Goal: Task Accomplishment & Management: Manage account settings

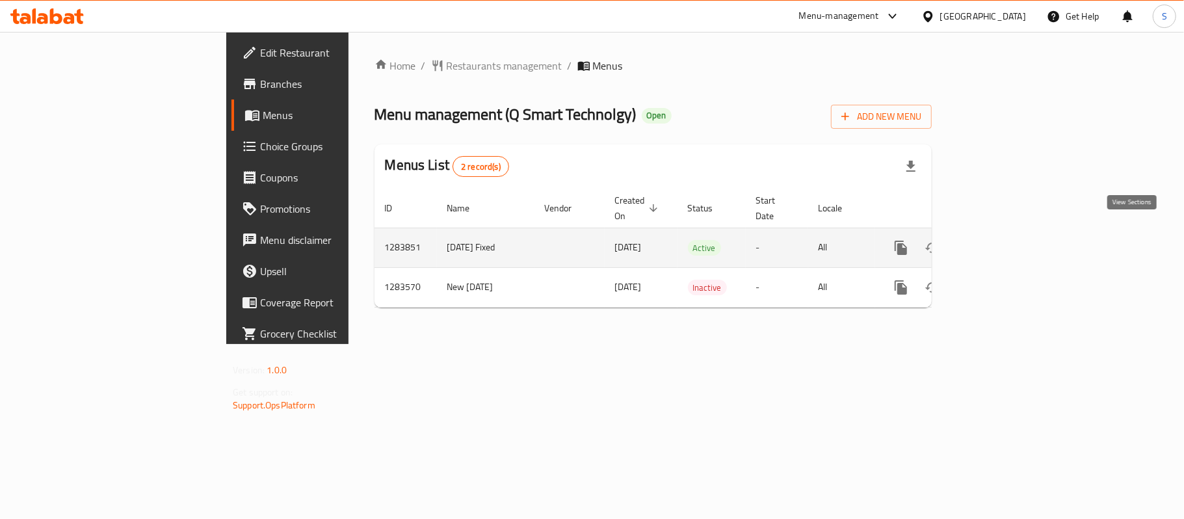
click at [1010, 232] on link "enhanced table" at bounding box center [994, 247] width 31 height 31
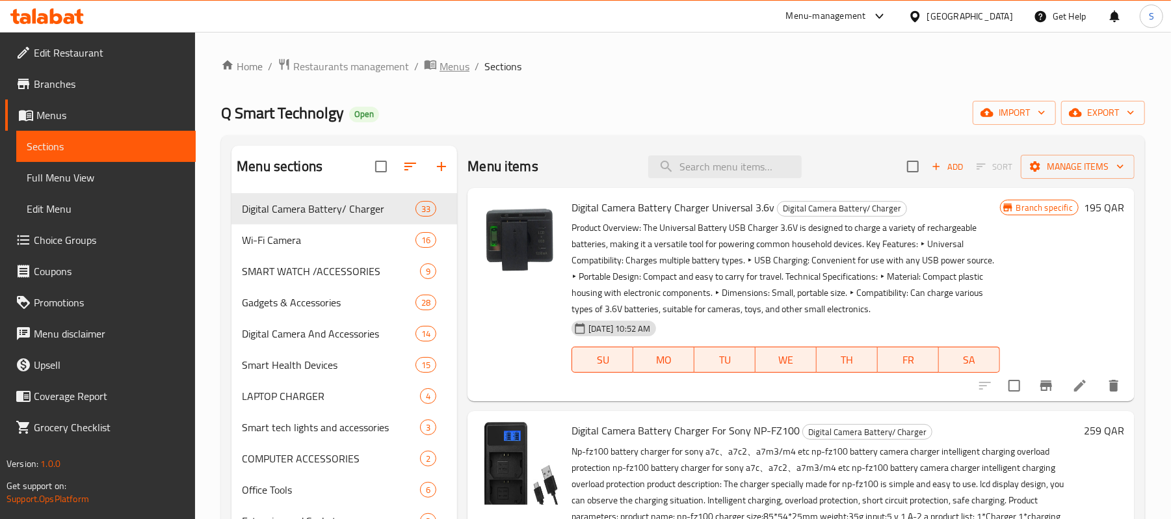
click at [452, 68] on span "Menus" at bounding box center [454, 67] width 30 height 16
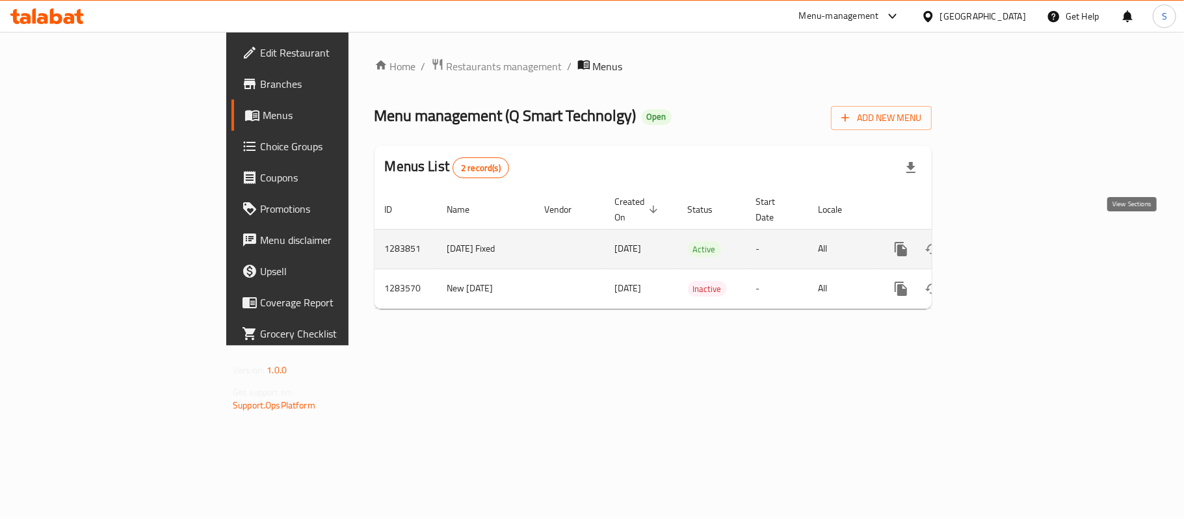
click at [1002, 241] on icon "enhanced table" at bounding box center [995, 249] width 16 height 16
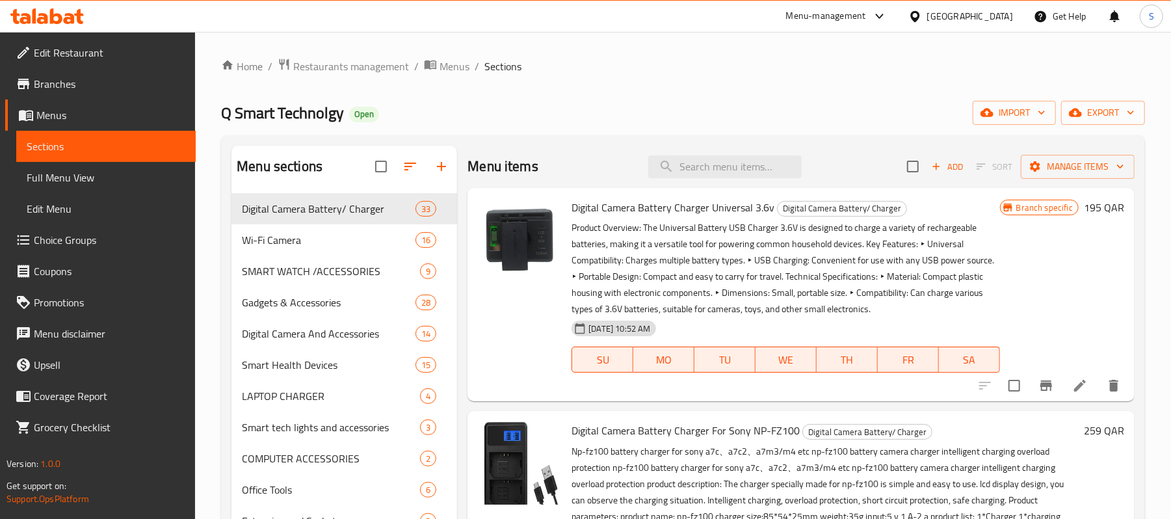
click at [89, 50] on span "Edit Restaurant" at bounding box center [109, 53] width 151 height 16
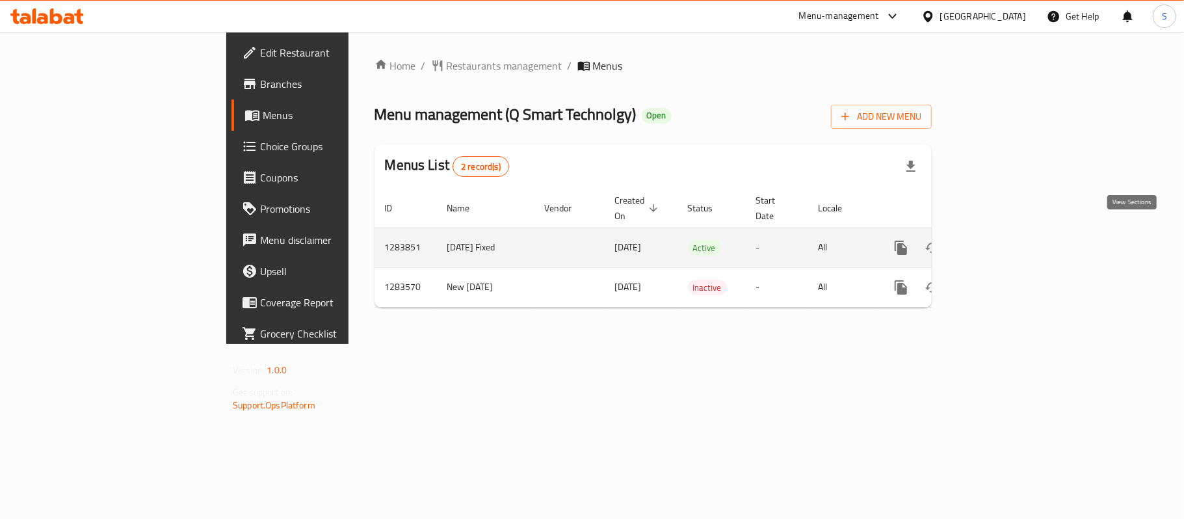
click at [1000, 242] on icon "enhanced table" at bounding box center [995, 248] width 12 height 12
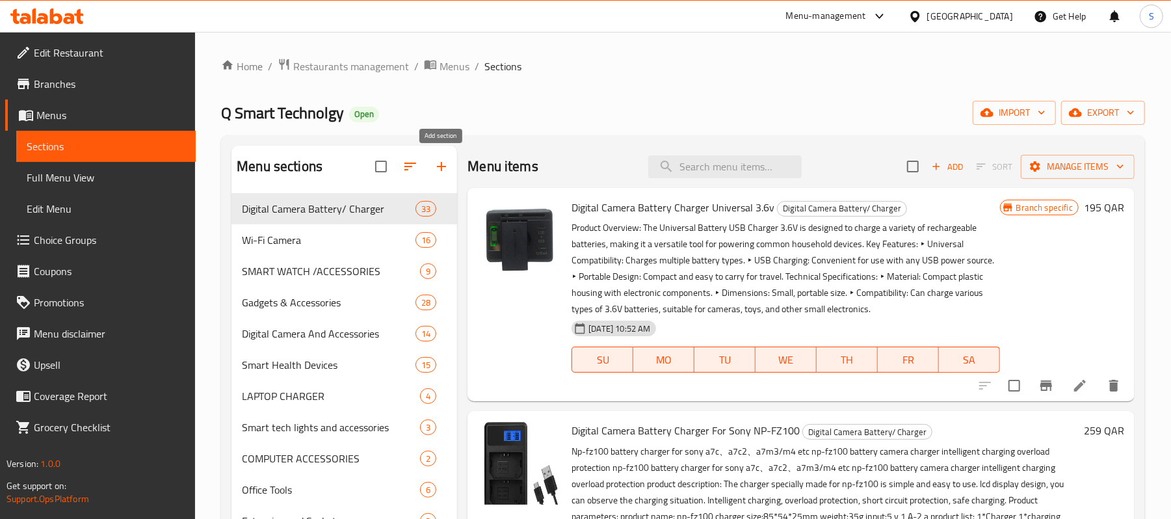
click at [441, 168] on icon "button" at bounding box center [441, 166] width 9 height 9
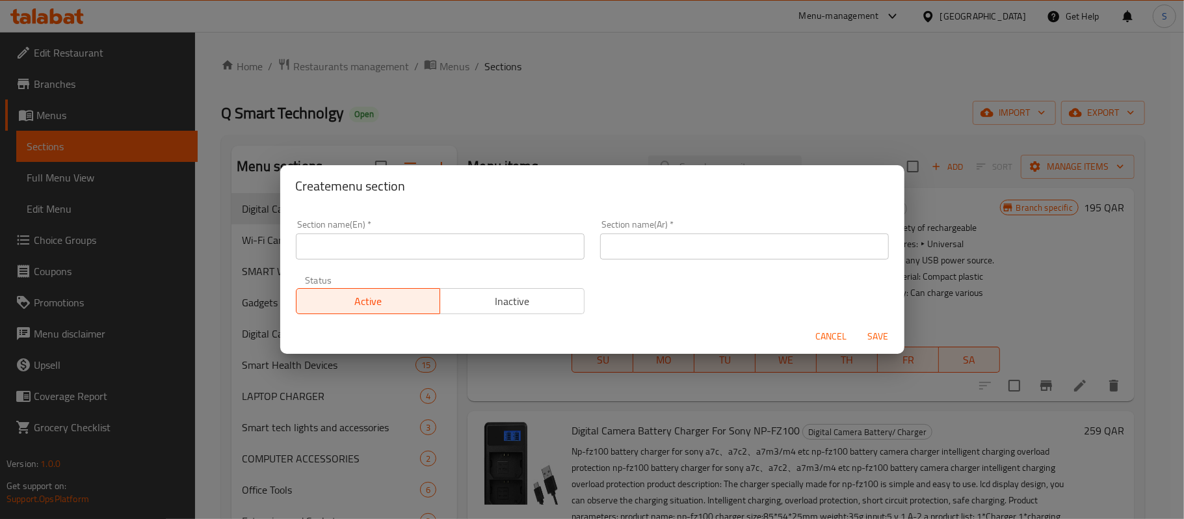
click at [411, 244] on input "text" at bounding box center [440, 246] width 289 height 26
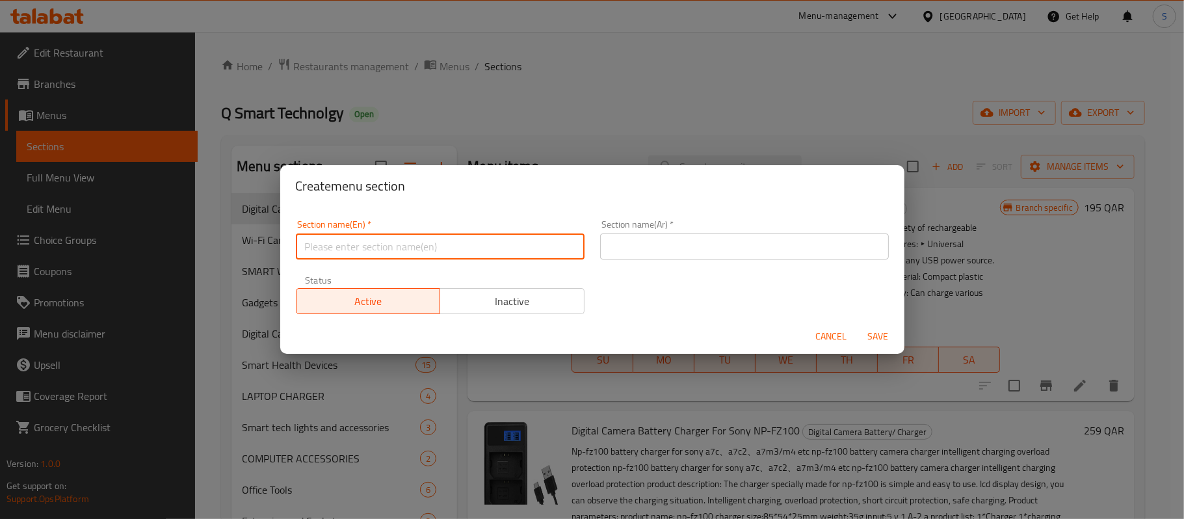
paste input "Personal Care"
type input "Personal Care"
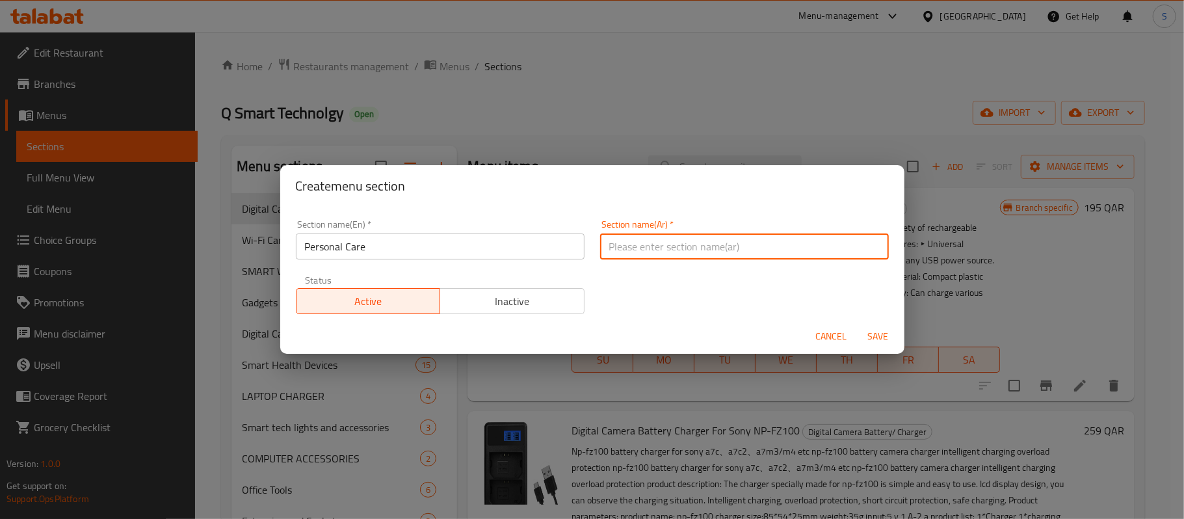
click at [614, 248] on input "text" at bounding box center [744, 246] width 289 height 26
paste input "العناية الشخصية"
type input "العناية الشخصية"
click at [885, 338] on span "Save" at bounding box center [878, 336] width 31 height 16
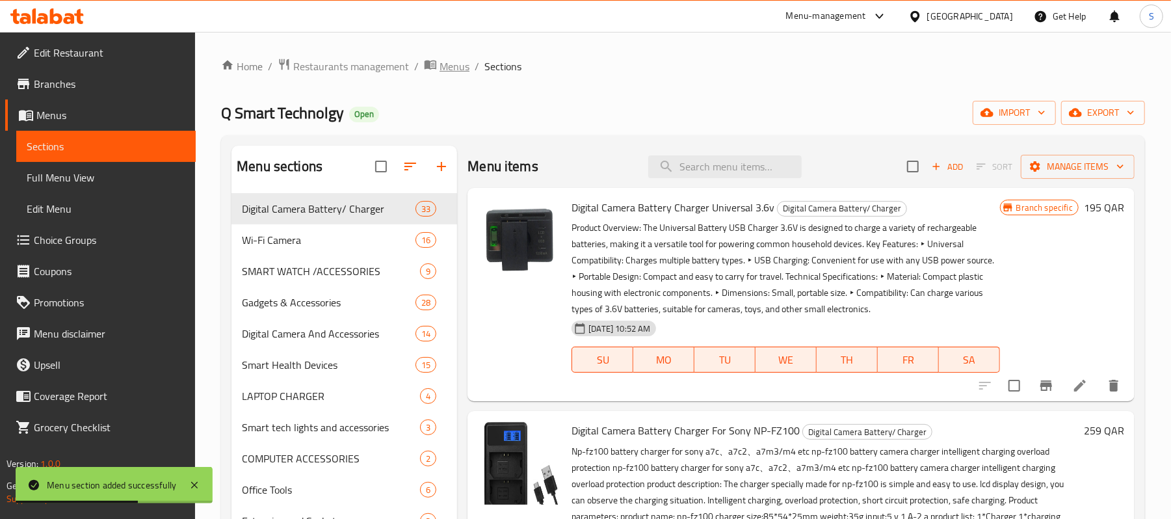
click at [453, 68] on span "Menus" at bounding box center [454, 67] width 30 height 16
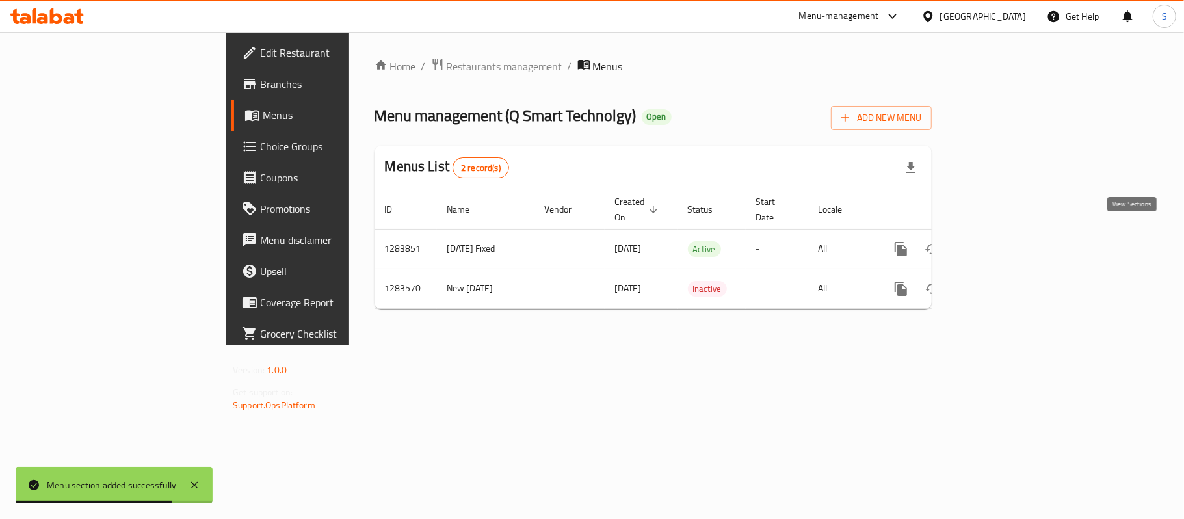
drag, startPoint x: 1139, startPoint y: 231, endPoint x: 781, endPoint y: 30, distance: 411.5
click at [1010, 233] on link "enhanced table" at bounding box center [994, 248] width 31 height 31
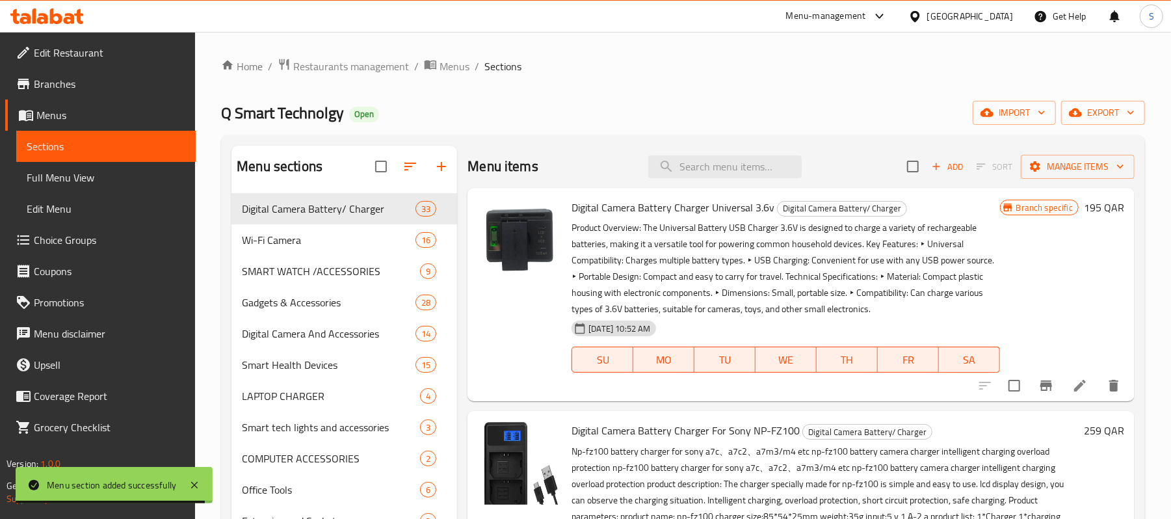
scroll to position [386, 0]
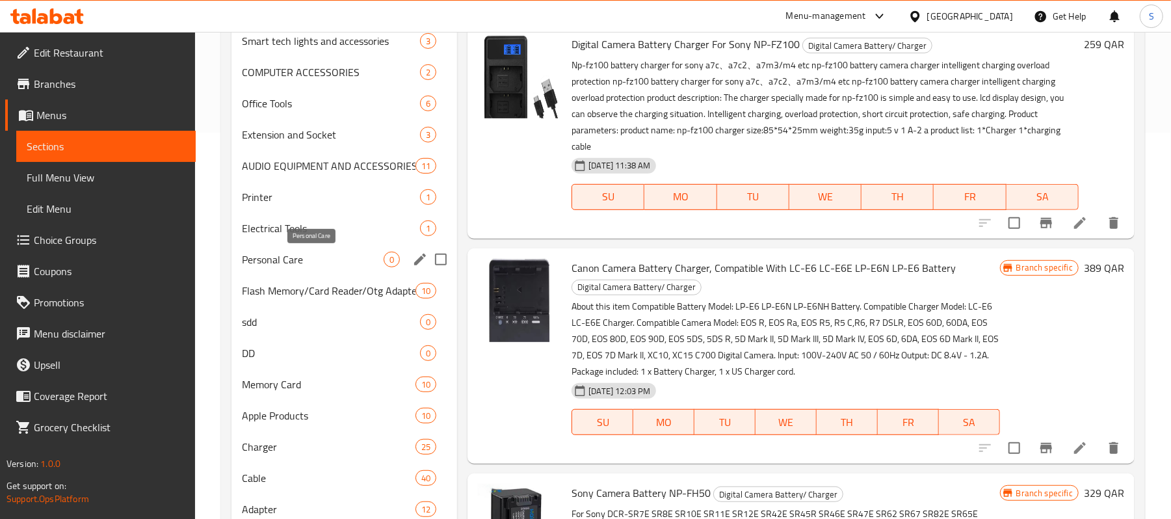
click at [286, 261] on span "Personal Care" at bounding box center [313, 260] width 142 height 16
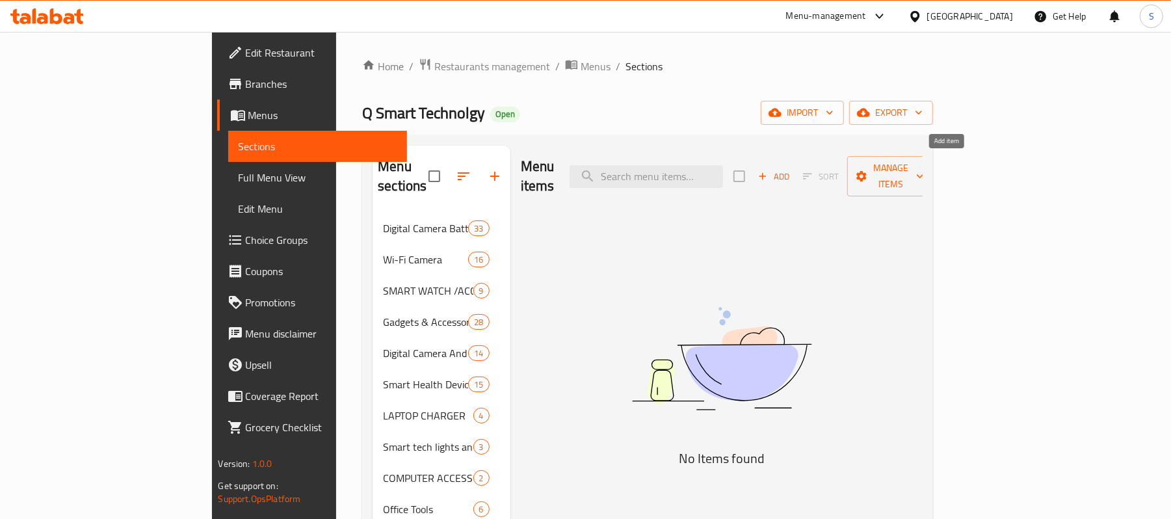
click at [768, 170] on icon "button" at bounding box center [763, 176] width 12 height 12
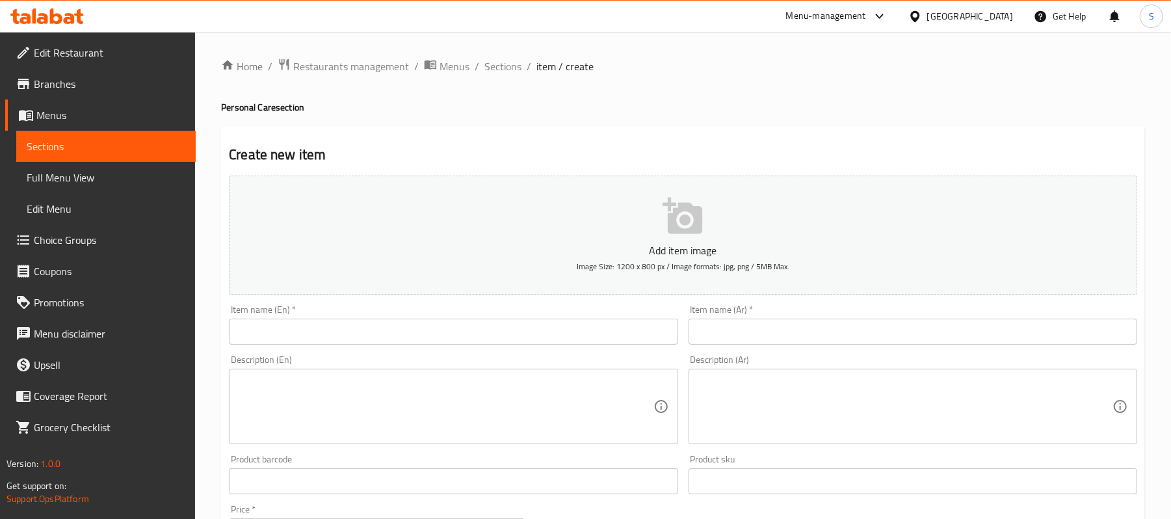
click at [255, 329] on input "text" at bounding box center [453, 332] width 449 height 26
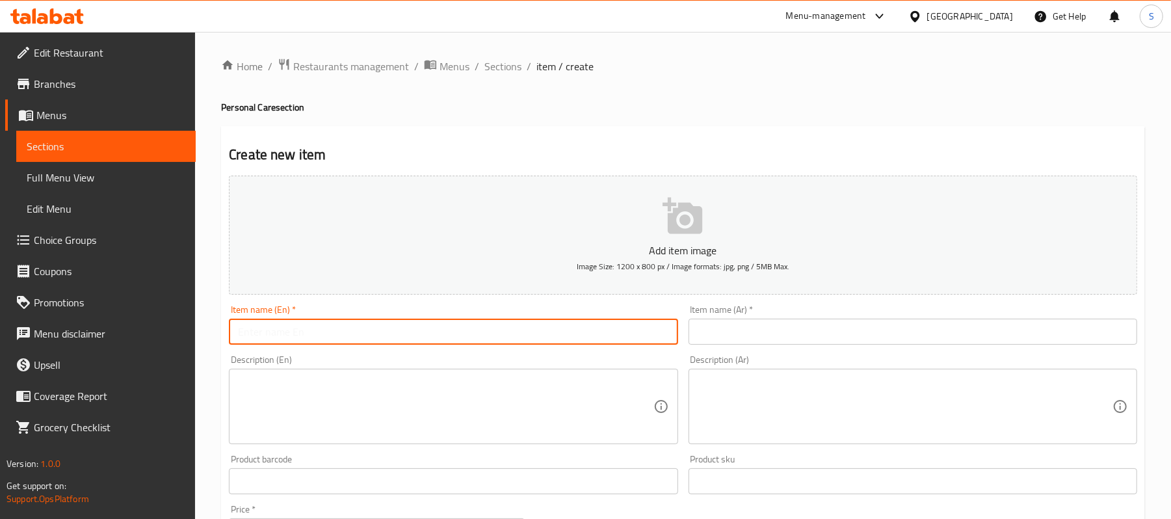
paste input "Thermal Treatment Hair Cap Heating Hair Steamer"
type input "Thermal Treatment Hair Cap Heating Hair Steamer"
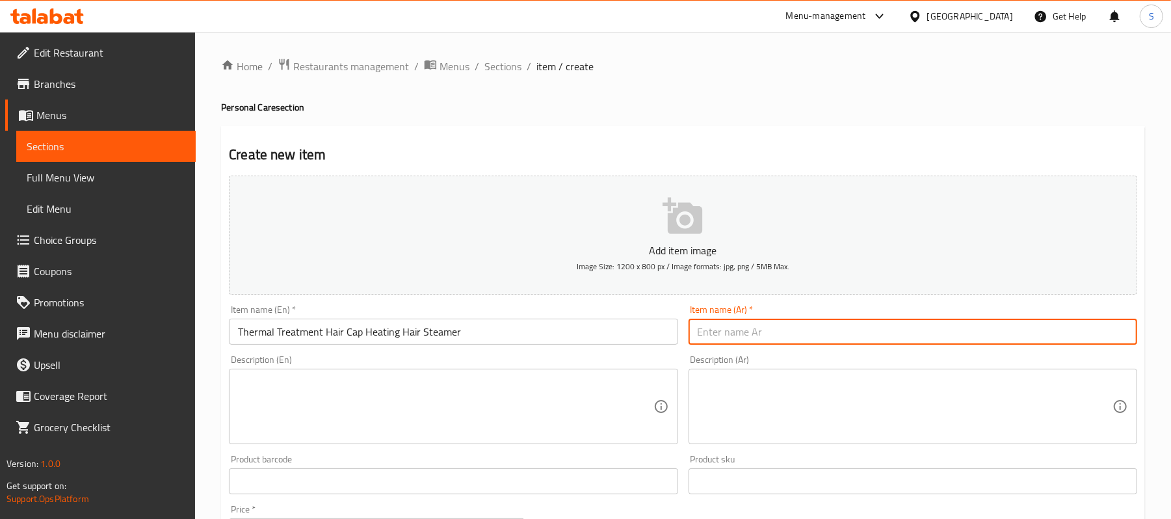
click at [798, 339] on input "text" at bounding box center [912, 332] width 449 height 26
paste input "غطاء الشعر المعالج حرارياً لتسخين الشعر بالبخار"
type input "غطاء الشعر المعالج حرارياً لتسخين الشعر بالبخار"
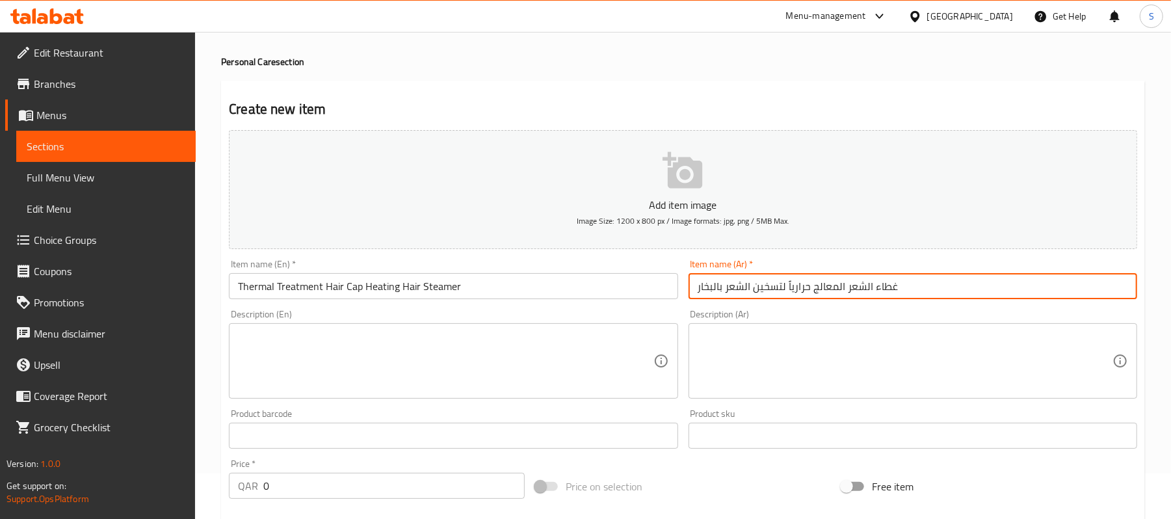
scroll to position [86, 0]
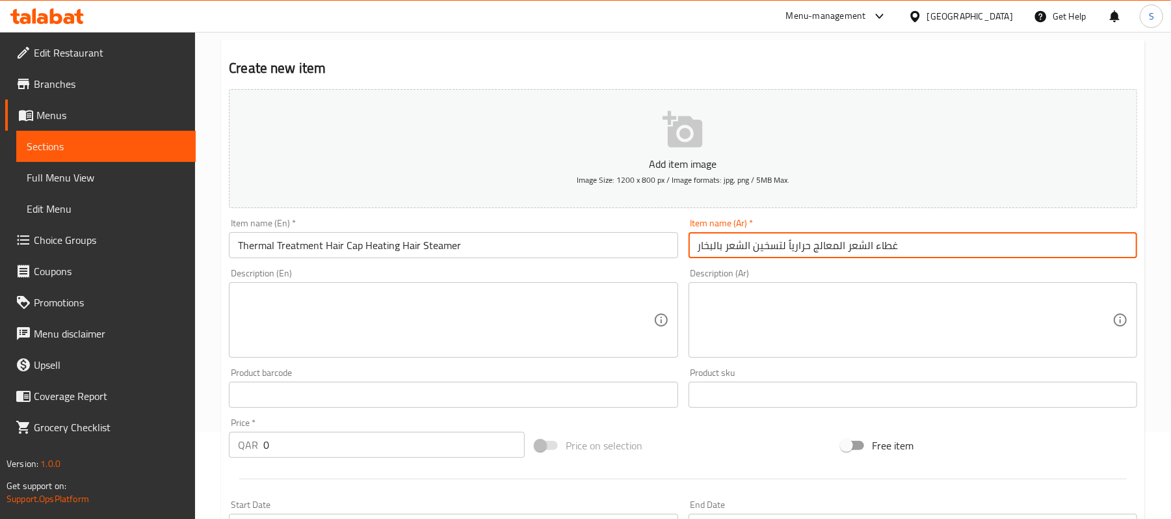
click at [360, 302] on textarea at bounding box center [445, 320] width 415 height 62
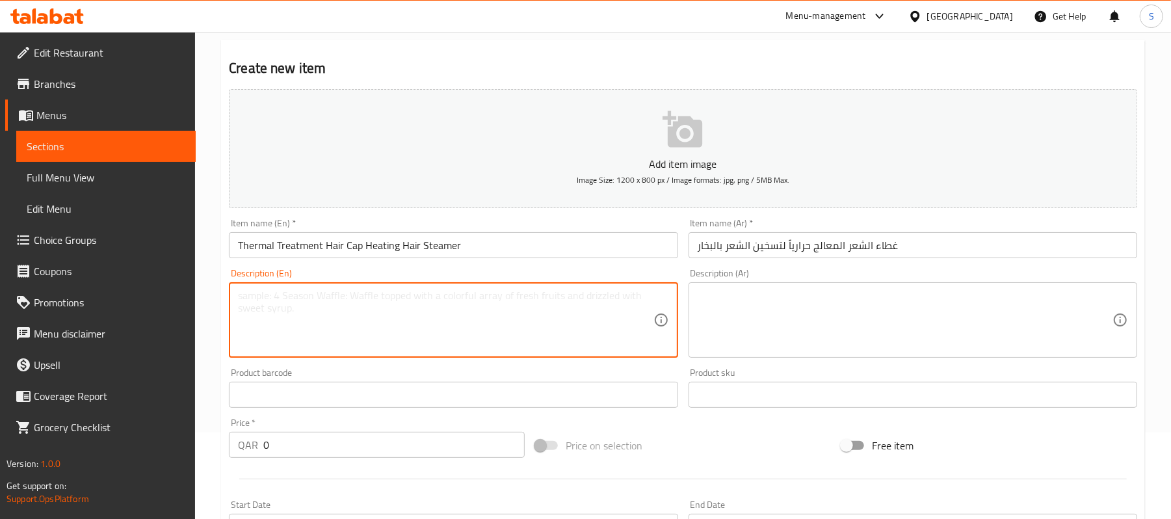
paste textarea "Nourishing Care Accessories Bonnets For Women Hair Dryer Home Spa Salon Styling…"
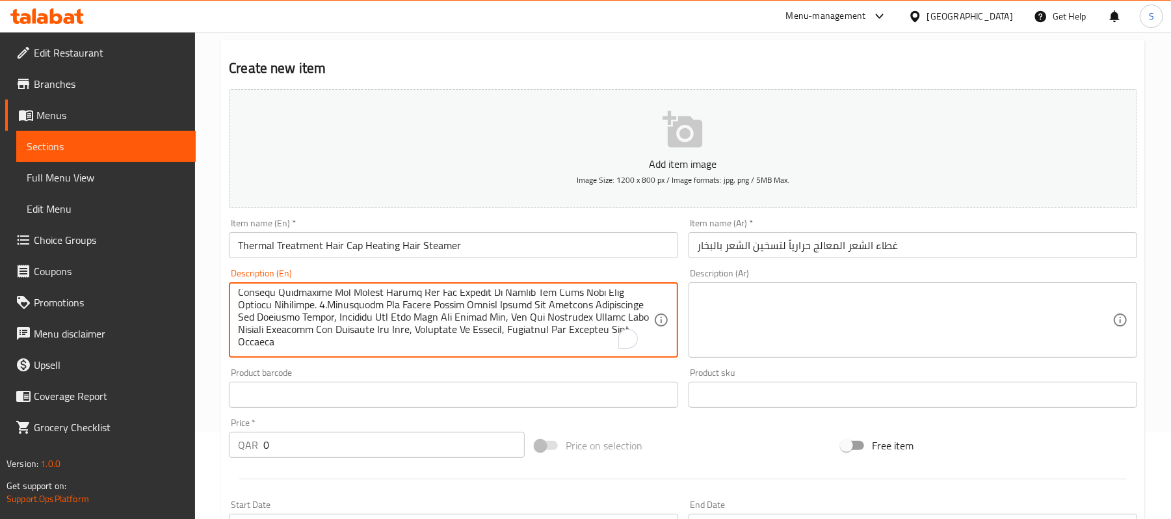
scroll to position [114, 0]
type textarea "Nourishing Care Accessories Bonnets For Women Hair Dryer Home Spa Salon Styling…"
click at [846, 296] on textarea at bounding box center [904, 320] width 415 height 62
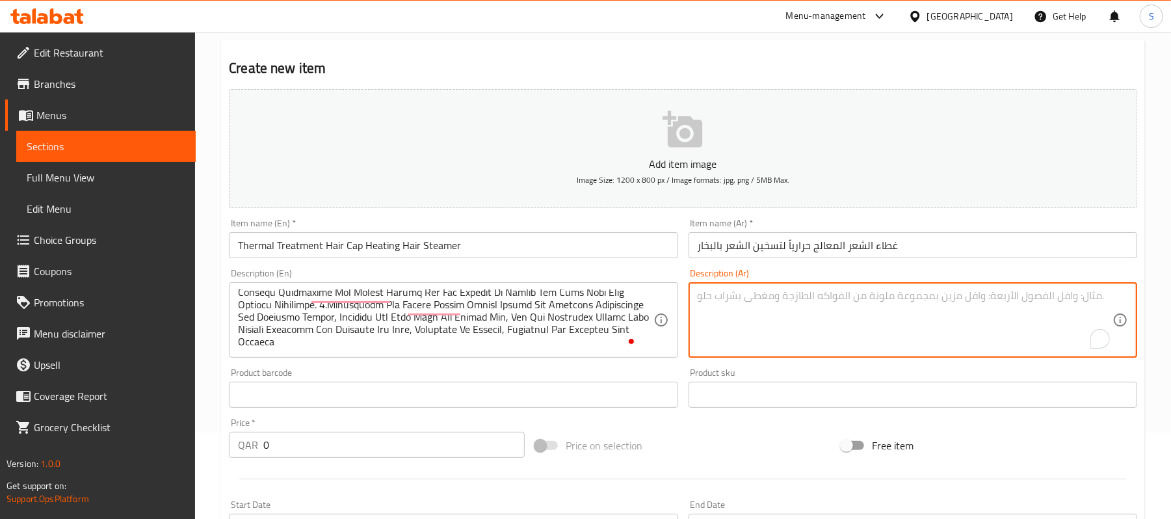
paste textarea "1. يمكن للغشاء البلاستيكي الداخلي المقاوم للماء الحفاظ على تأثير أفضل للحفاظ عل…"
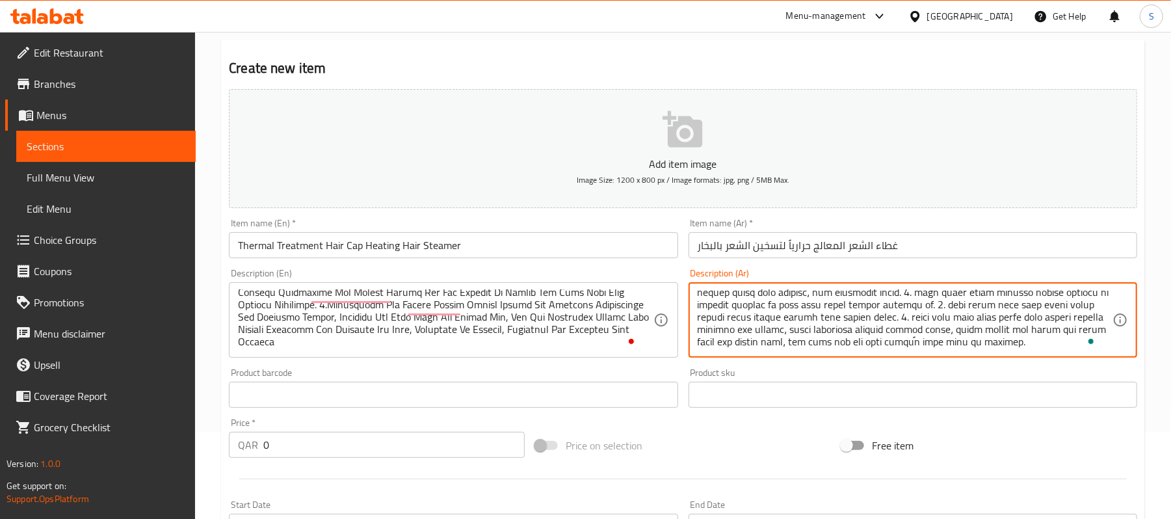
scroll to position [78, 0]
type textarea "1. يمكن للغشاء البلاستيكي الداخلي المقاوم للماء الحفاظ على تأثير أفضل للحفاظ عل…"
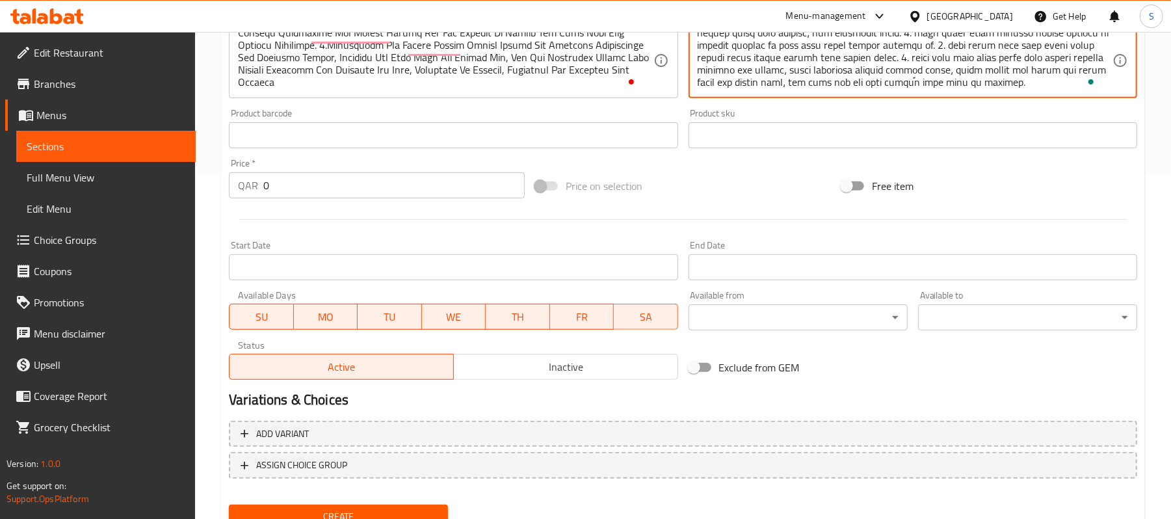
scroll to position [346, 0]
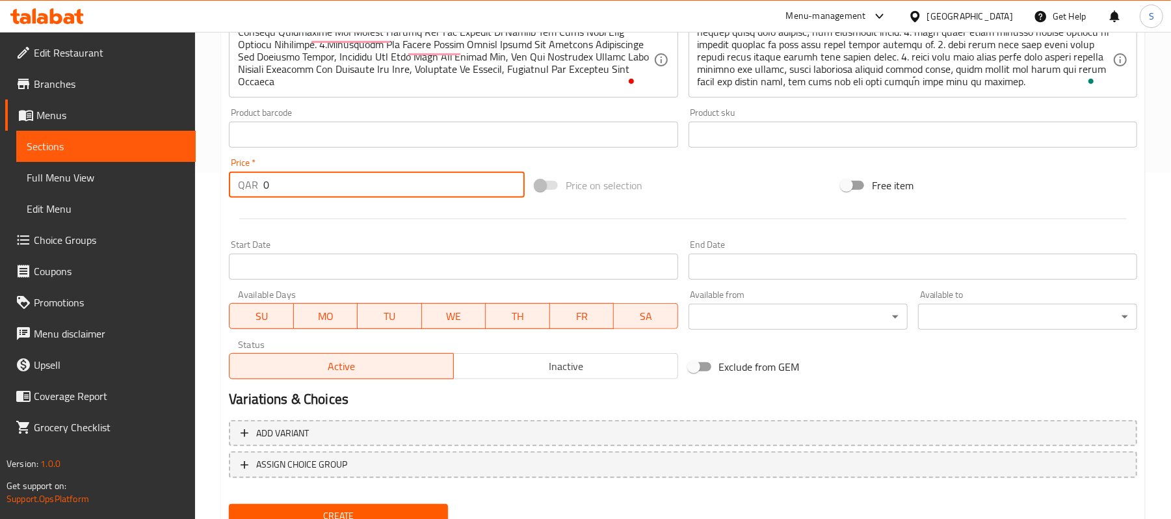
drag, startPoint x: 268, startPoint y: 185, endPoint x: 216, endPoint y: 177, distance: 52.6
click at [216, 177] on div "Home / Restaurants management / Menus / Sections / item / create Personal Care …" at bounding box center [683, 128] width 976 height 887
paste input "149"
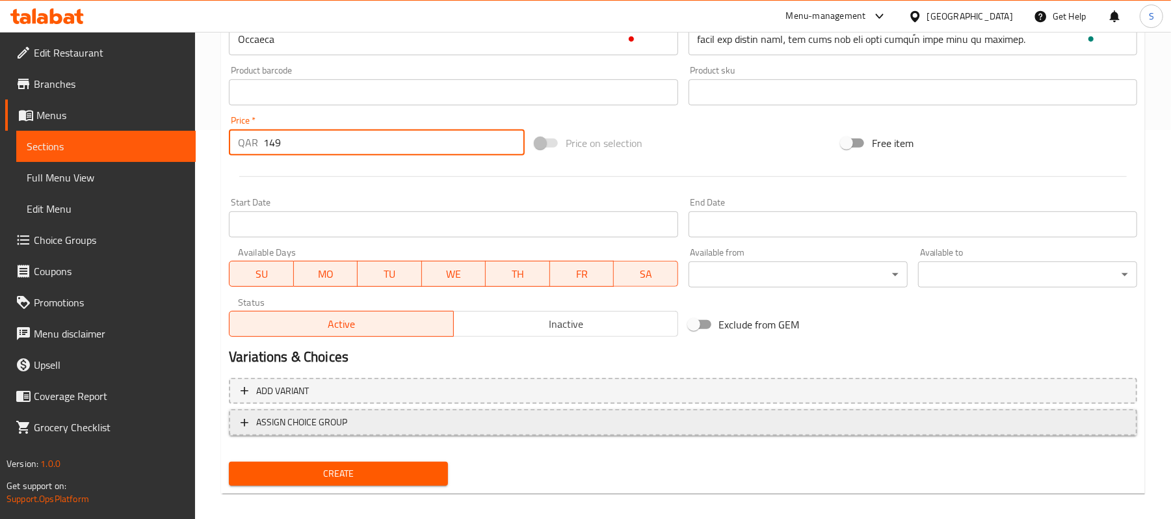
scroll to position [398, 0]
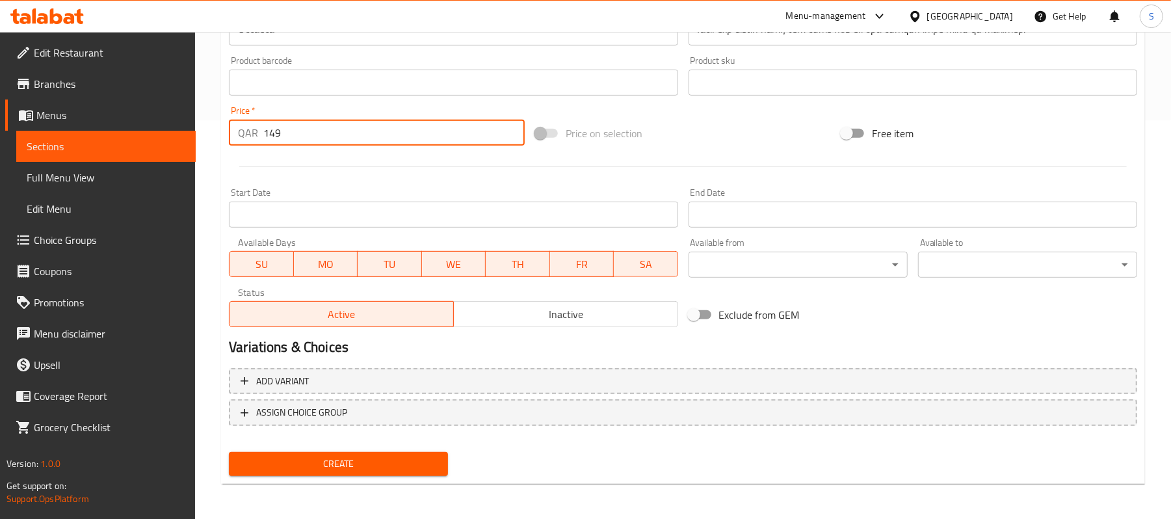
type input "149"
click at [304, 465] on span "Create" at bounding box center [338, 464] width 198 height 16
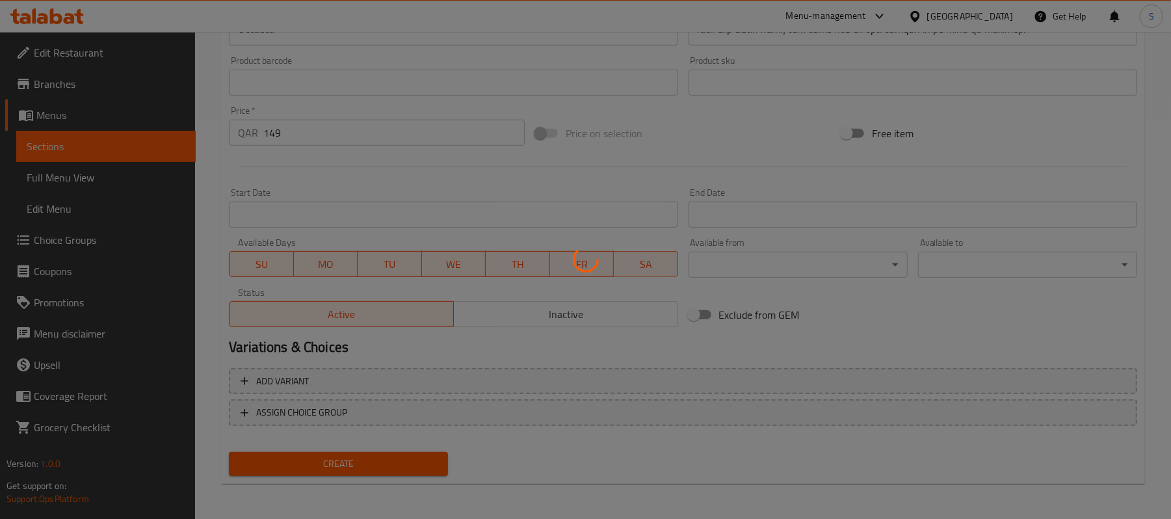
type input "0"
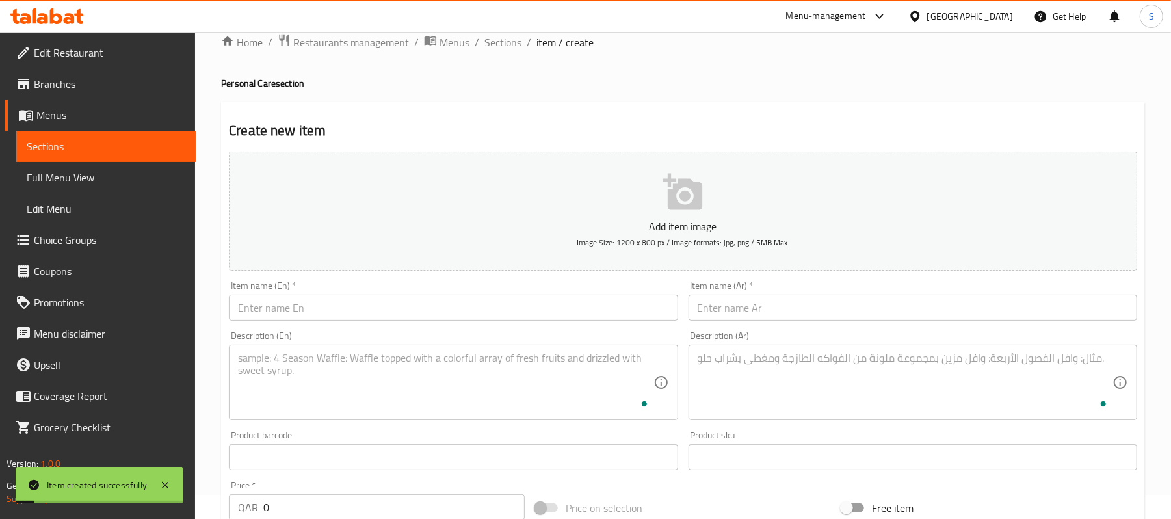
scroll to position [0, 0]
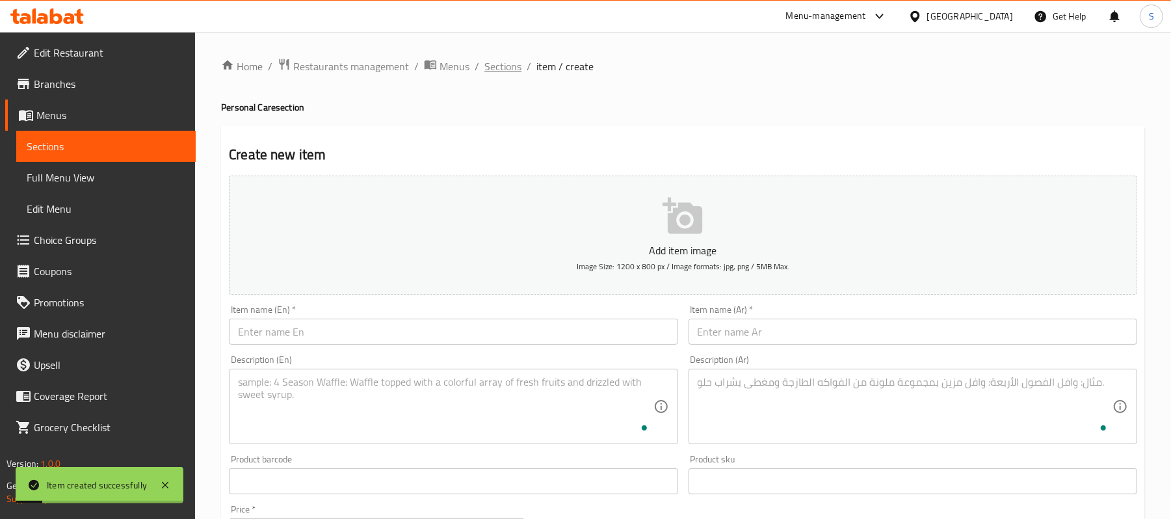
click at [502, 62] on span "Sections" at bounding box center [502, 67] width 37 height 16
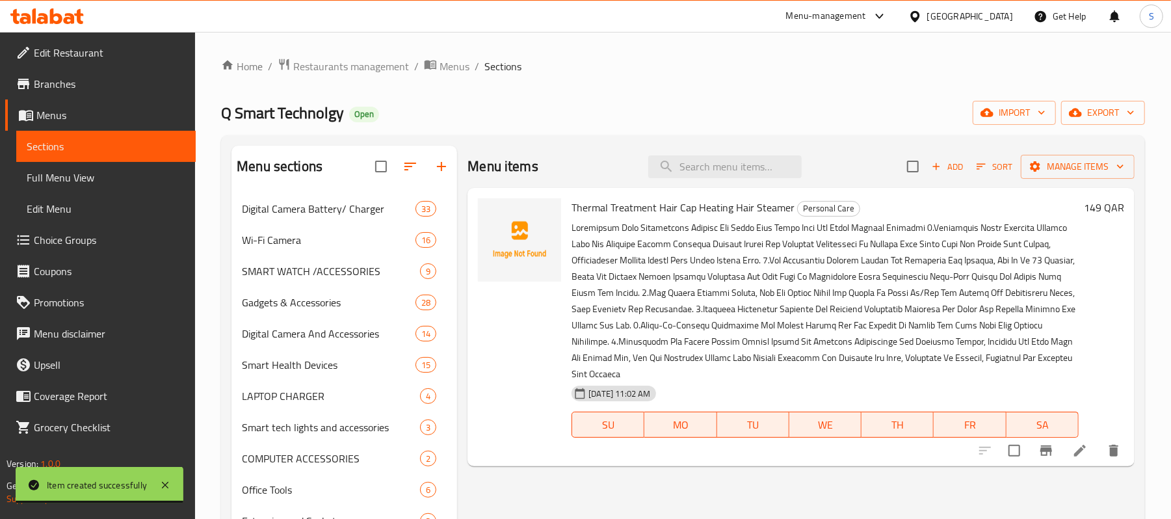
drag, startPoint x: 60, startPoint y: 178, endPoint x: 143, endPoint y: 1, distance: 195.7
click at [61, 178] on span "Full Menu View" at bounding box center [106, 178] width 159 height 16
click at [1078, 460] on li at bounding box center [1079, 450] width 36 height 23
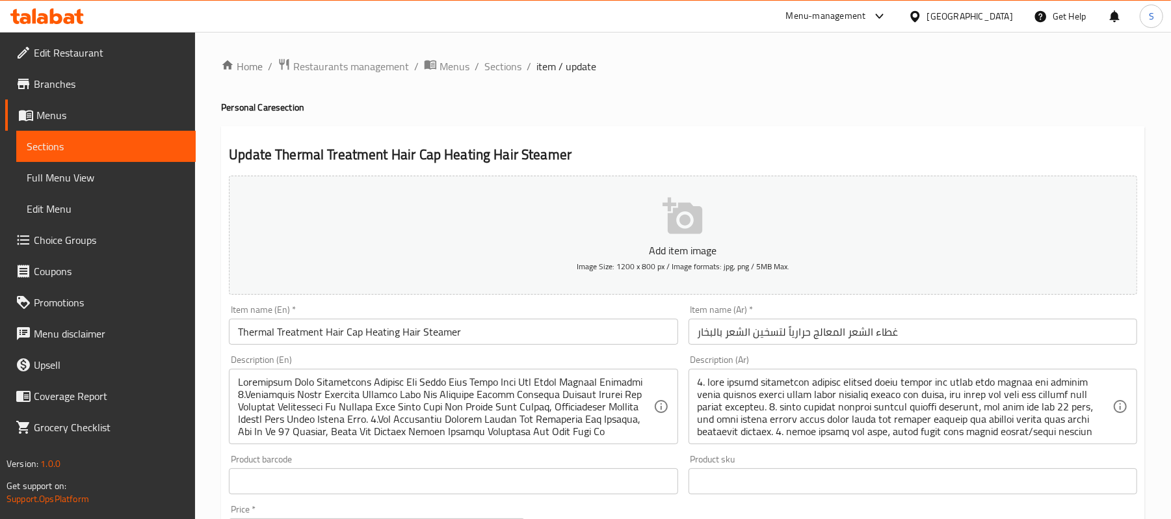
click at [71, 180] on span "Full Menu View" at bounding box center [106, 178] width 159 height 16
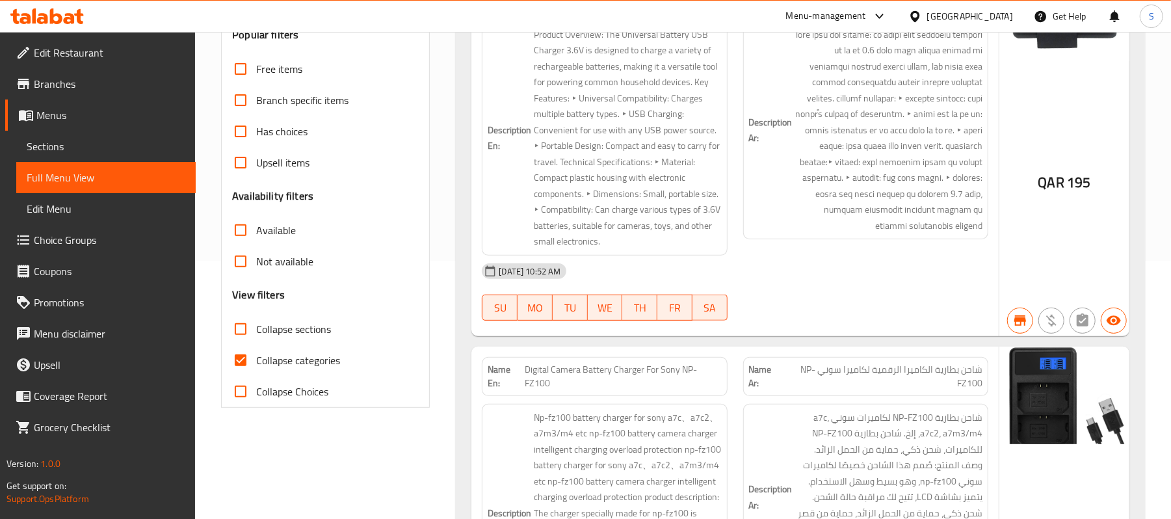
scroll to position [260, 0]
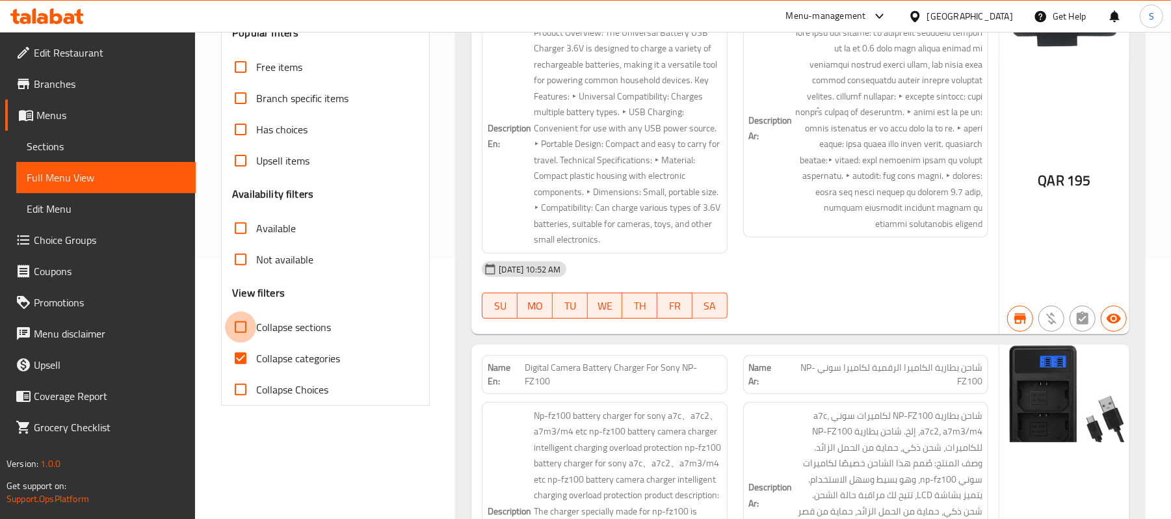
click at [245, 328] on input "Collapse sections" at bounding box center [240, 326] width 31 height 31
checkbox input "true"
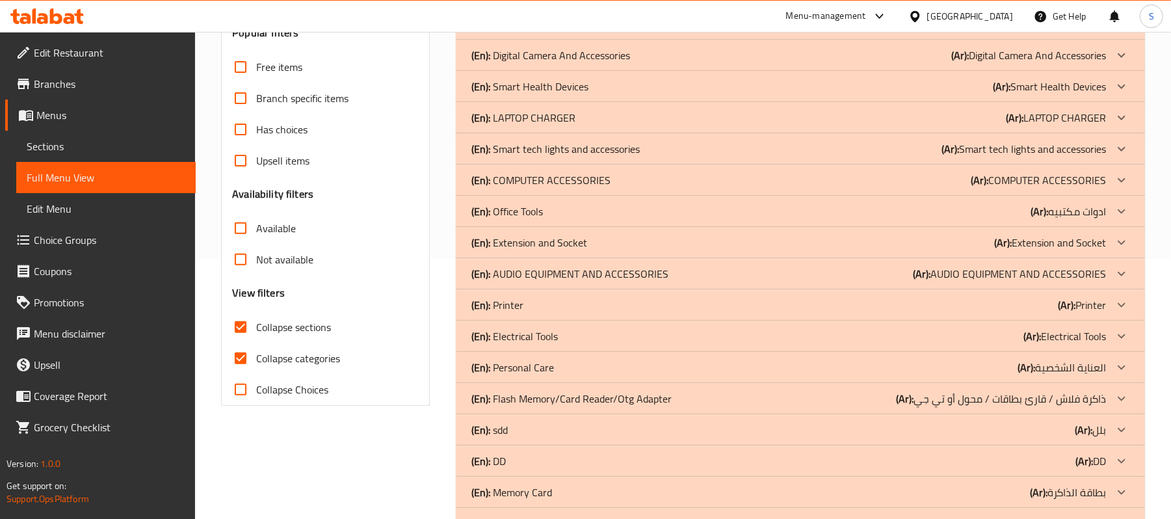
click at [624, 371] on div "(En): Personal Care (Ar): العناية الشخصية" at bounding box center [788, 367] width 634 height 16
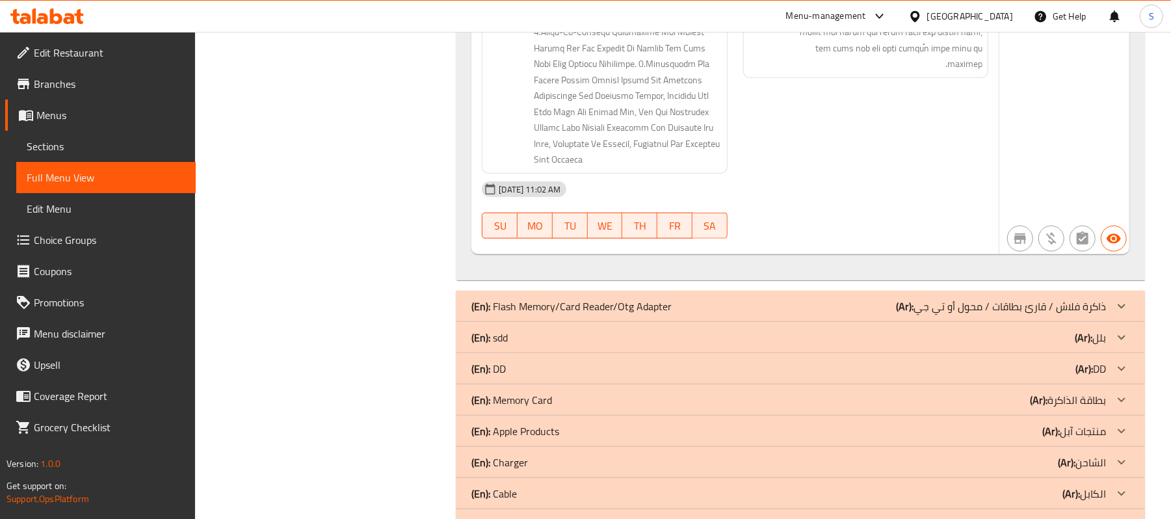
scroll to position [673, 0]
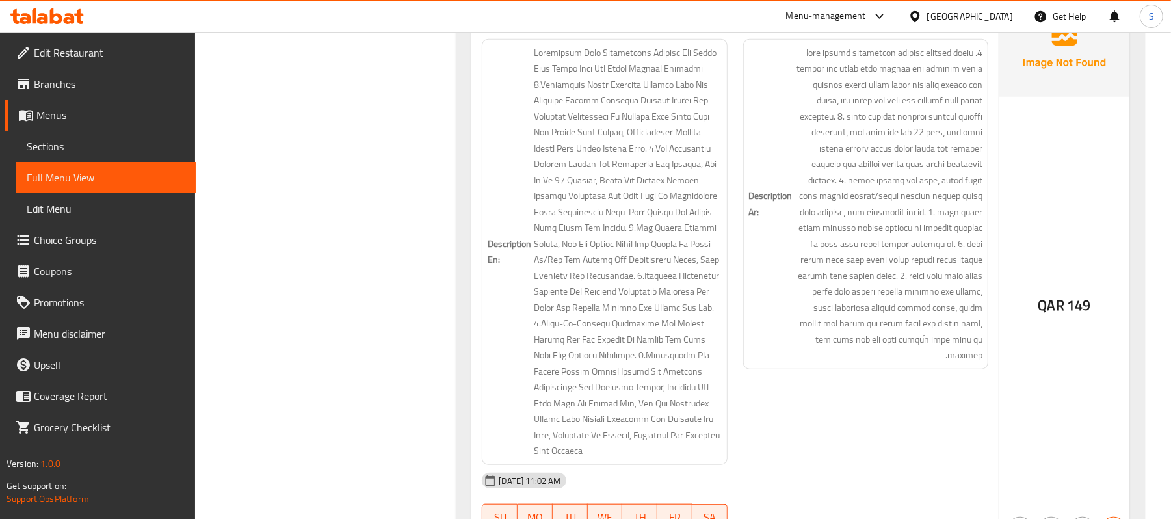
click at [382, 344] on div "Filter Branches Branches Popular filters Free items Branch specific items Has c…" at bounding box center [330, 213] width 235 height 1439
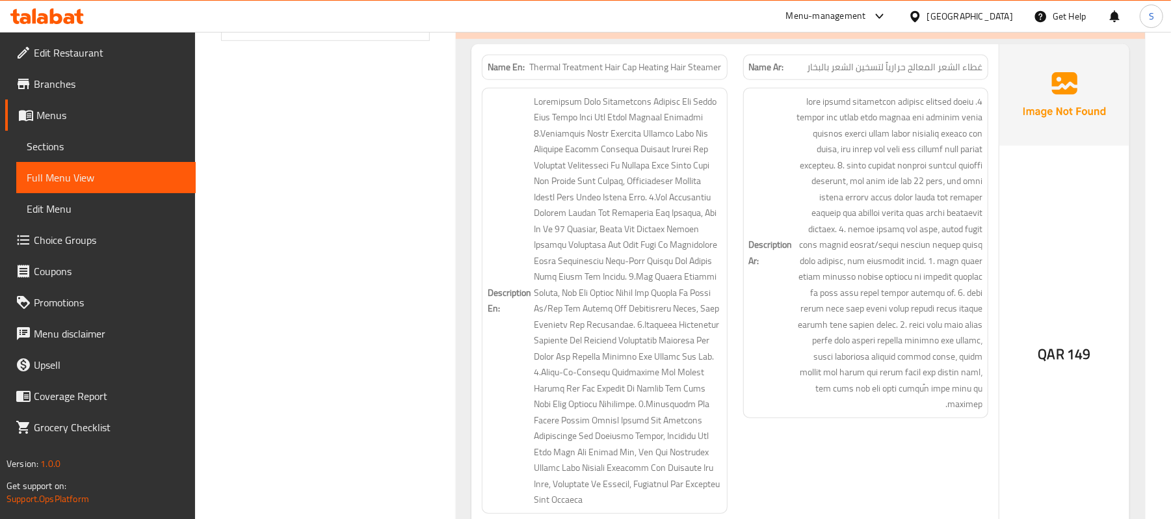
scroll to position [413, 0]
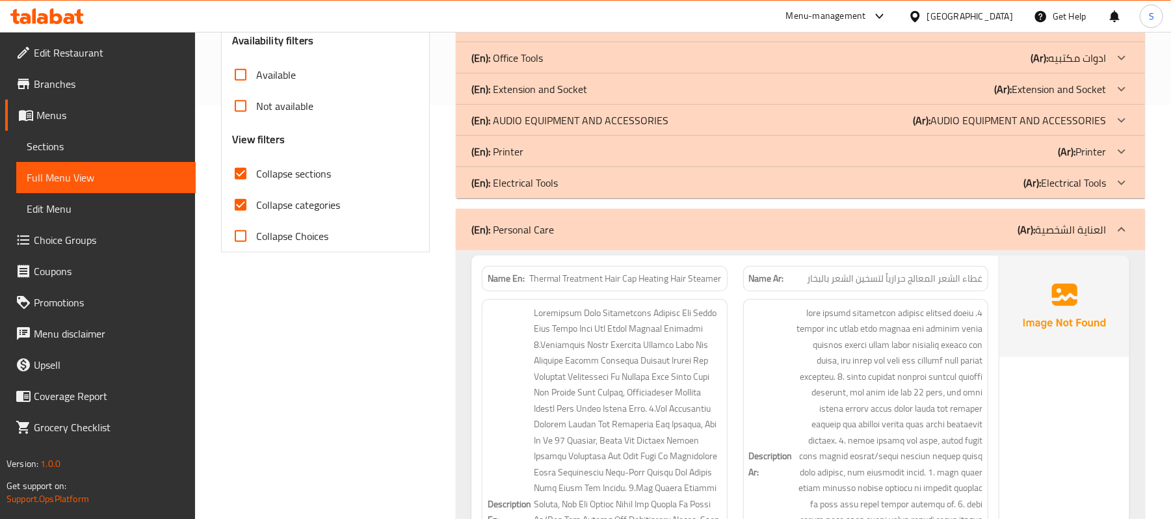
drag, startPoint x: 53, startPoint y: 110, endPoint x: 439, endPoint y: 5, distance: 400.0
click at [53, 110] on span "Menus" at bounding box center [110, 115] width 149 height 16
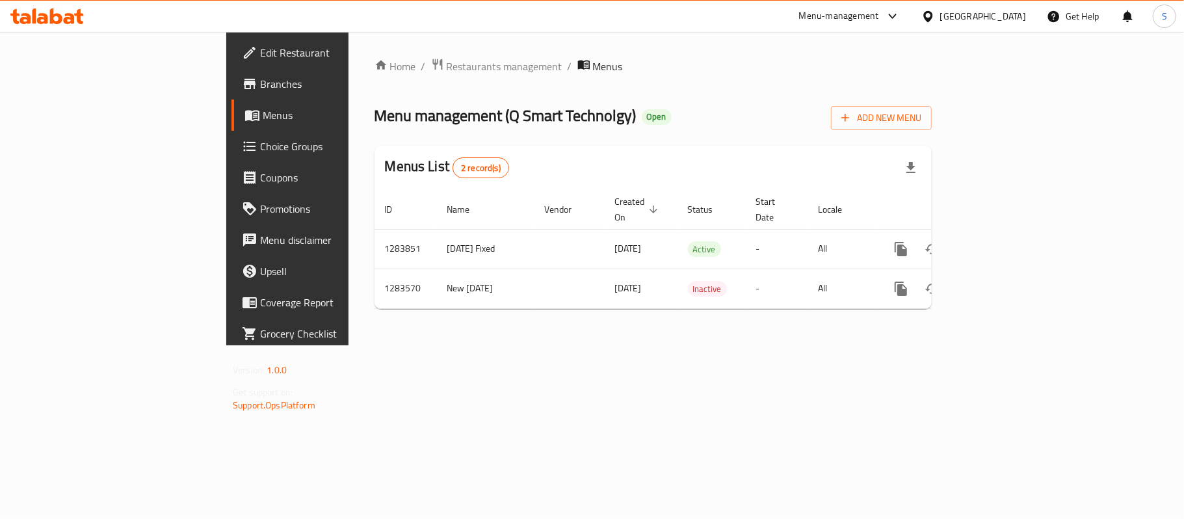
click at [1005, 21] on div "[GEOGRAPHIC_DATA]" at bounding box center [983, 16] width 86 height 14
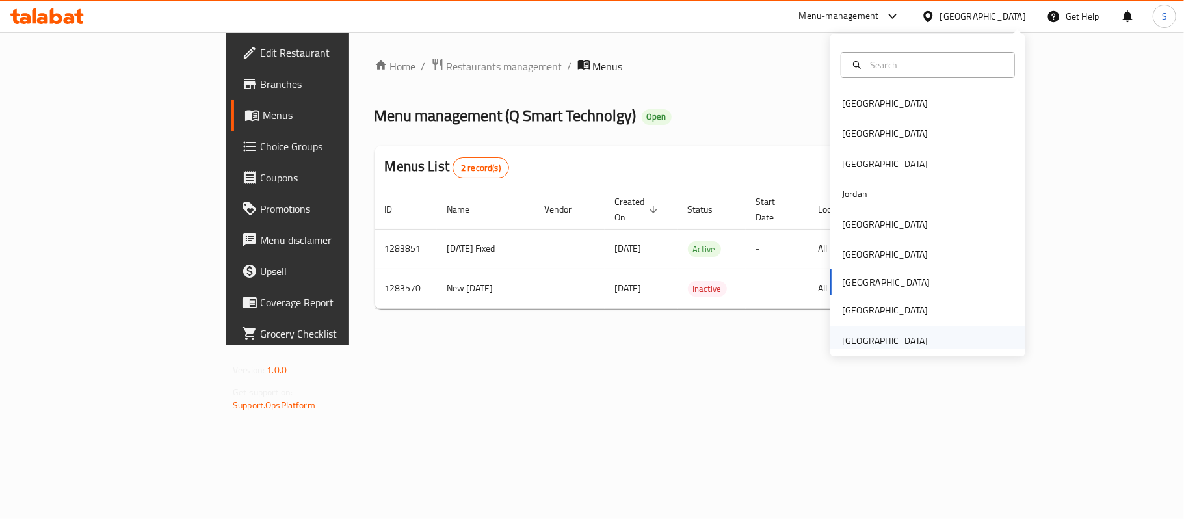
click at [920, 339] on div "United Arab Emirates" at bounding box center [884, 341] width 107 height 30
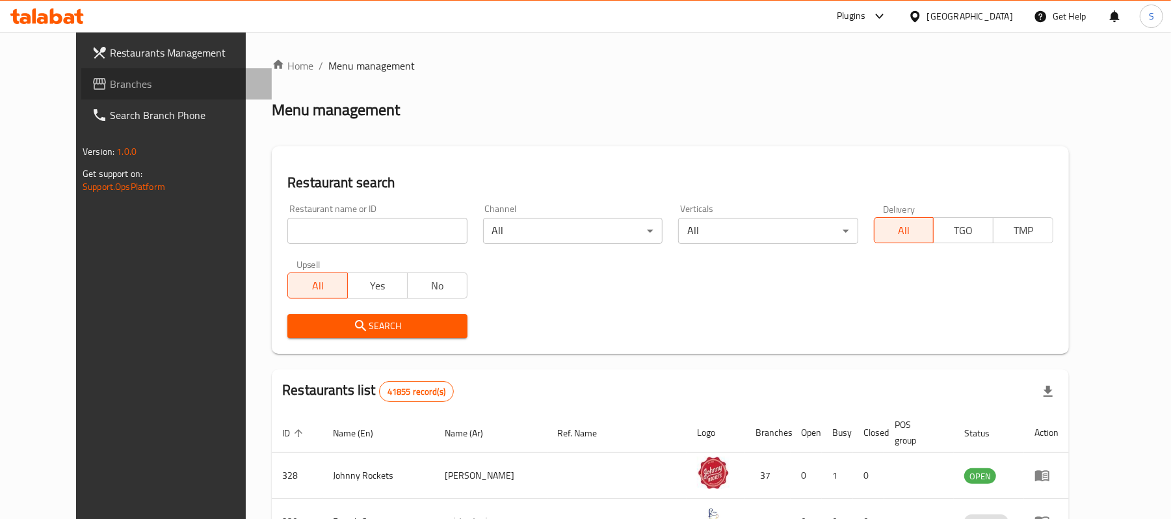
click at [110, 88] on span "Branches" at bounding box center [185, 84] width 151 height 16
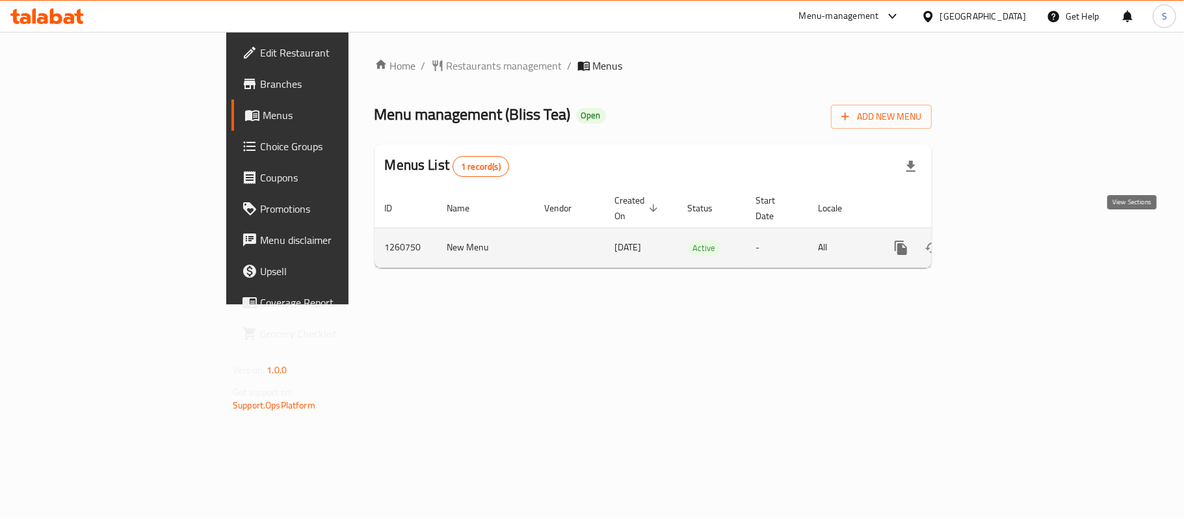
click at [1010, 232] on link "enhanced table" at bounding box center [994, 247] width 31 height 31
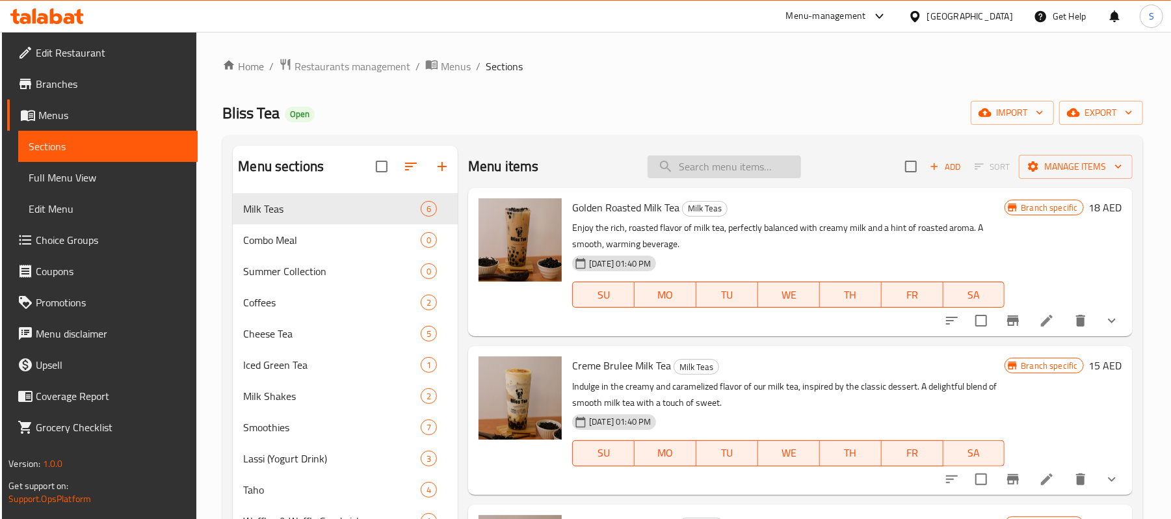
click at [723, 164] on input "search" at bounding box center [723, 166] width 153 height 23
paste input "Matcha Milk Tea"
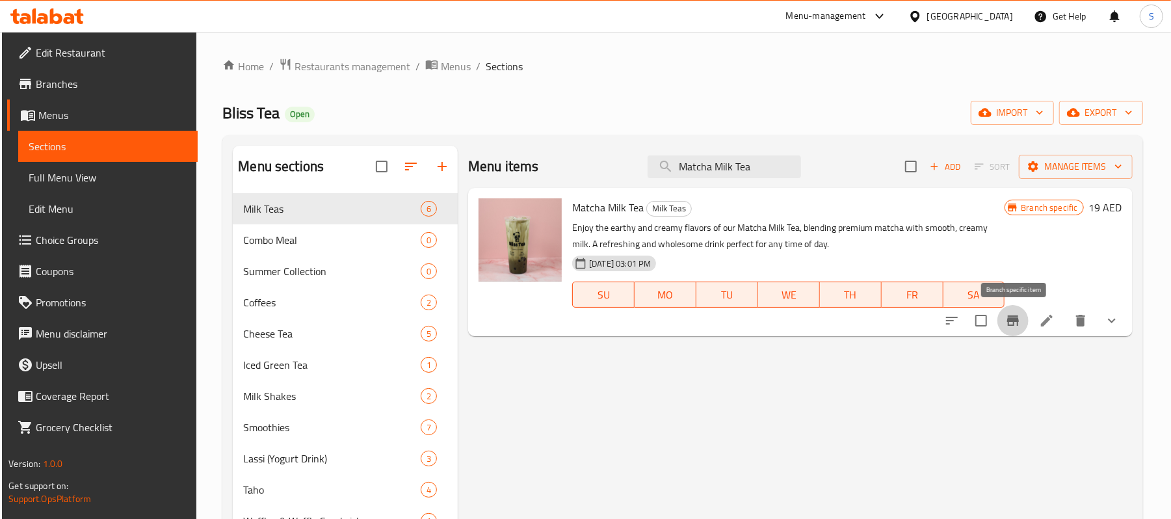
click at [1014, 325] on icon "Branch-specific-item" at bounding box center [1013, 321] width 16 height 16
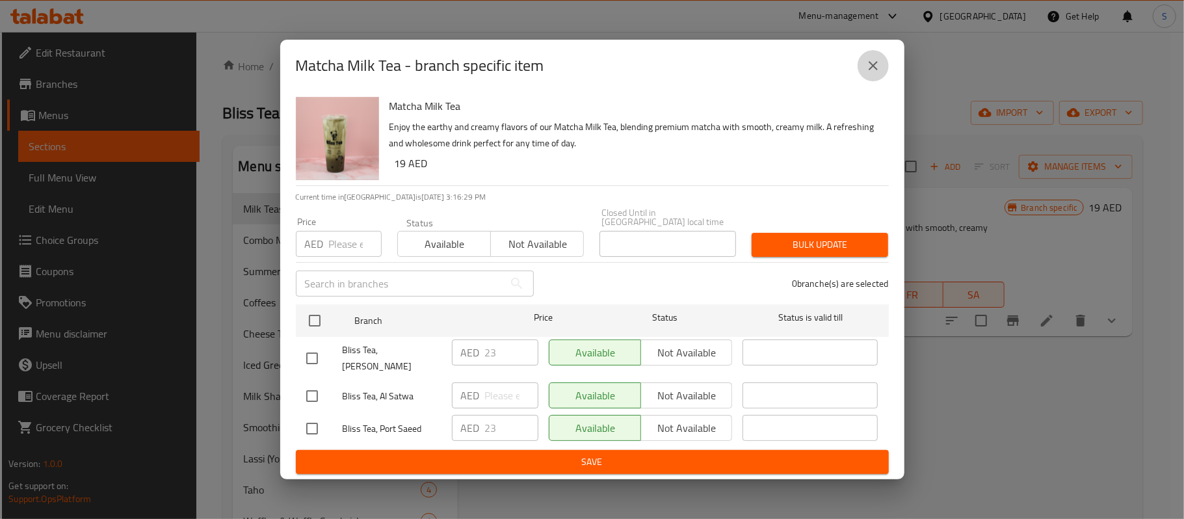
click at [872, 73] on icon "close" at bounding box center [873, 66] width 16 height 16
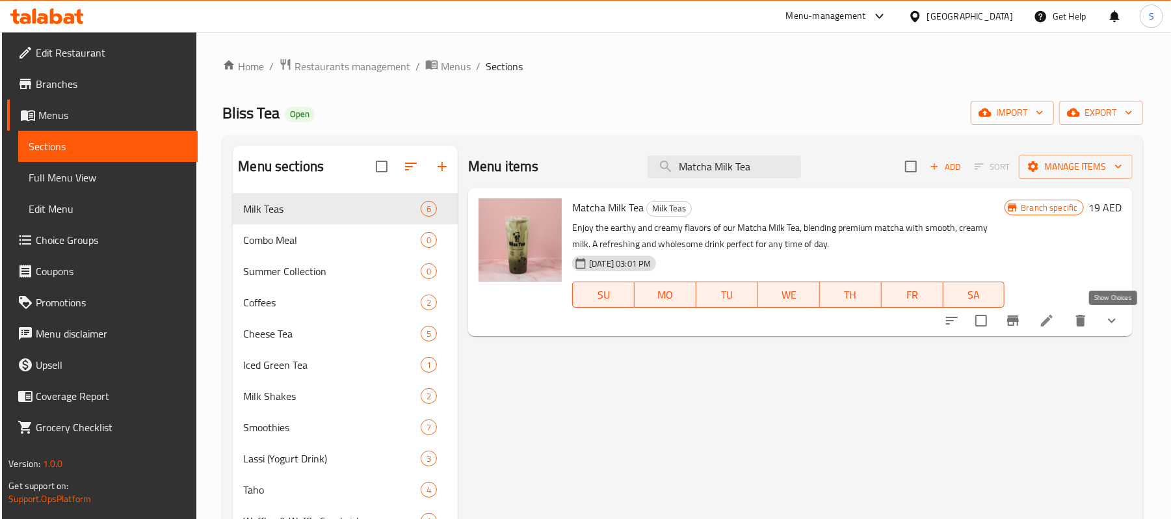
click at [1110, 320] on icon "show more" at bounding box center [1112, 321] width 16 height 16
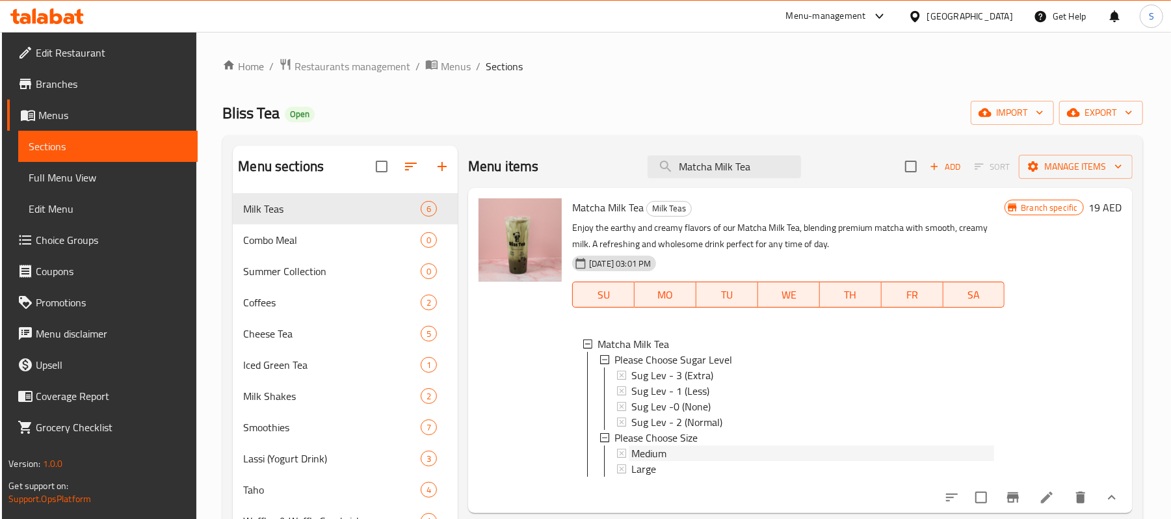
click at [663, 453] on span "Medium" at bounding box center [648, 453] width 35 height 16
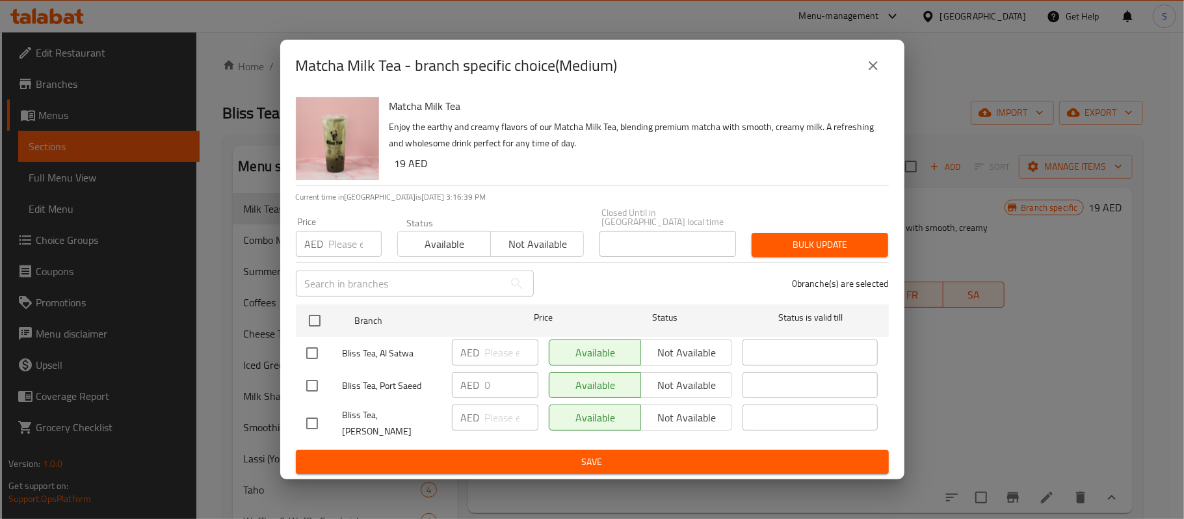
click at [874, 70] on icon "close" at bounding box center [872, 65] width 9 height 9
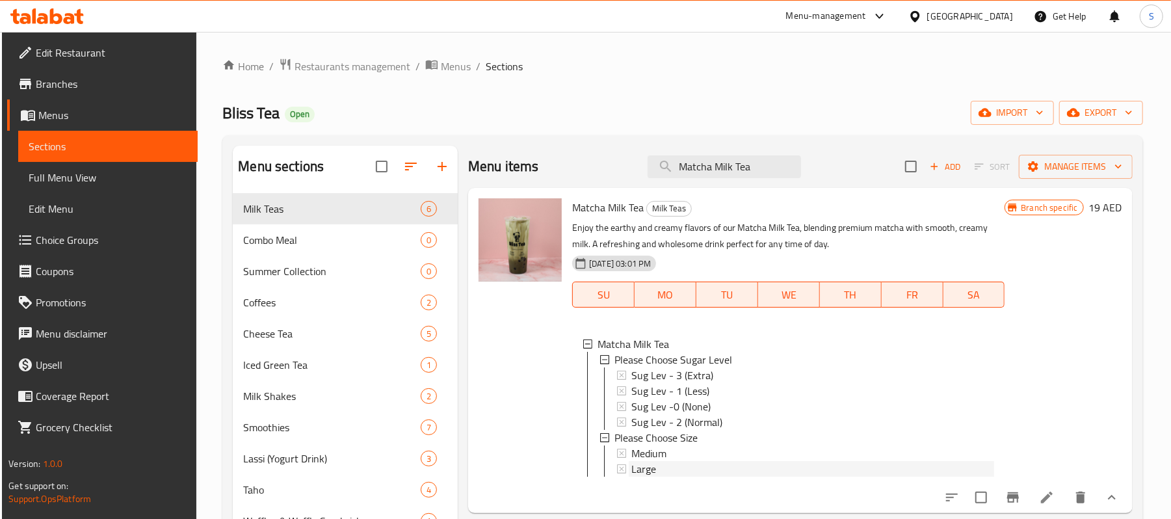
click at [649, 473] on span "Large" at bounding box center [643, 469] width 25 height 16
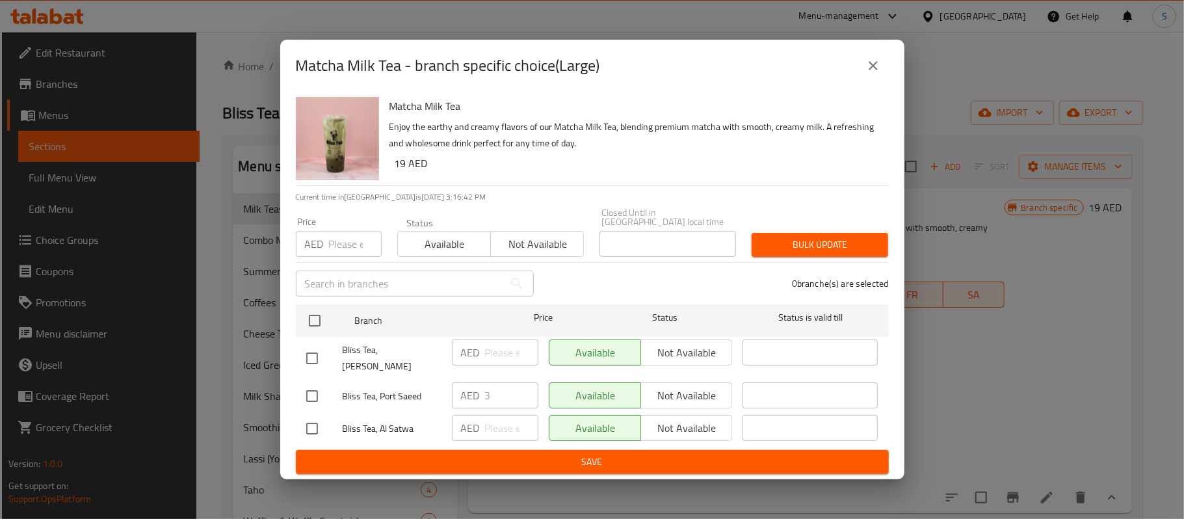
click at [880, 73] on button "close" at bounding box center [872, 65] width 31 height 31
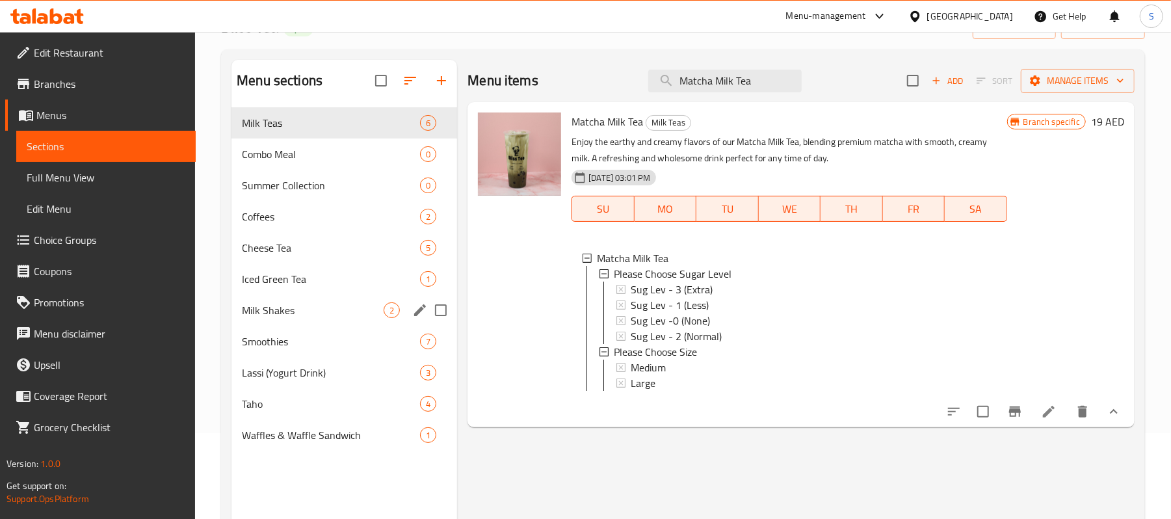
scroll to position [86, 0]
click at [297, 153] on span "Combo Meal" at bounding box center [313, 154] width 142 height 16
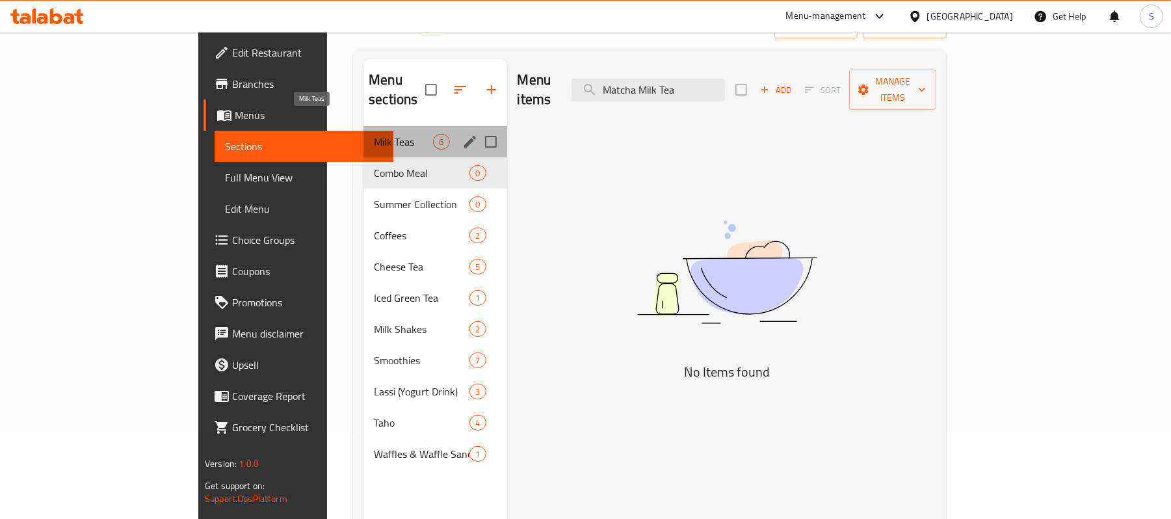
click at [374, 134] on span "Milk Teas" at bounding box center [403, 142] width 59 height 16
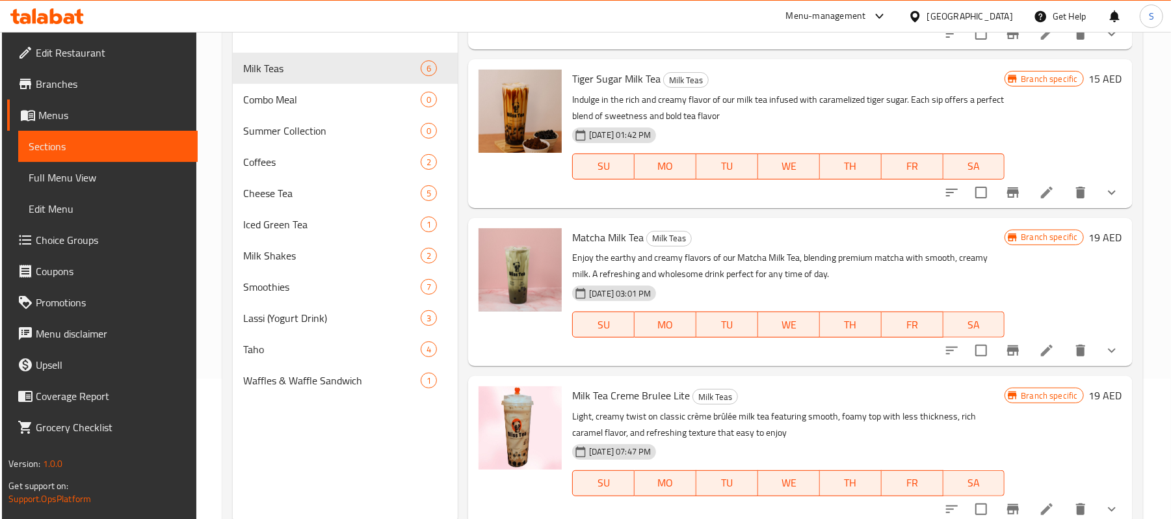
scroll to position [183, 0]
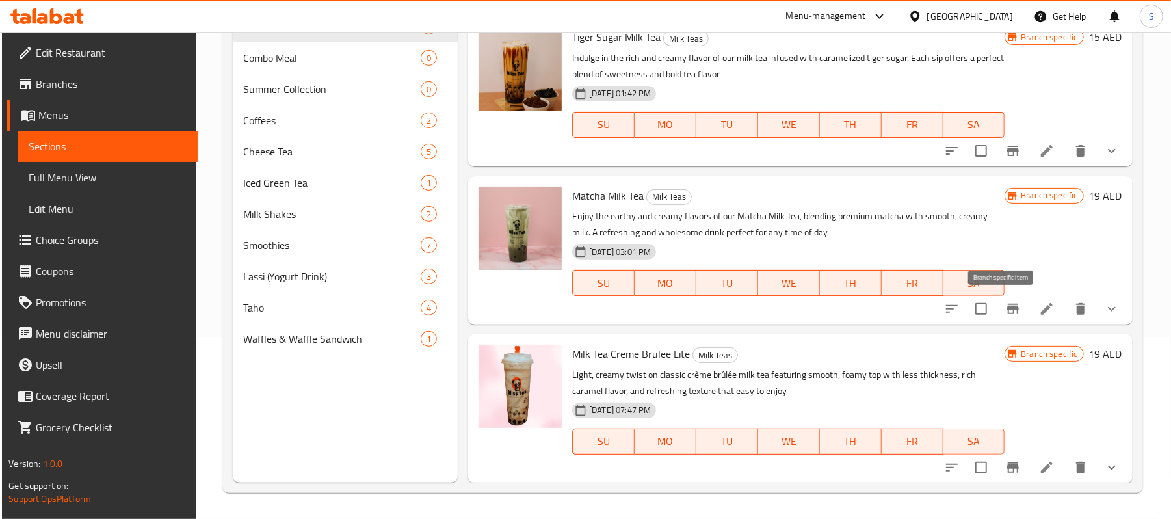
click at [1005, 313] on icon "Branch-specific-item" at bounding box center [1013, 309] width 16 height 16
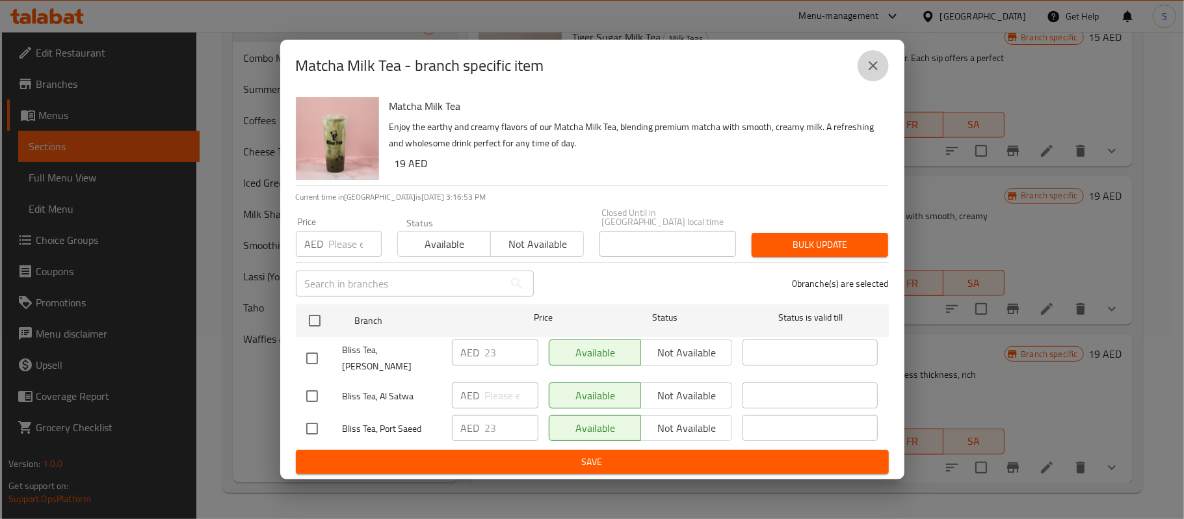
click at [879, 72] on icon "close" at bounding box center [873, 66] width 16 height 16
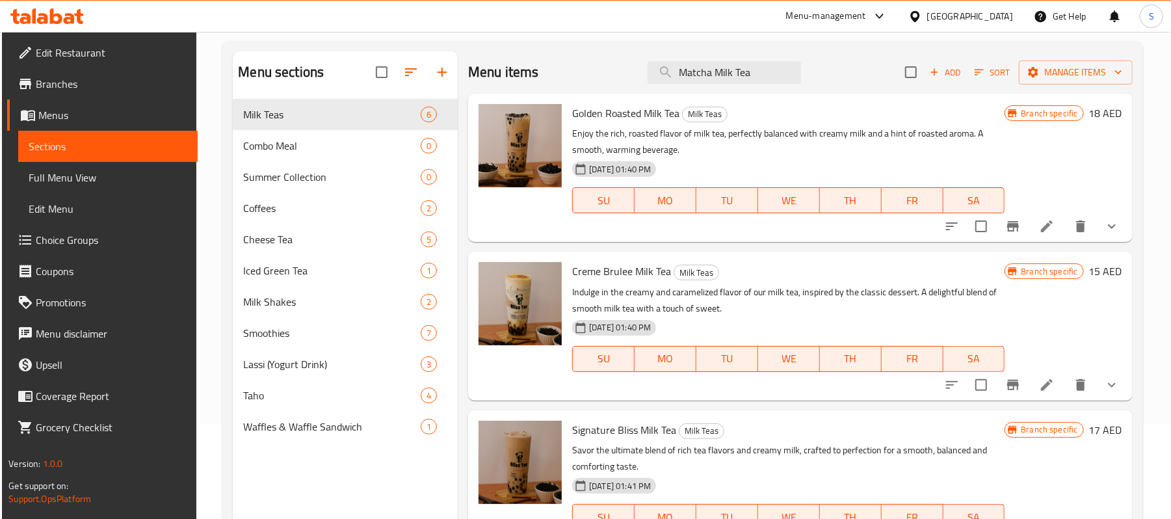
scroll to position [0, 0]
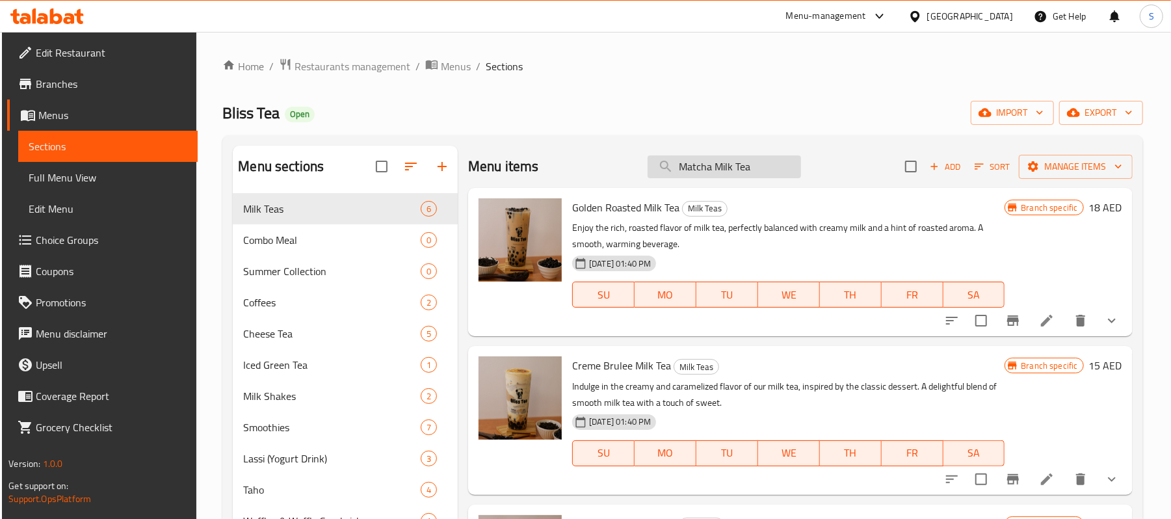
click at [752, 164] on input "Matcha Milk Tea" at bounding box center [723, 166] width 153 height 23
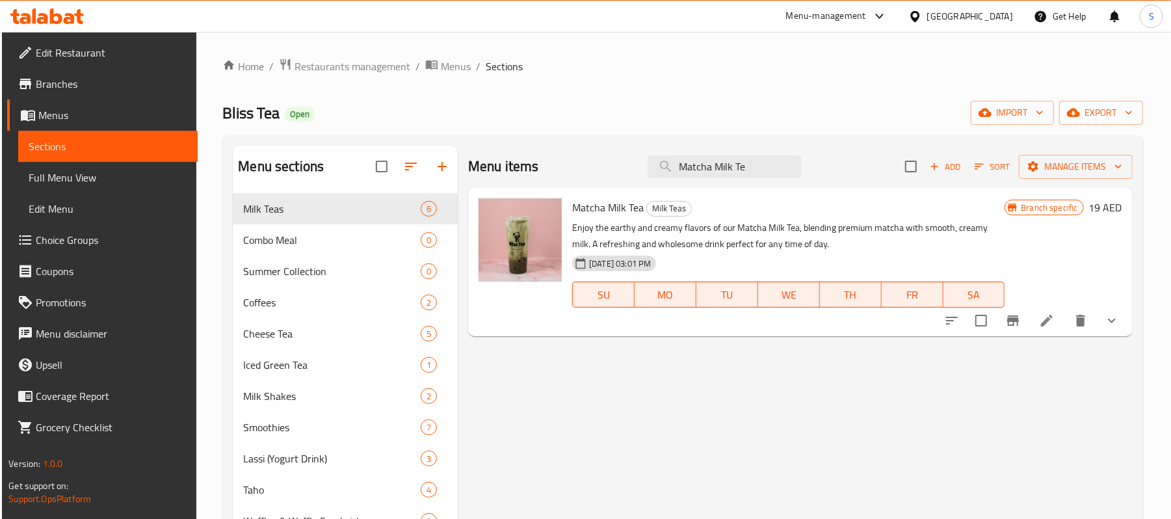
type input "Matcha Milk Te"
click at [1114, 328] on icon "show more" at bounding box center [1112, 321] width 16 height 16
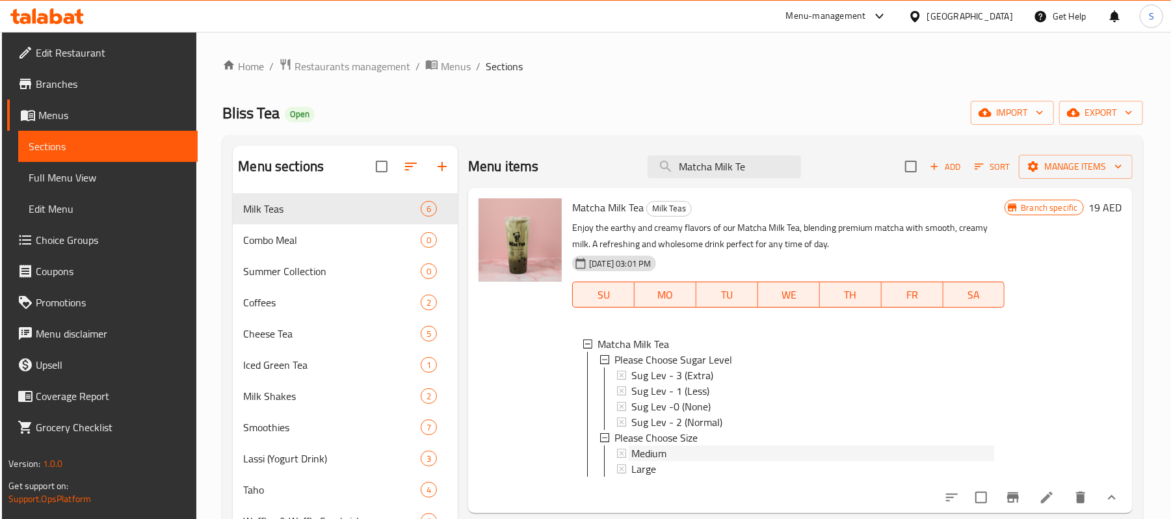
click at [667, 458] on div "Medium" at bounding box center [812, 453] width 363 height 16
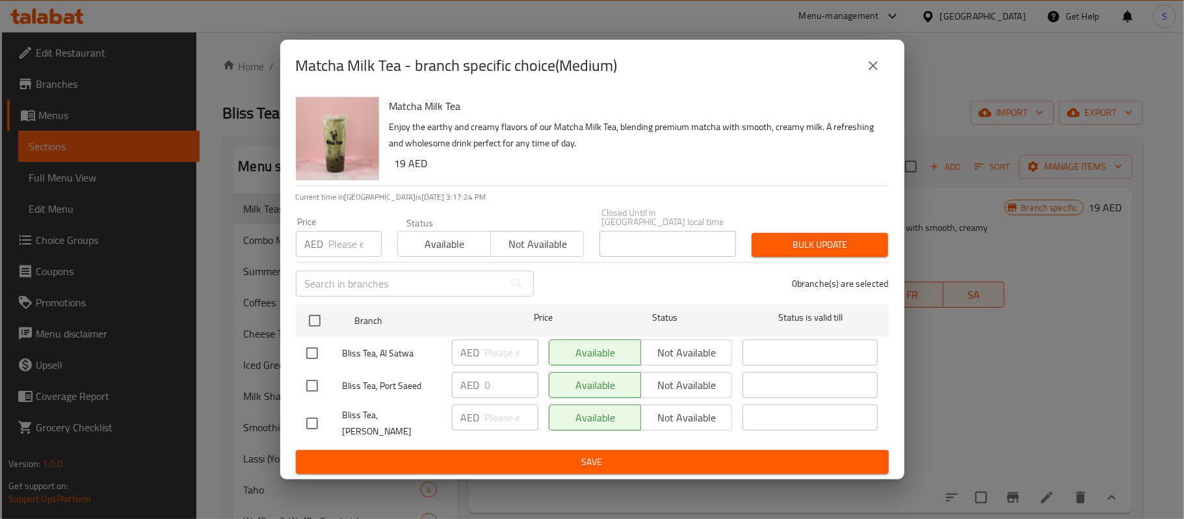
click at [868, 72] on icon "close" at bounding box center [873, 66] width 16 height 16
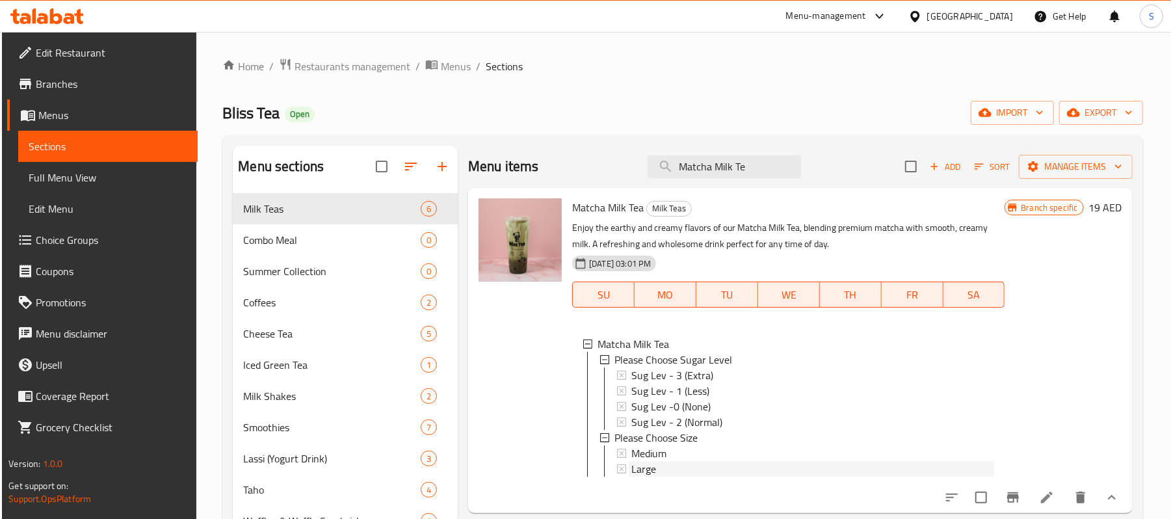
click at [654, 466] on span "Large" at bounding box center [643, 469] width 25 height 16
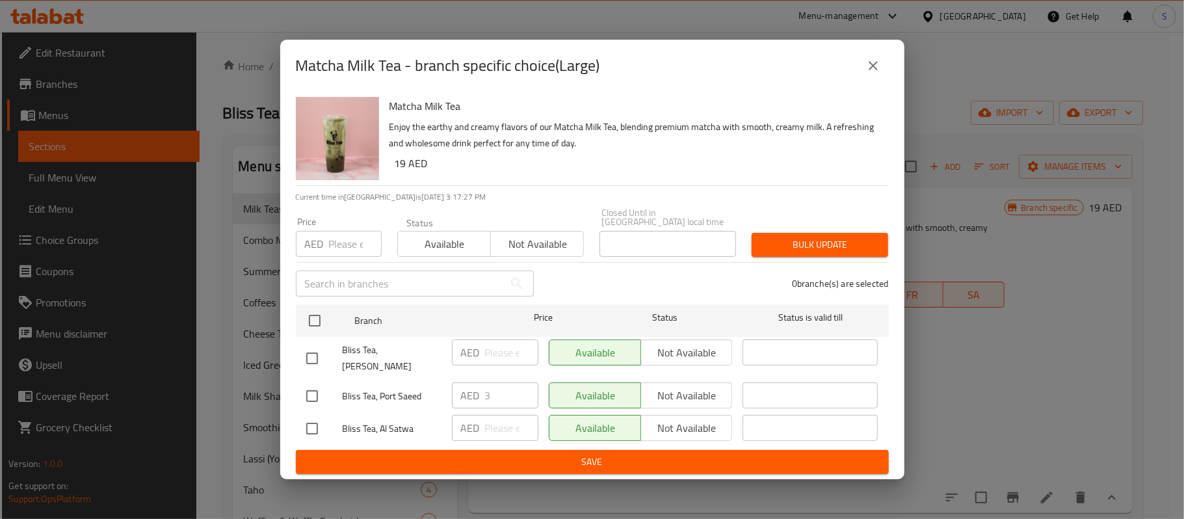
click at [879, 66] on icon "close" at bounding box center [873, 66] width 16 height 16
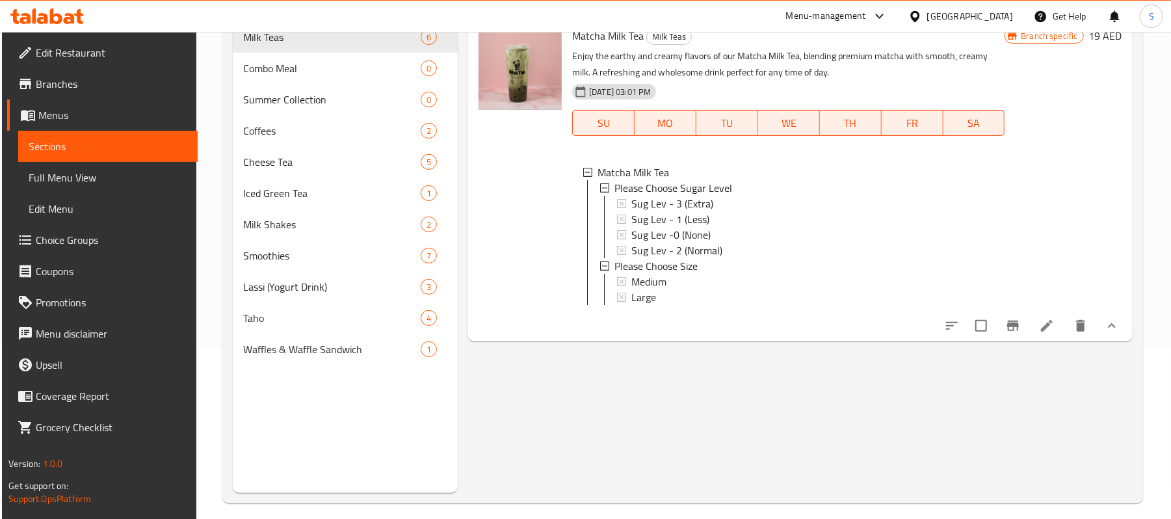
scroll to position [173, 0]
click at [1014, 330] on icon "Branch-specific-item" at bounding box center [1013, 324] width 12 height 10
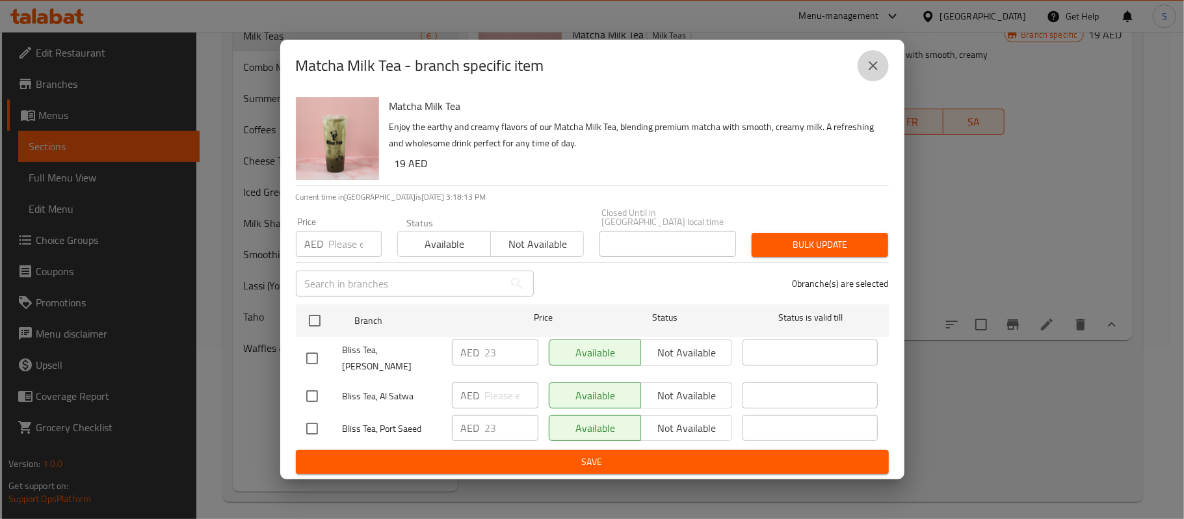
click at [871, 70] on icon "close" at bounding box center [872, 65] width 9 height 9
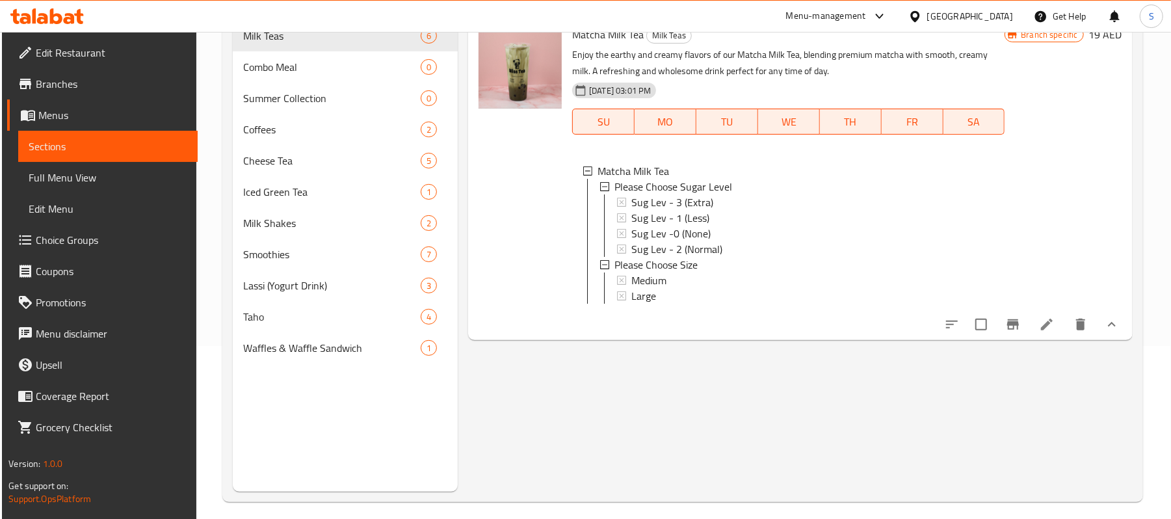
scroll to position [86, 0]
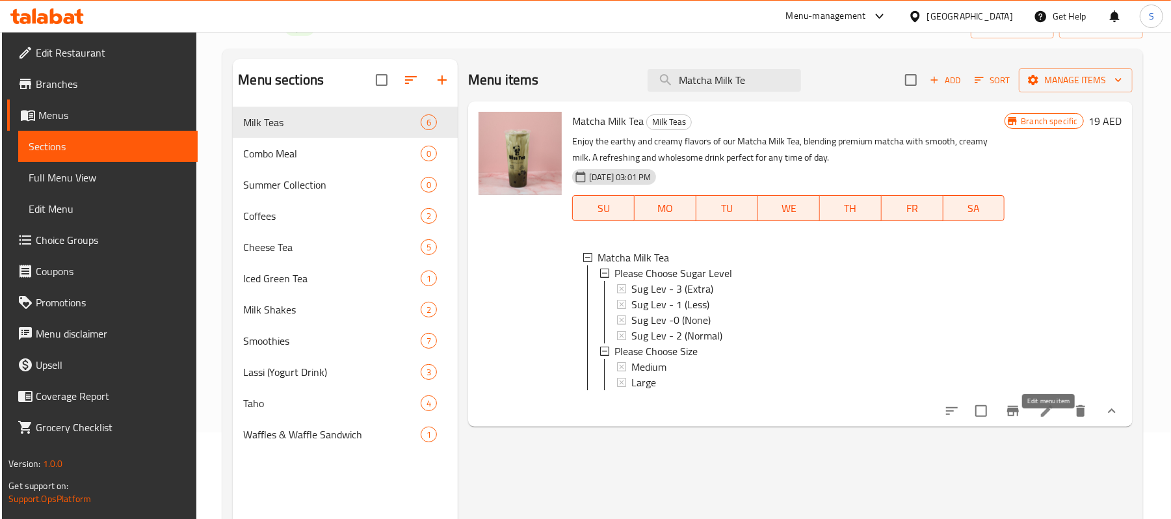
click at [1054, 419] on icon at bounding box center [1047, 411] width 16 height 16
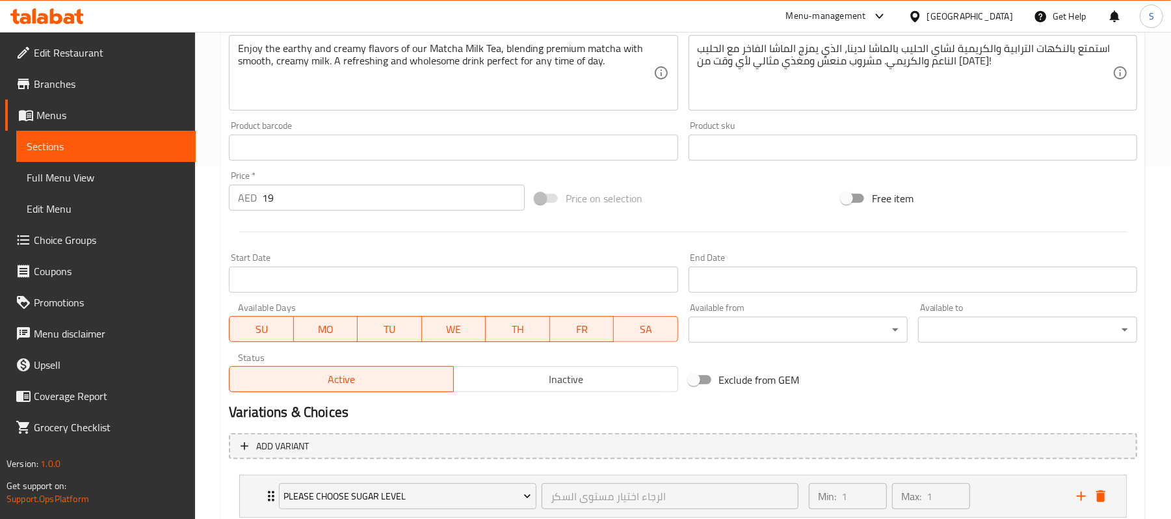
scroll to position [495, 0]
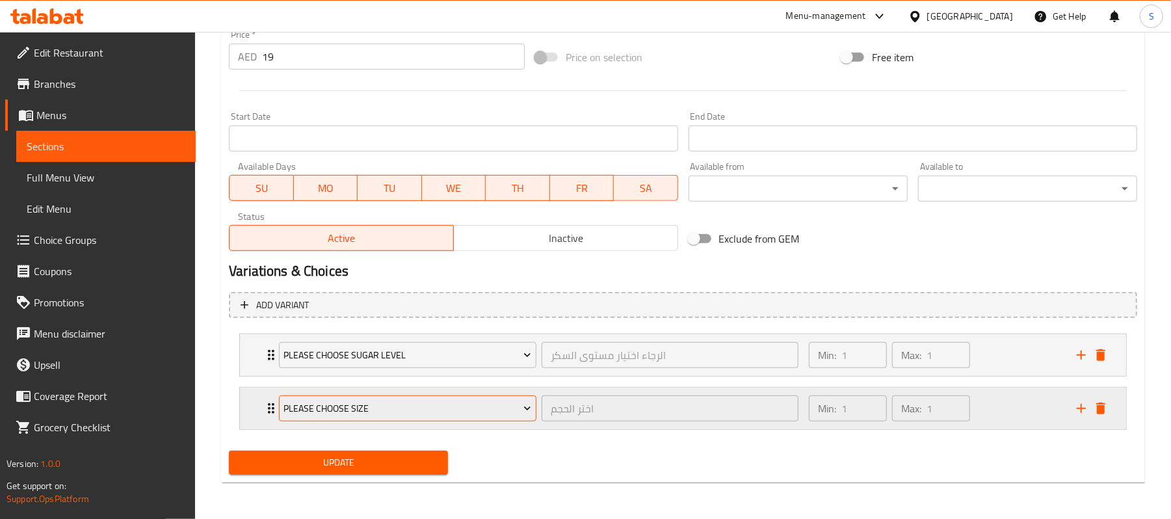
click at [454, 411] on span "Please Choose Size" at bounding box center [408, 408] width 248 height 16
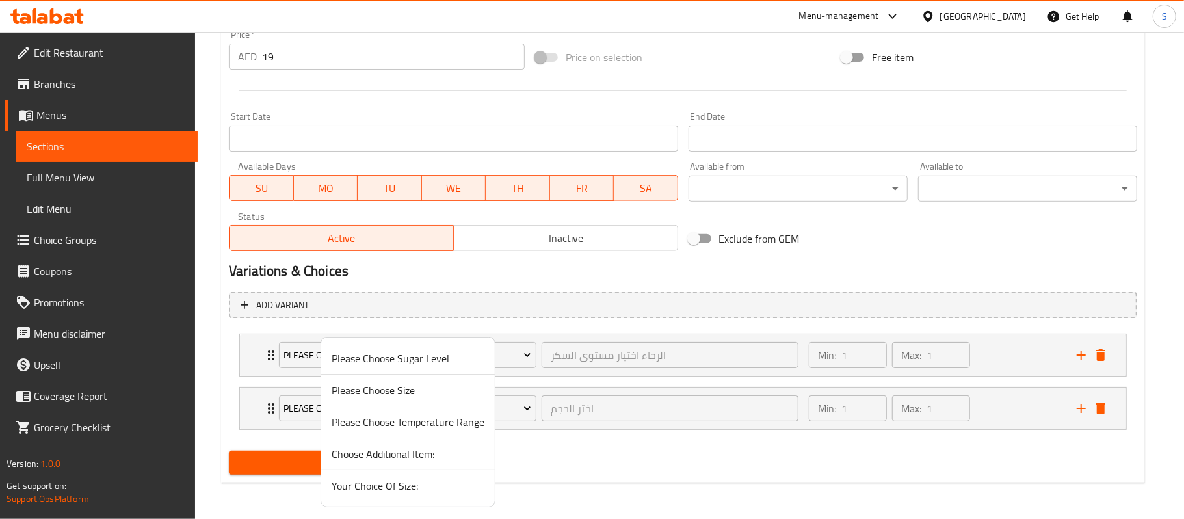
click at [390, 487] on span "Your Choice Of Size:" at bounding box center [408, 486] width 153 height 16
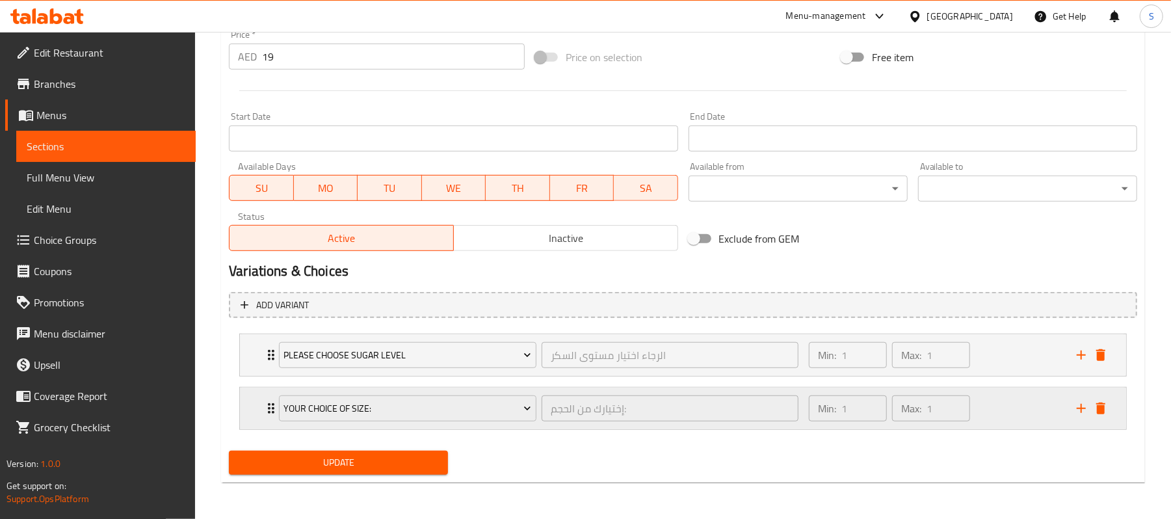
click at [1013, 413] on div "Min: 1 ​ Max: 1 ​" at bounding box center [935, 408] width 268 height 42
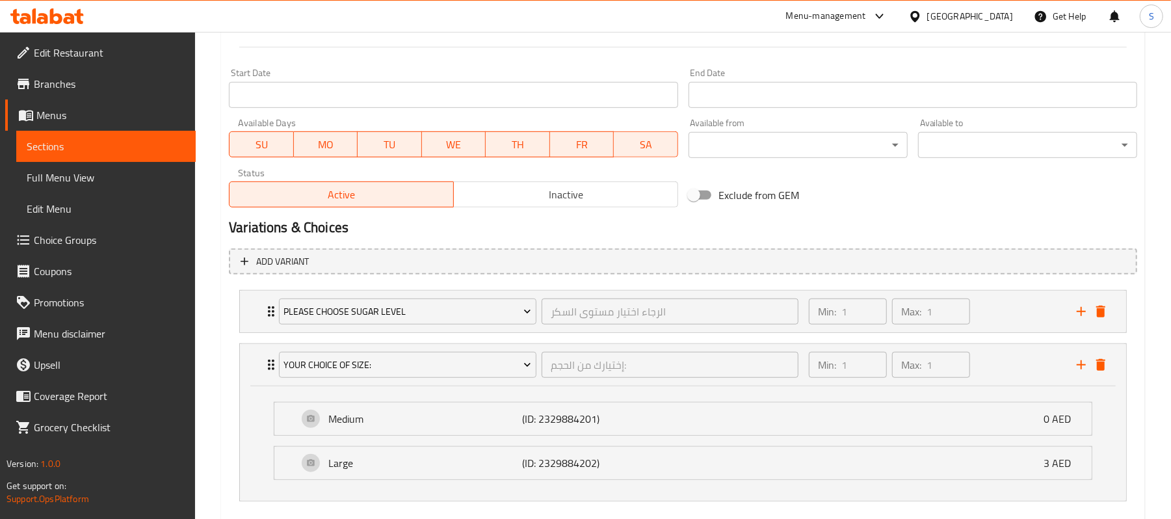
scroll to position [437, 0]
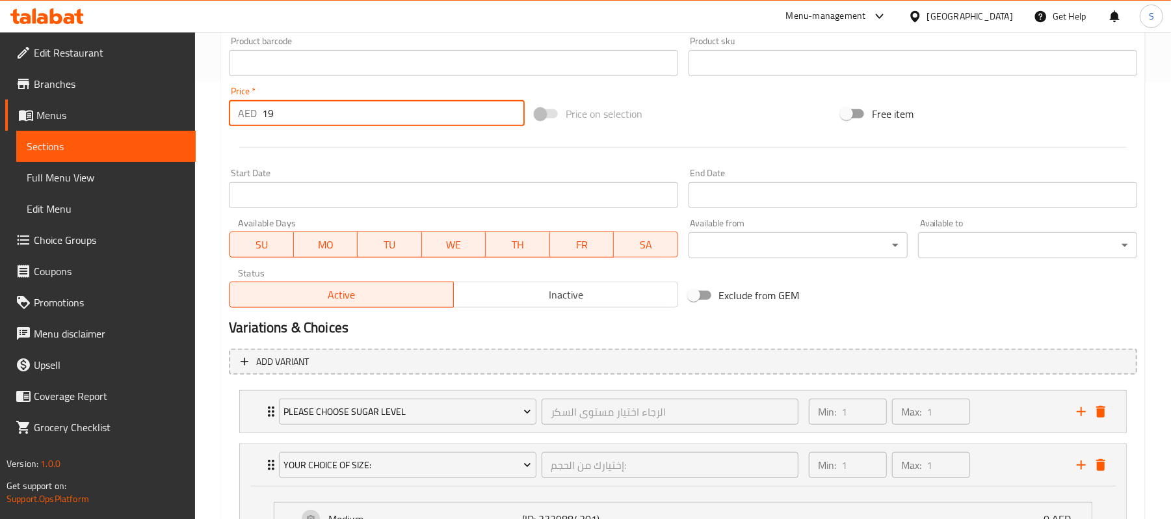
drag, startPoint x: 296, startPoint y: 115, endPoint x: 255, endPoint y: 107, distance: 42.4
click at [255, 107] on div "AED 19 Price *" at bounding box center [377, 113] width 296 height 26
type input "23"
click at [207, 152] on div "Home / Restaurants management / Menus / Sections / item / update Milk Teas sect…" at bounding box center [683, 142] width 976 height 1095
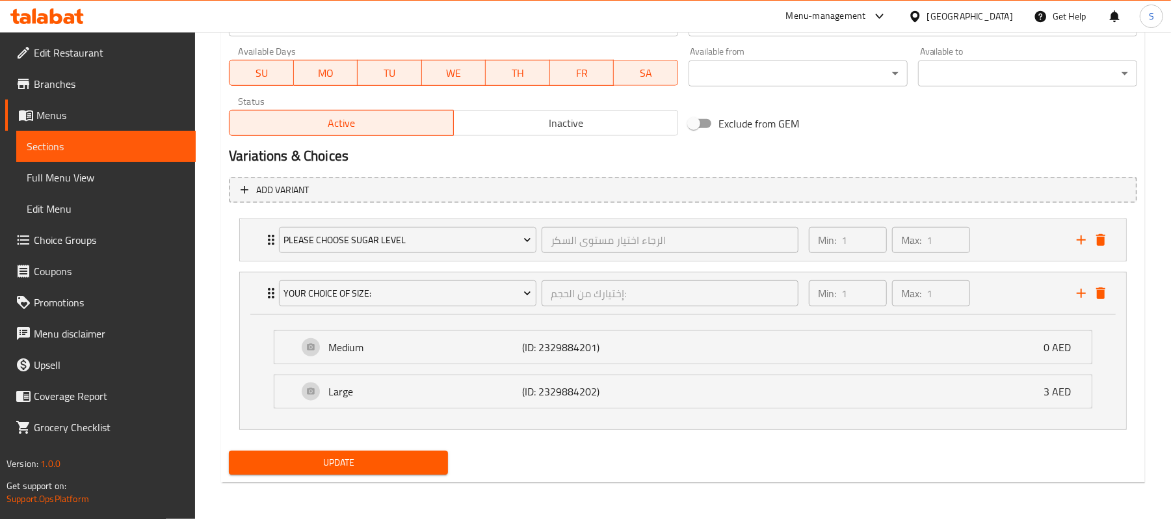
scroll to position [610, 0]
click at [335, 472] on button "Update" at bounding box center [338, 462] width 219 height 24
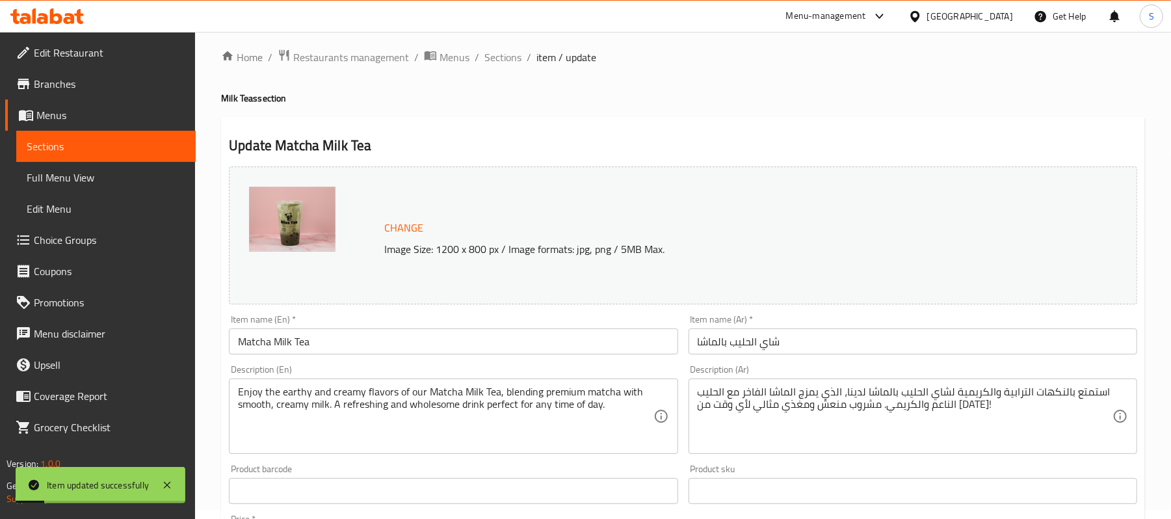
scroll to position [0, 0]
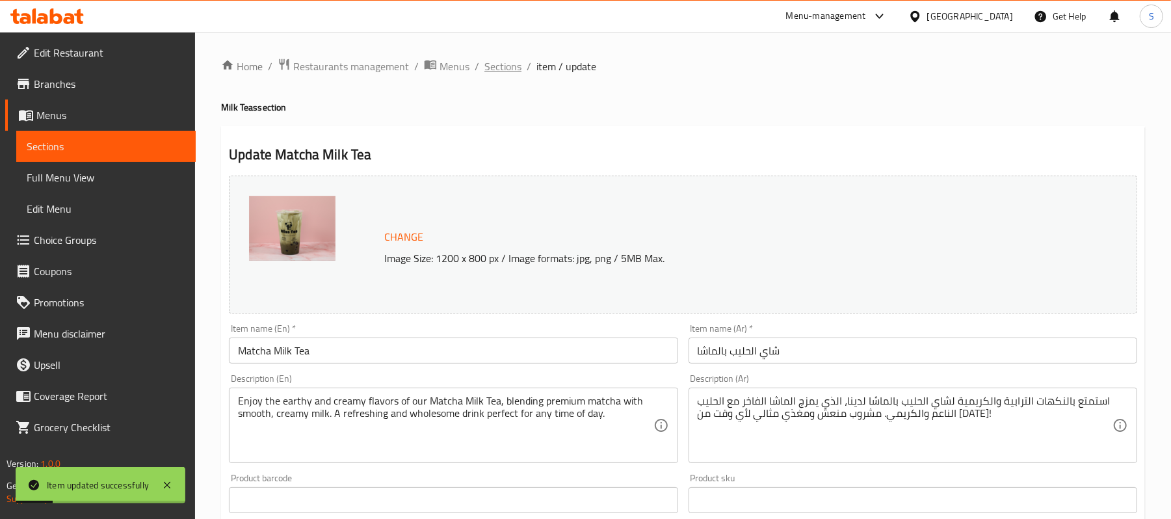
click at [508, 68] on span "Sections" at bounding box center [502, 67] width 37 height 16
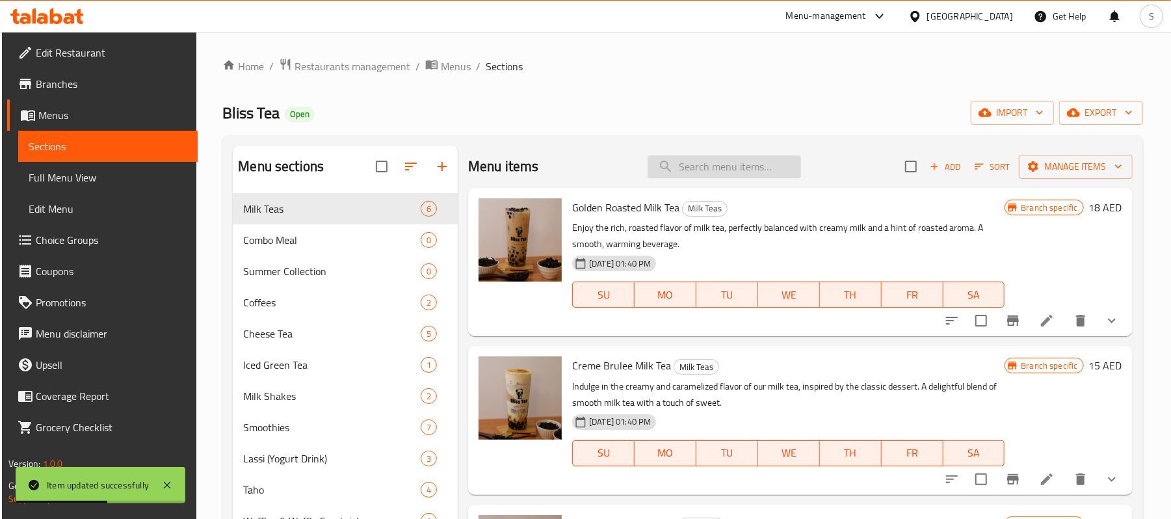
click at [708, 176] on input "search" at bounding box center [723, 166] width 153 height 23
paste input "Matcha Milk Tea"
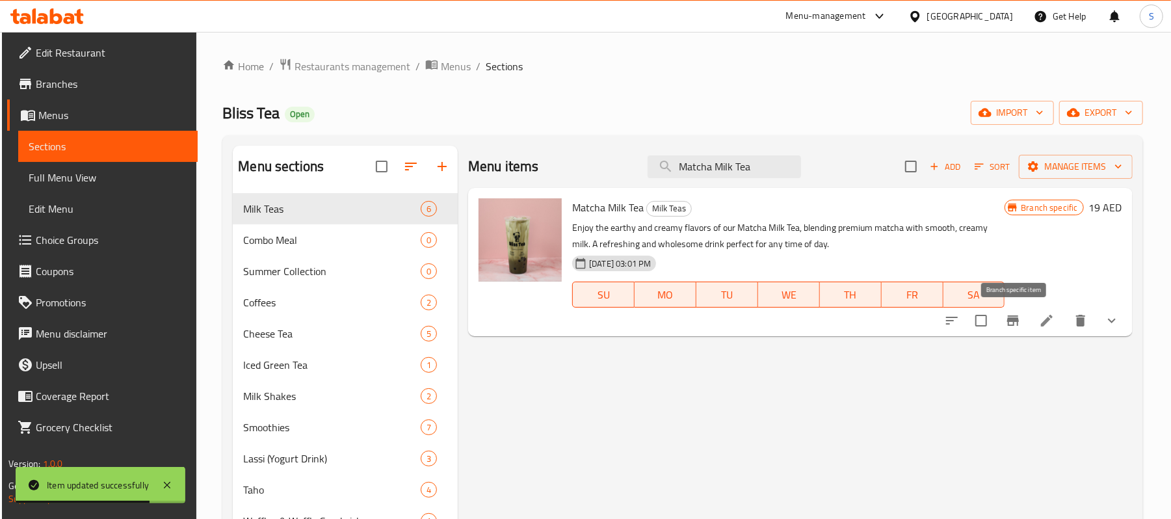
type input "Matcha Milk Tea"
click at [1011, 326] on icon "Branch-specific-item" at bounding box center [1013, 321] width 16 height 16
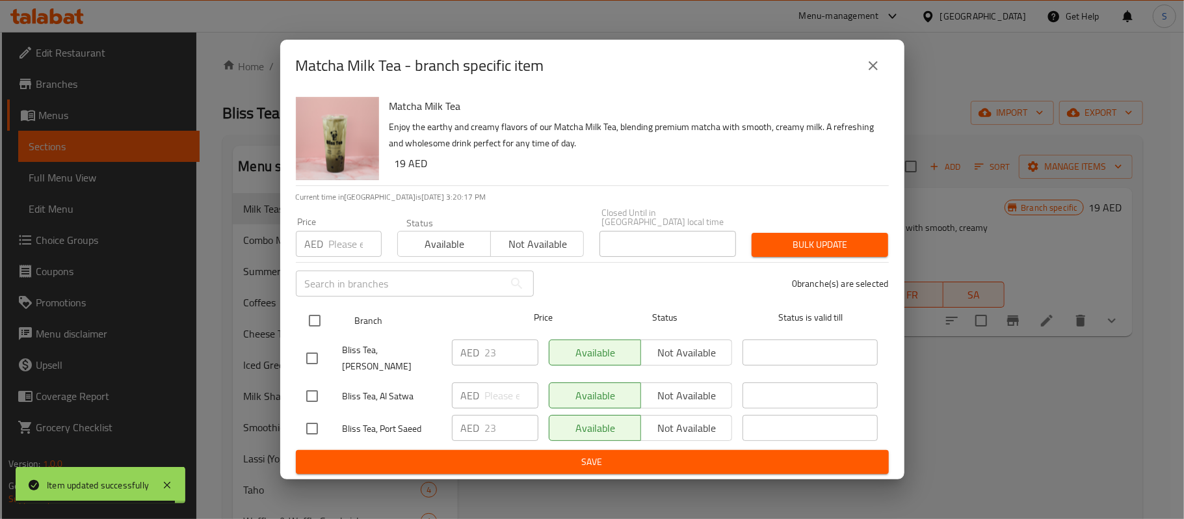
click at [312, 323] on input "checkbox" at bounding box center [314, 320] width 27 height 27
checkbox input "true"
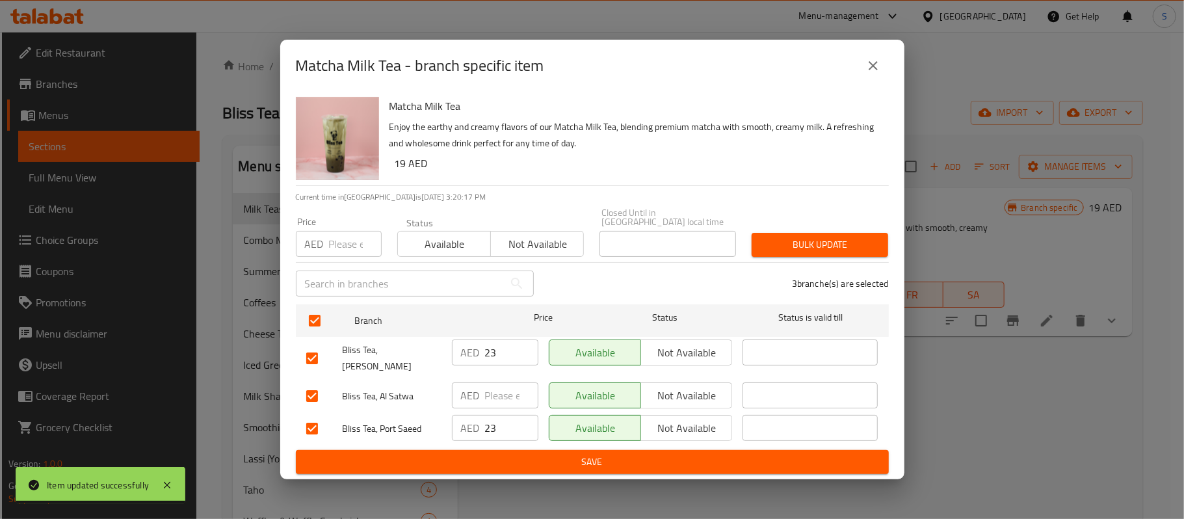
click at [344, 245] on input "number" at bounding box center [355, 244] width 53 height 26
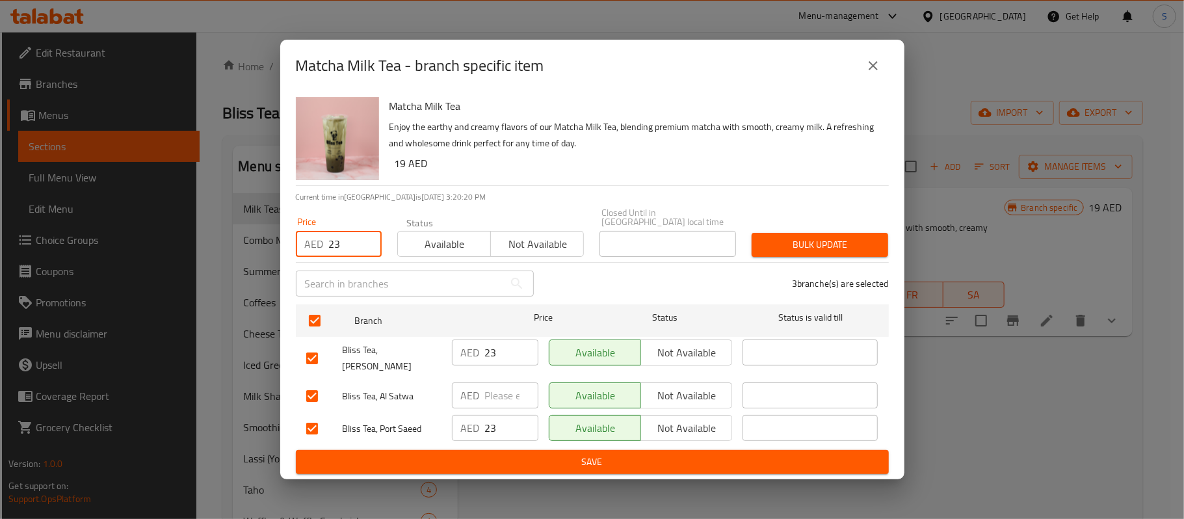
type input "23"
click at [867, 250] on span "Bulk update" at bounding box center [820, 245] width 116 height 16
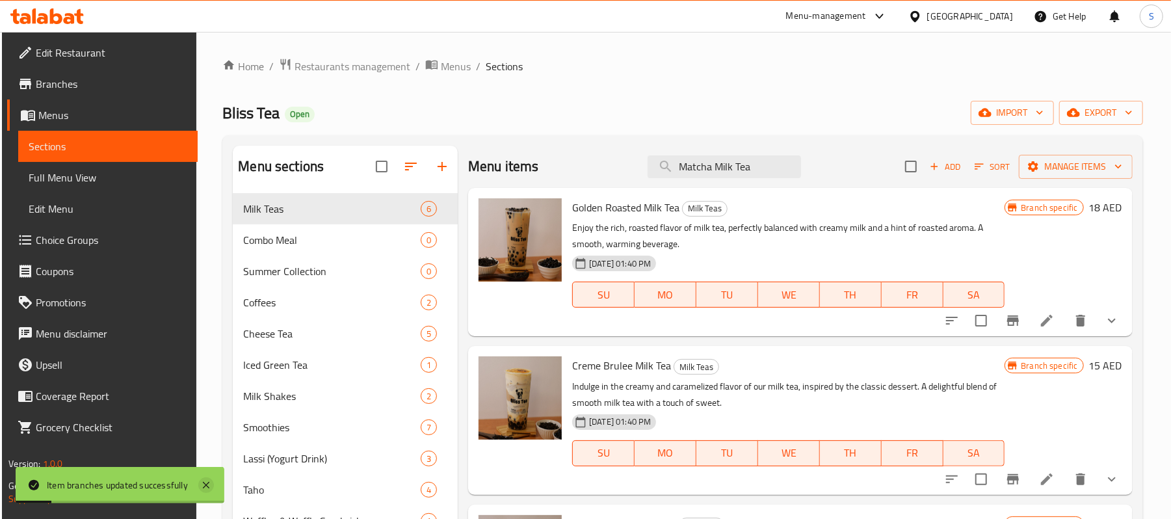
click at [206, 484] on icon at bounding box center [206, 485] width 16 height 16
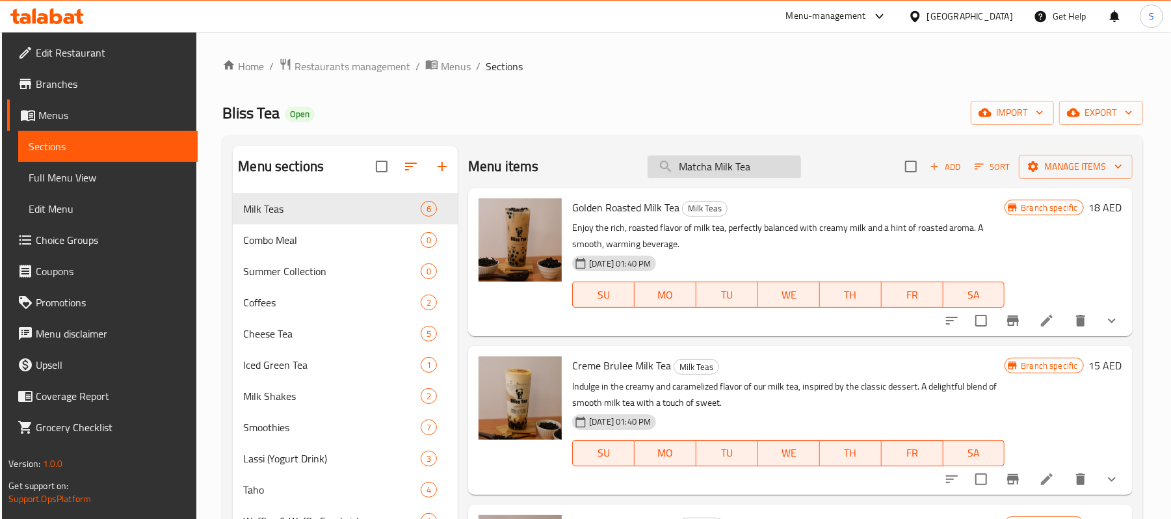
click at [750, 166] on input "Matcha Milk Tea" at bounding box center [723, 166] width 153 height 23
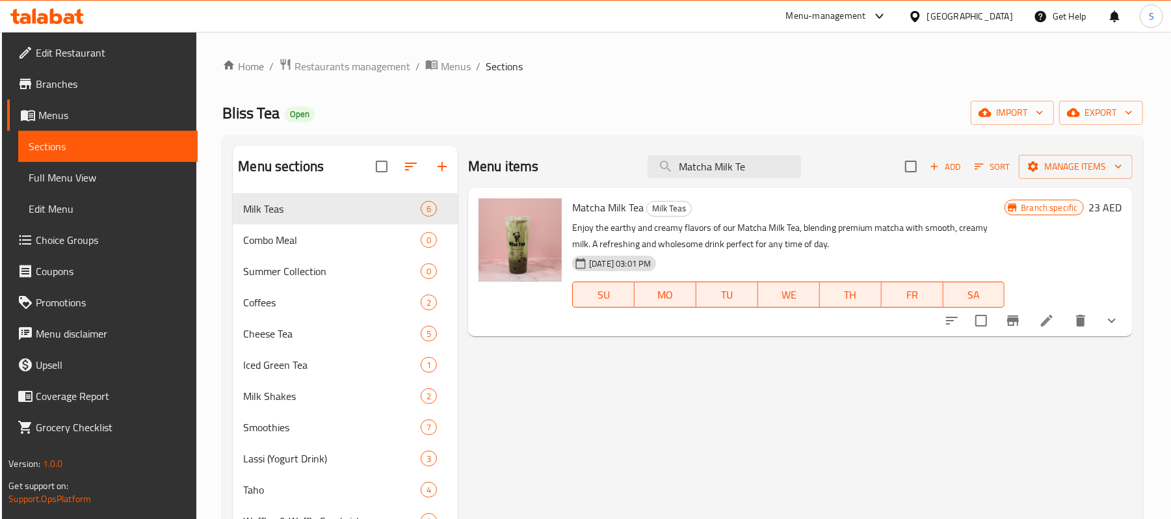
type input "Matcha Milk Tea"
click at [1113, 325] on icon "show more" at bounding box center [1112, 321] width 16 height 16
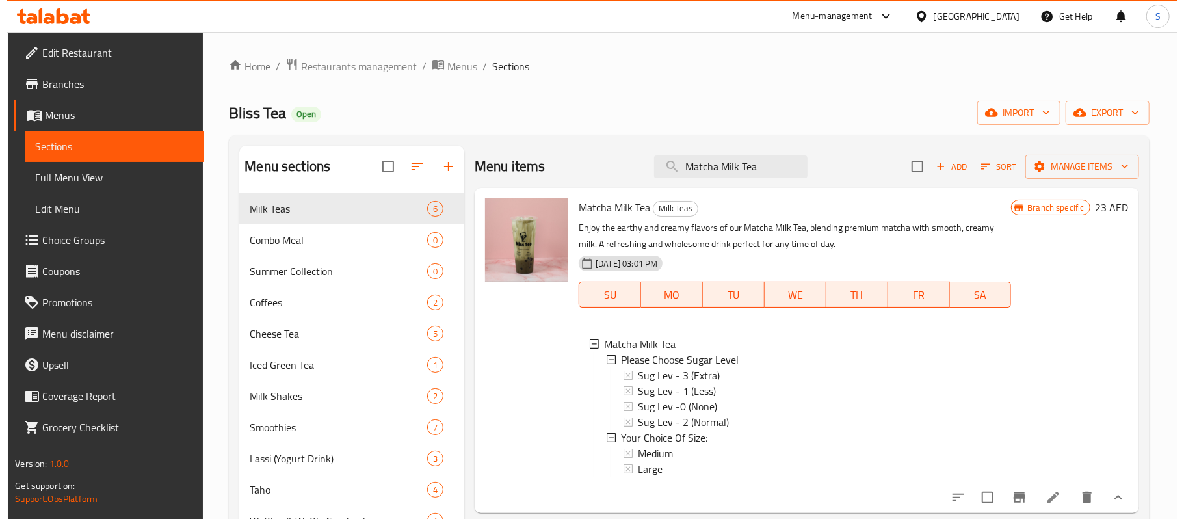
scroll to position [86, 0]
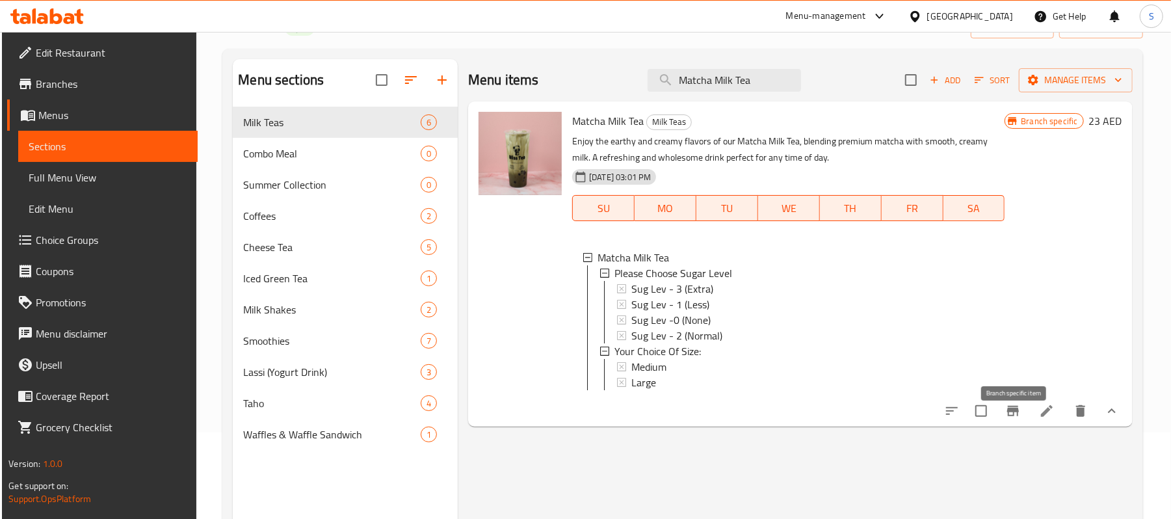
click at [1012, 419] on icon "Branch-specific-item" at bounding box center [1013, 411] width 16 height 16
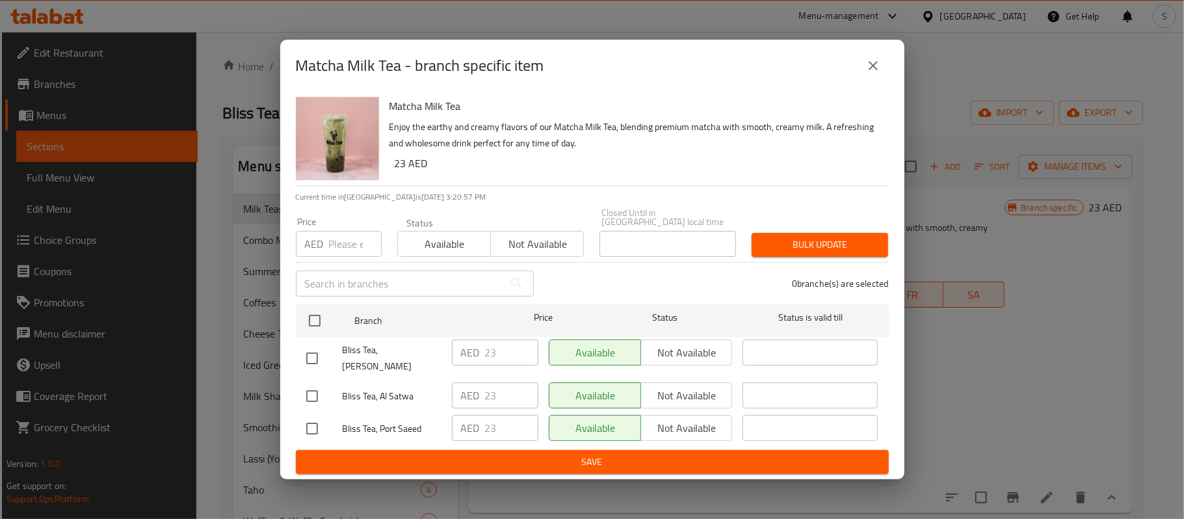
scroll to position [183, 0]
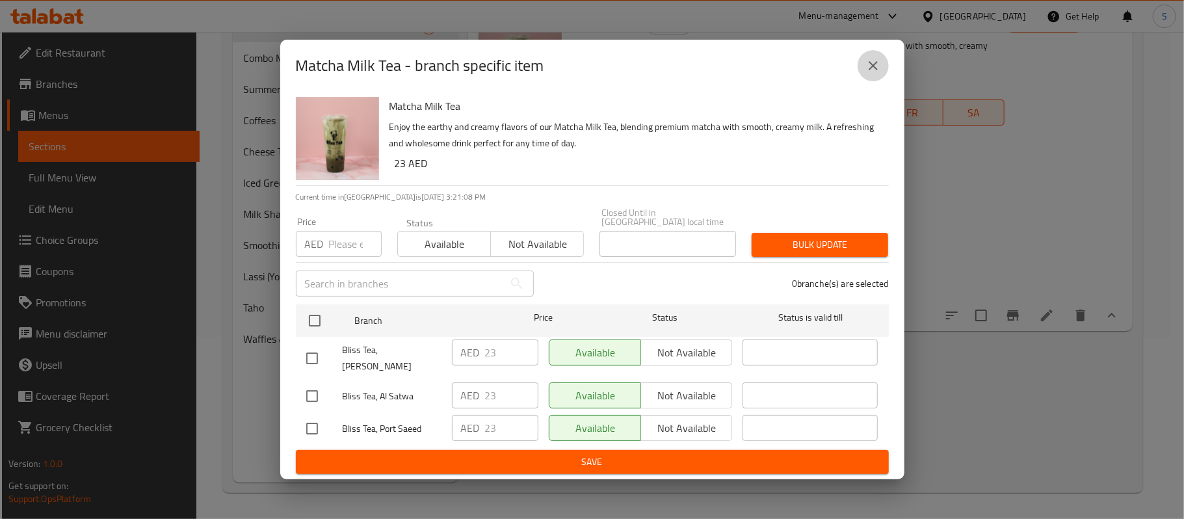
click at [876, 68] on icon "close" at bounding box center [872, 65] width 9 height 9
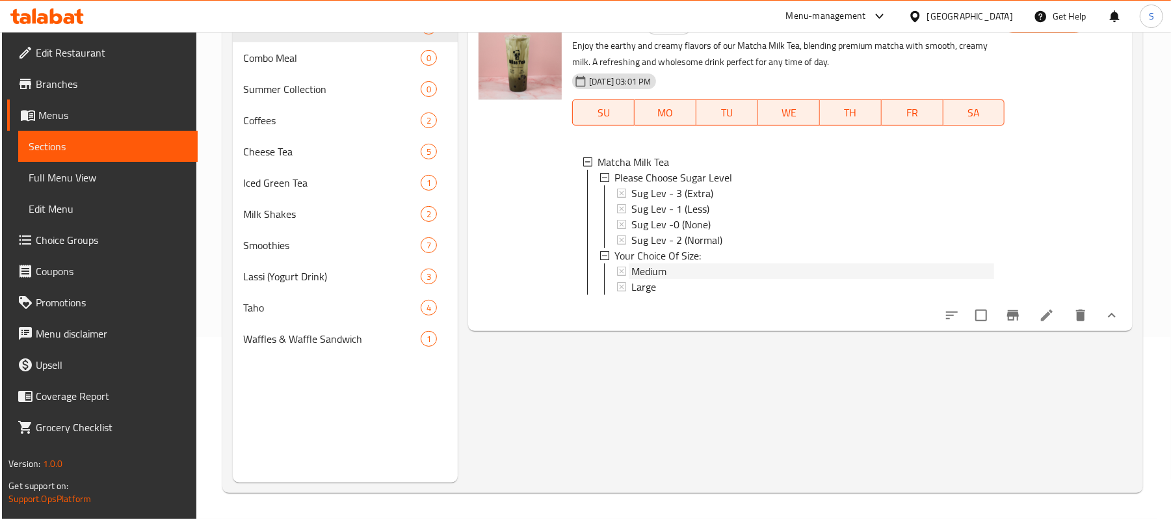
click at [658, 271] on span "Medium" at bounding box center [648, 271] width 35 height 16
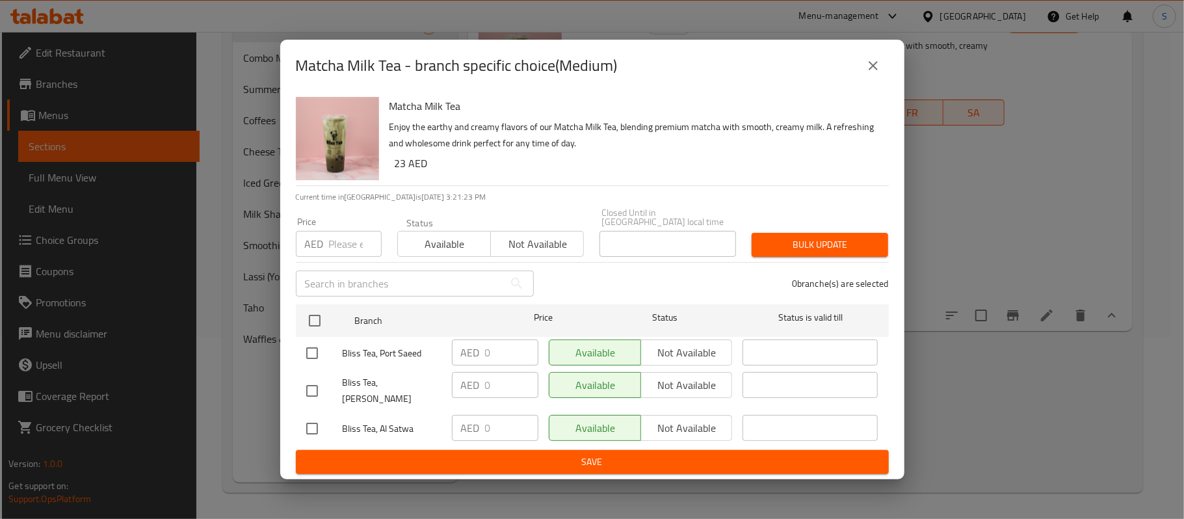
click at [866, 72] on icon "close" at bounding box center [873, 66] width 16 height 16
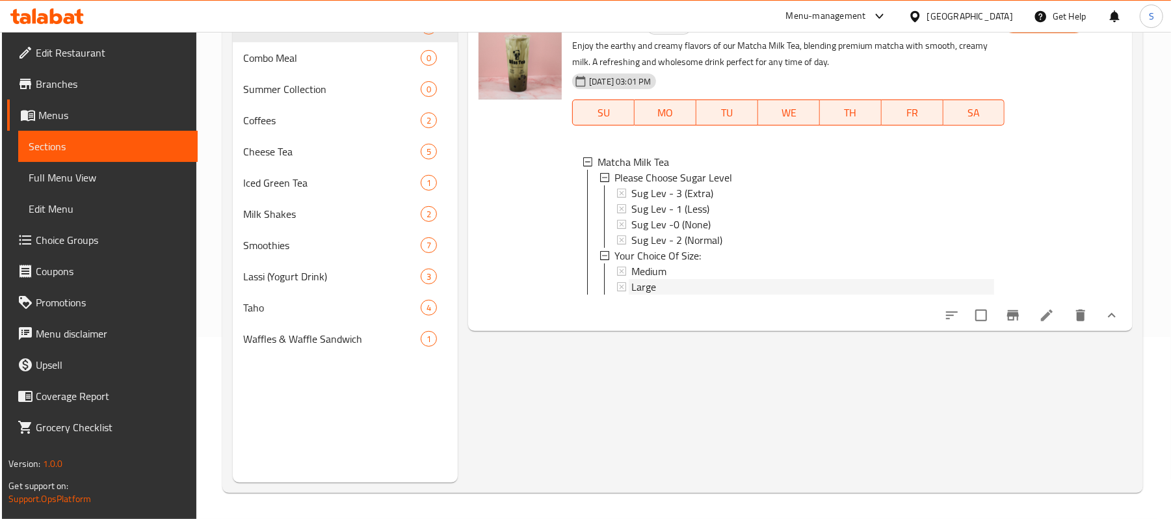
click at [666, 287] on div "Large" at bounding box center [812, 287] width 363 height 16
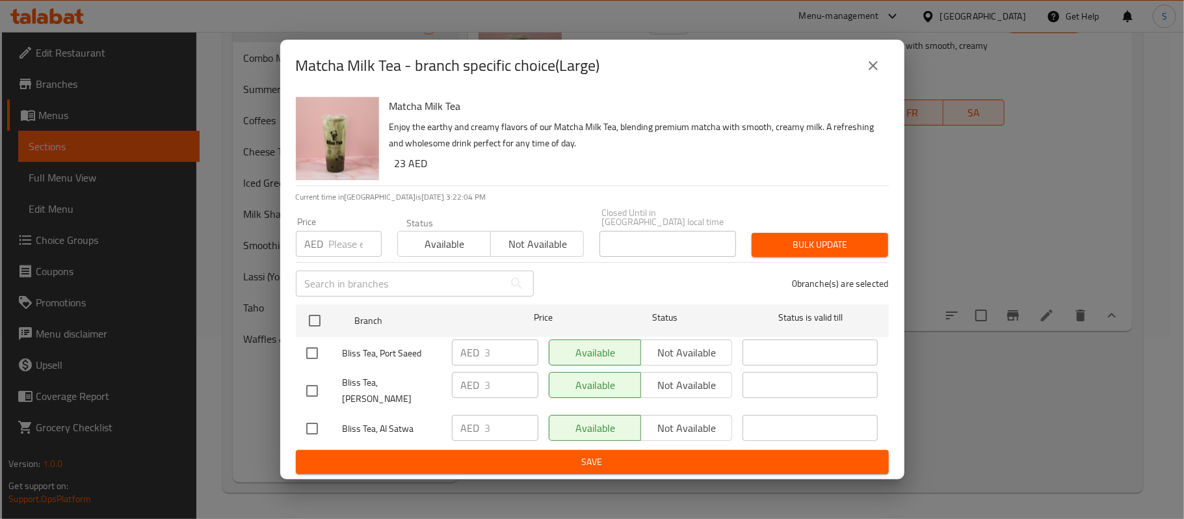
click at [866, 73] on icon "close" at bounding box center [873, 66] width 16 height 16
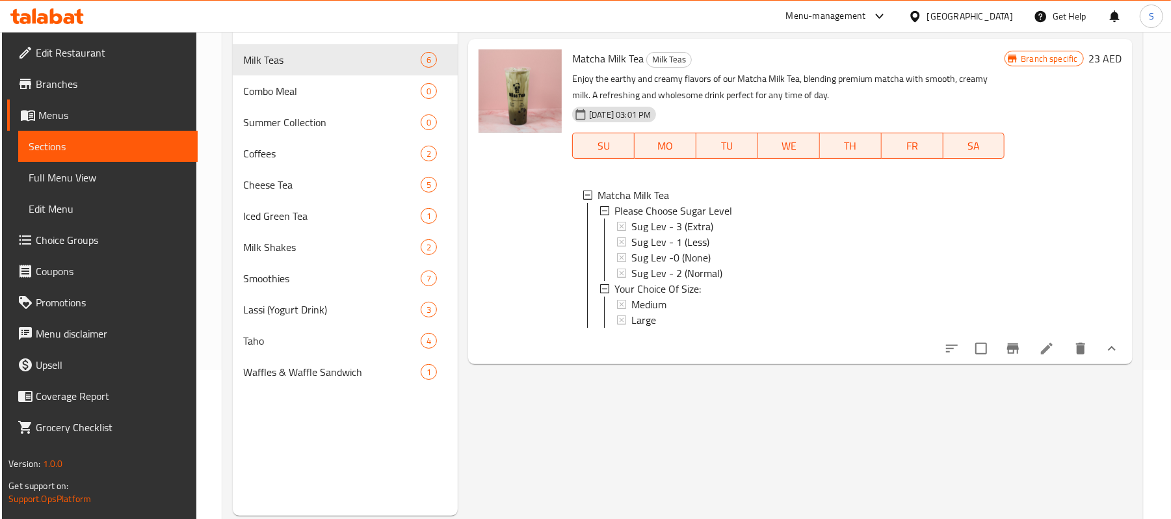
scroll to position [96, 0]
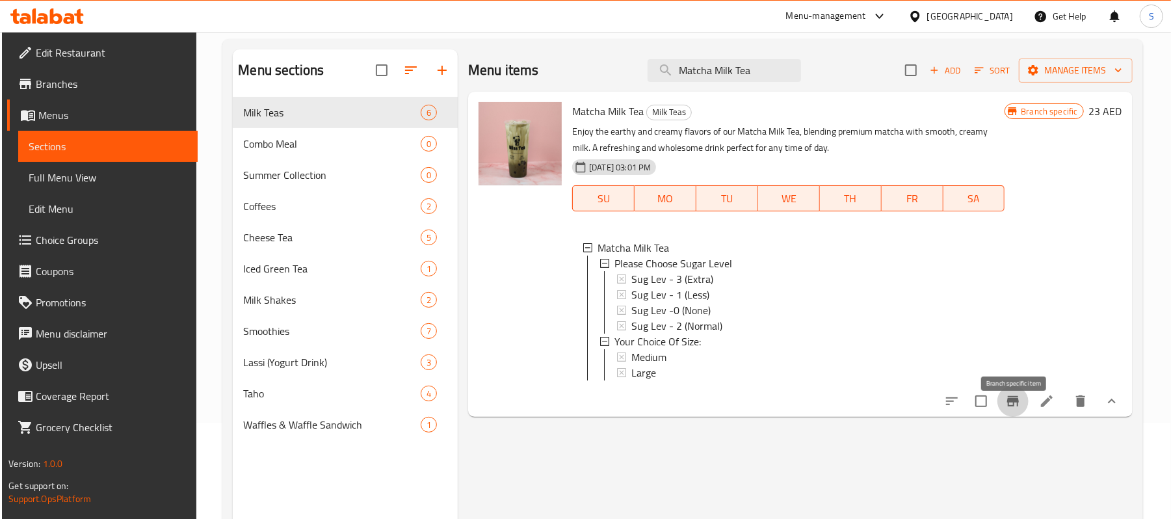
click at [1017, 406] on icon "Branch-specific-item" at bounding box center [1013, 401] width 12 height 10
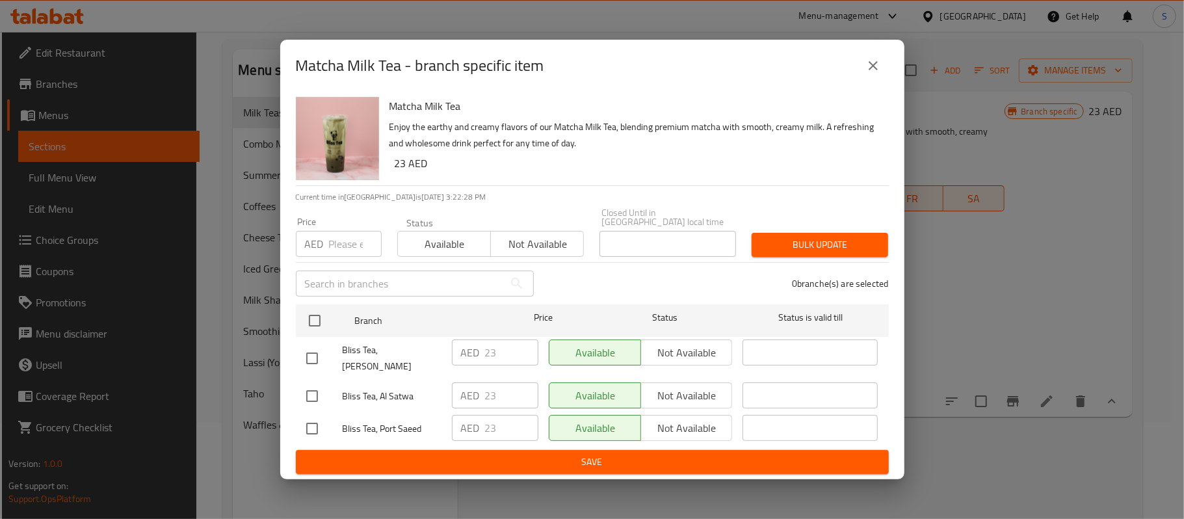
click at [866, 73] on icon "close" at bounding box center [873, 66] width 16 height 16
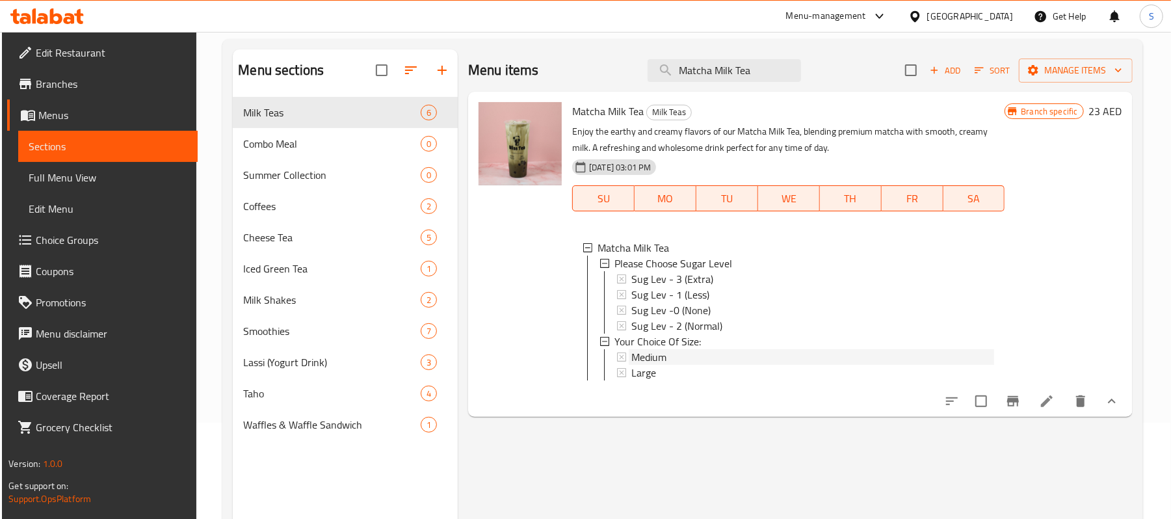
click at [651, 359] on span "Medium" at bounding box center [648, 357] width 35 height 16
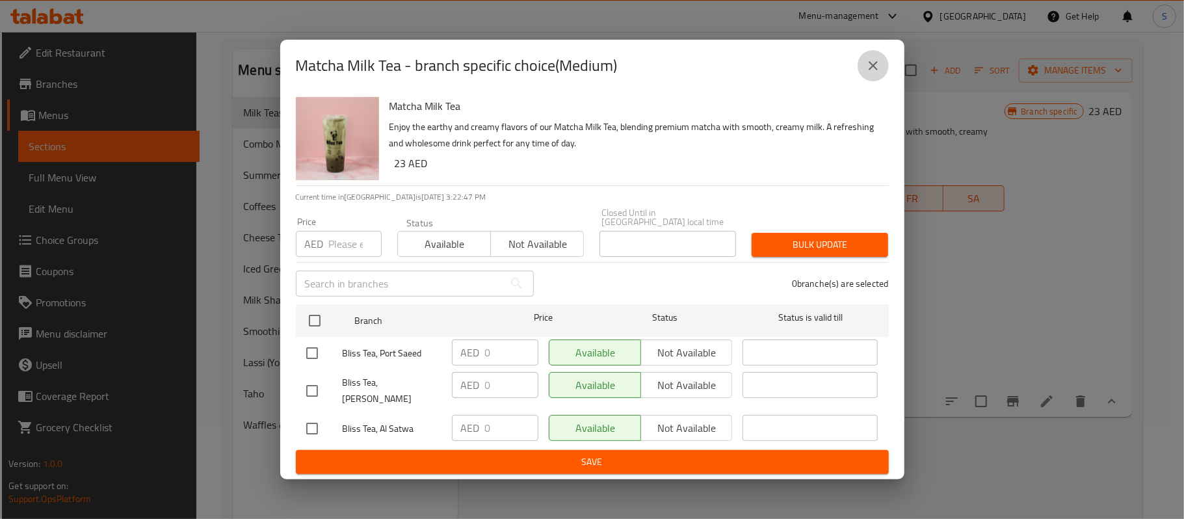
click at [874, 73] on icon "close" at bounding box center [873, 66] width 16 height 16
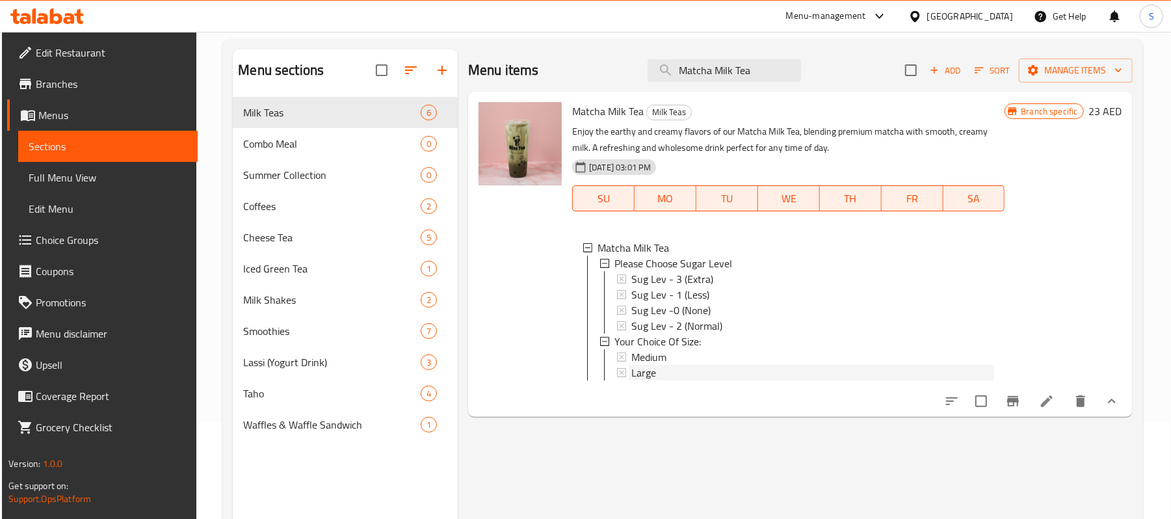
click at [646, 373] on span "Large" at bounding box center [643, 373] width 25 height 16
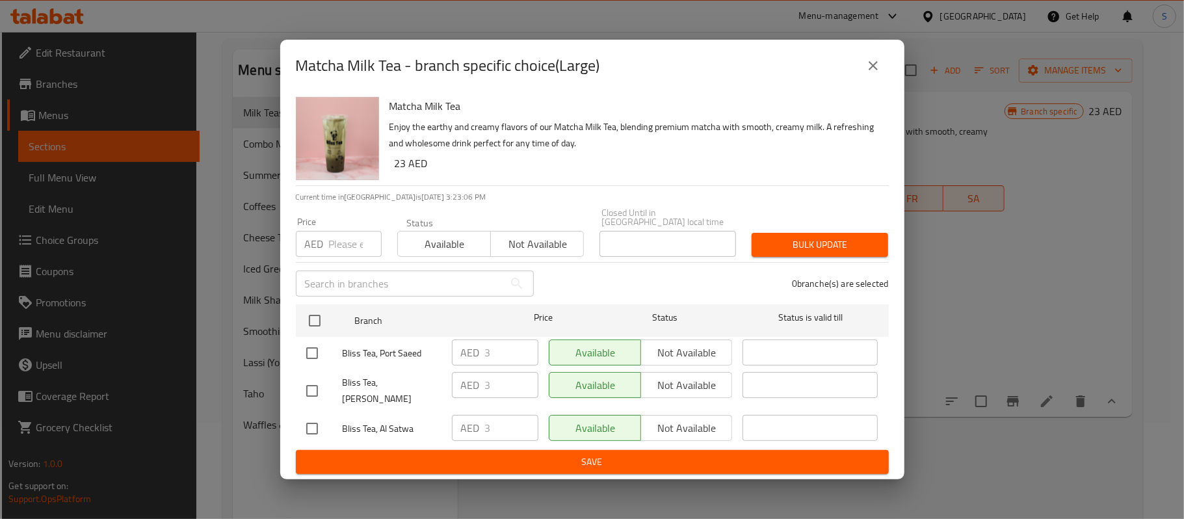
click at [879, 71] on icon "close" at bounding box center [873, 66] width 16 height 16
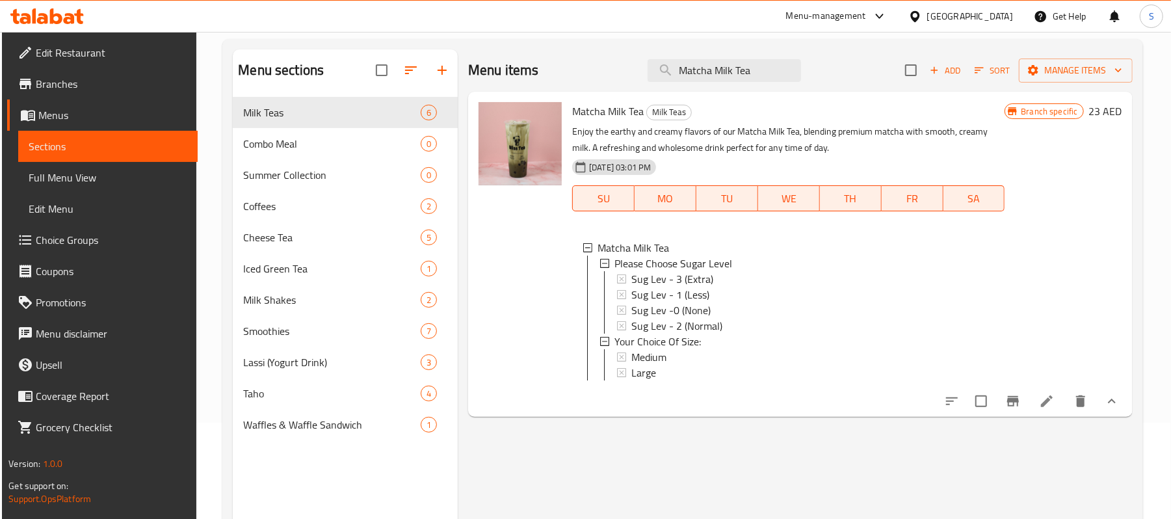
click at [76, 177] on span "Full Menu View" at bounding box center [108, 178] width 159 height 16
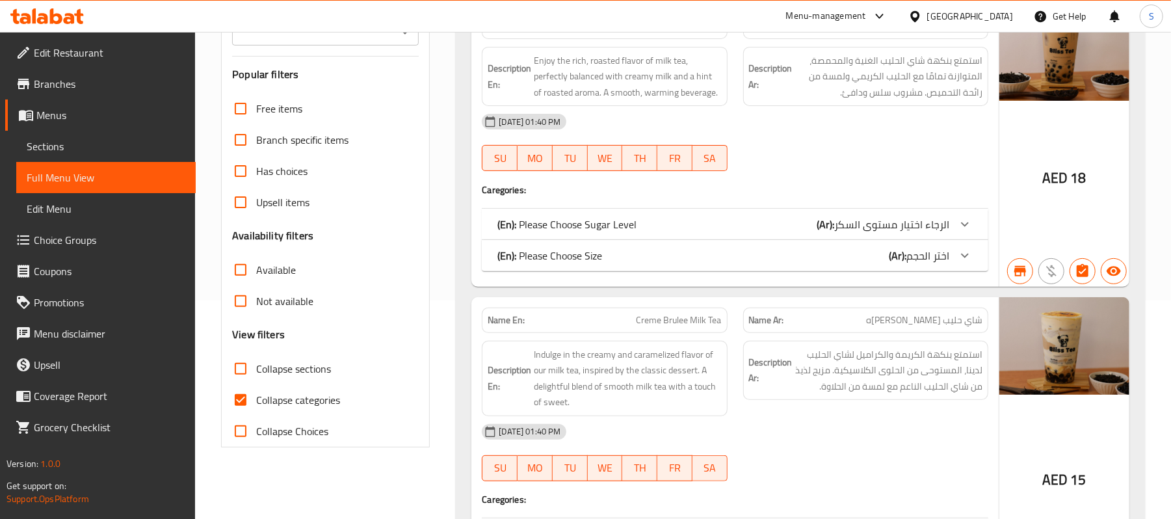
scroll to position [260, 0]
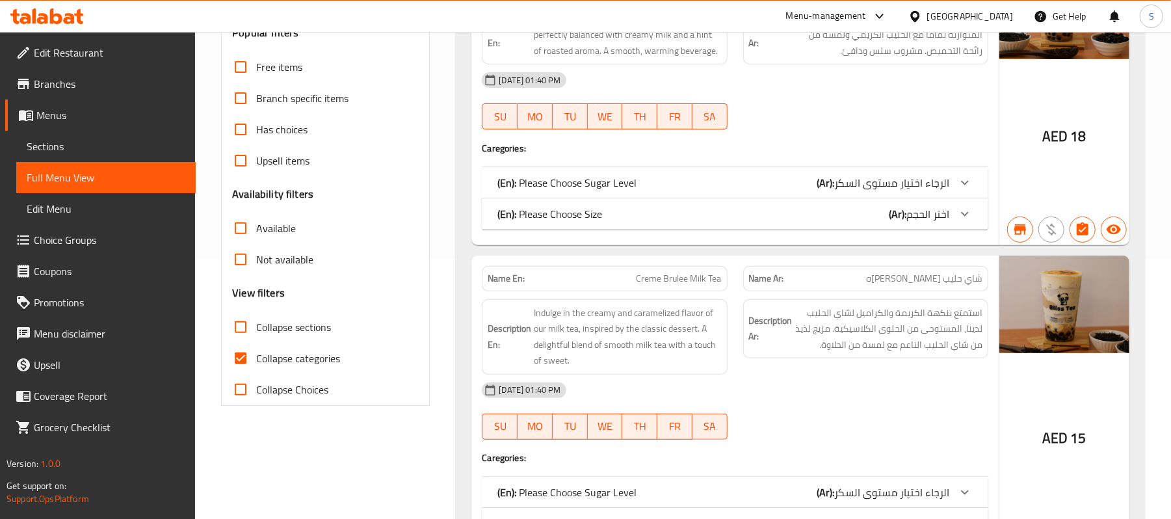
click at [239, 328] on input "Collapse sections" at bounding box center [240, 326] width 31 height 31
checkbox input "true"
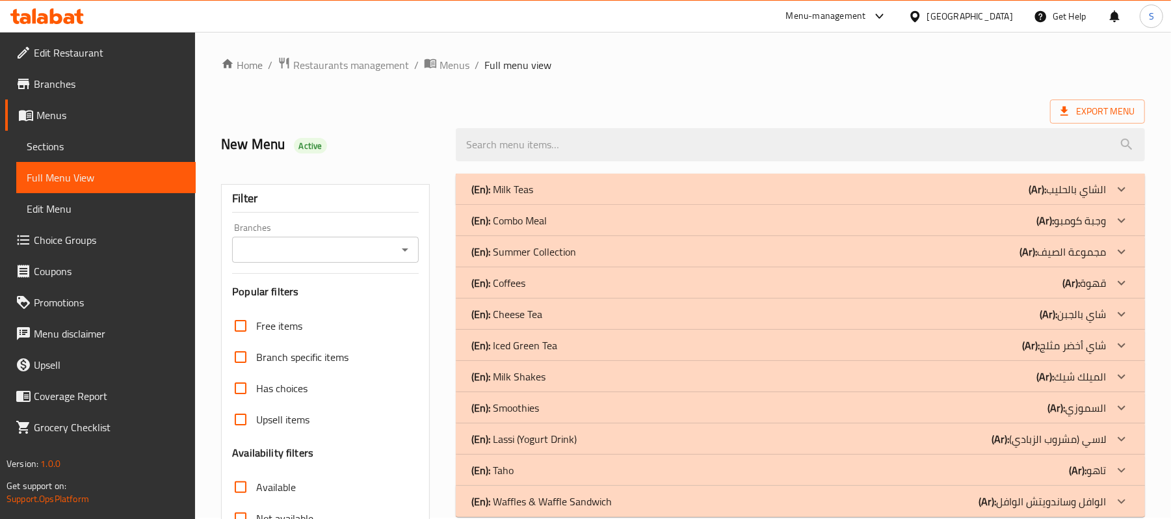
scroll to position [0, 0]
click at [596, 186] on div "(En): Milk Teas (Ar): الشاي بالحليب" at bounding box center [788, 191] width 634 height 16
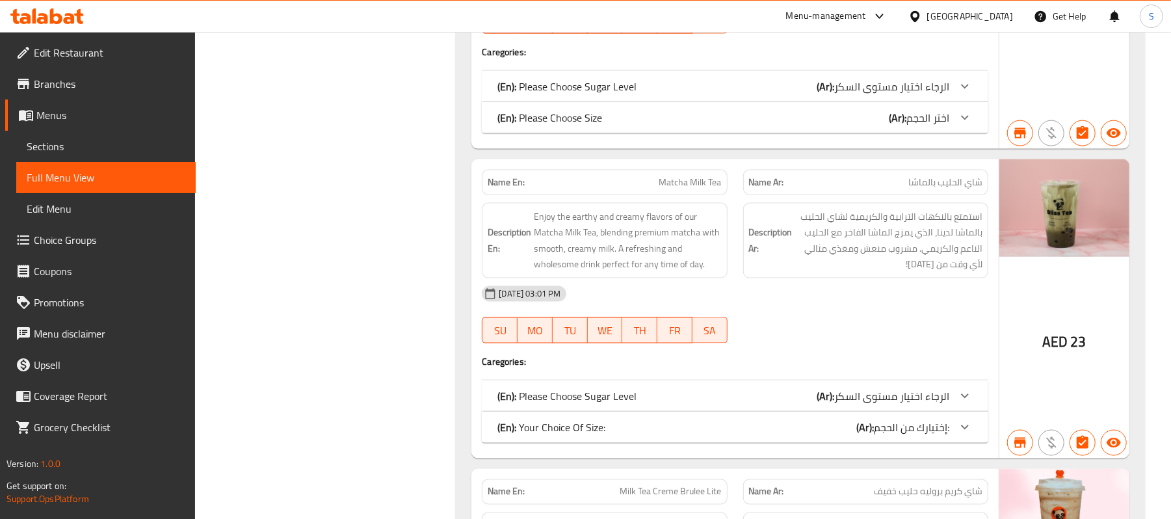
scroll to position [1368, 0]
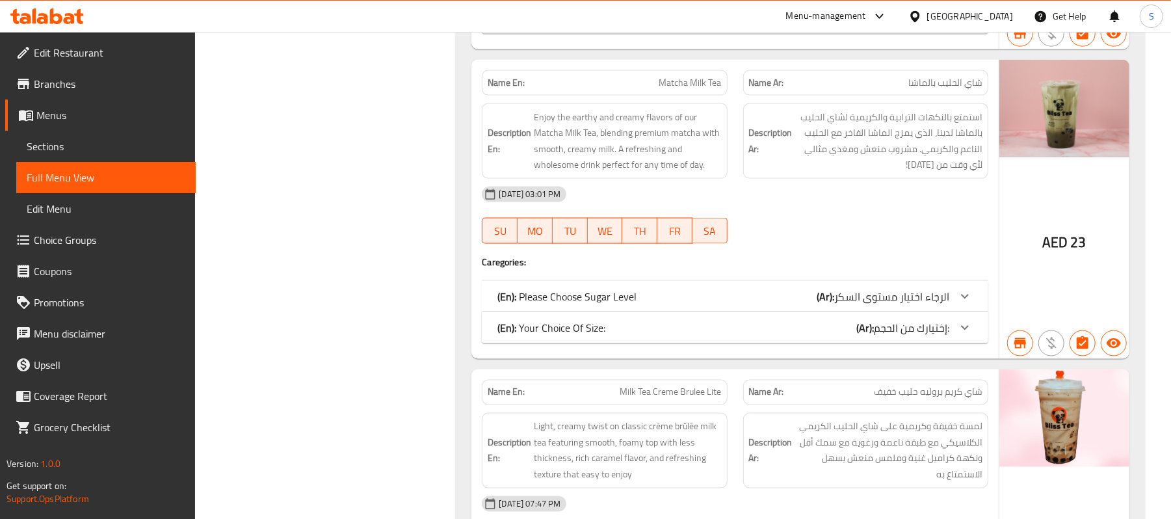
click at [646, 326] on div "(En): Your Choice Of Size: (Ar): إختيارك من الحجم:" at bounding box center [723, 328] width 452 height 16
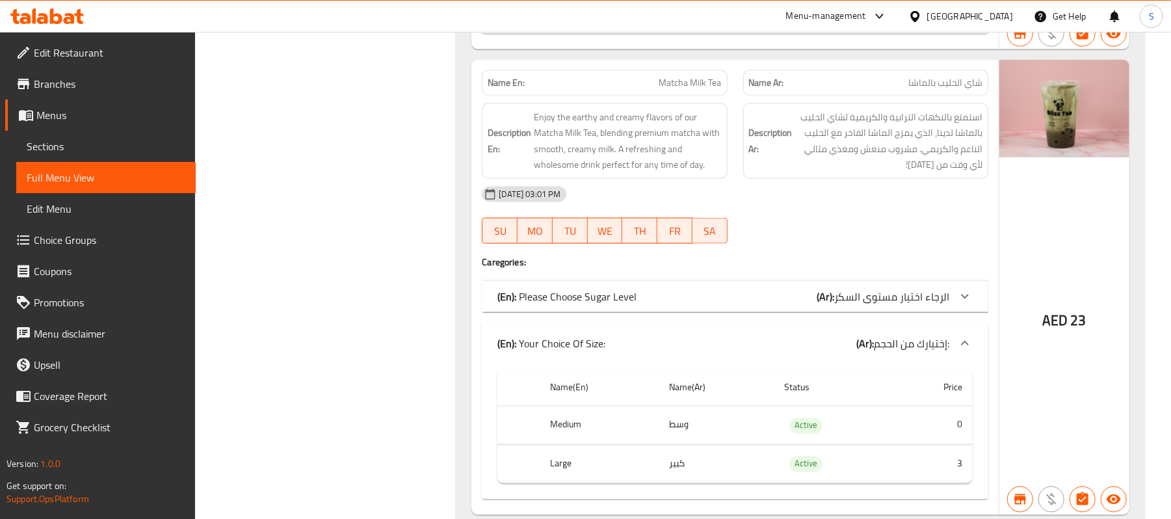
click at [679, 302] on div "(En): Please Choose Sugar Level (Ar): الرجاء اختيار مستوى السكر" at bounding box center [723, 297] width 452 height 16
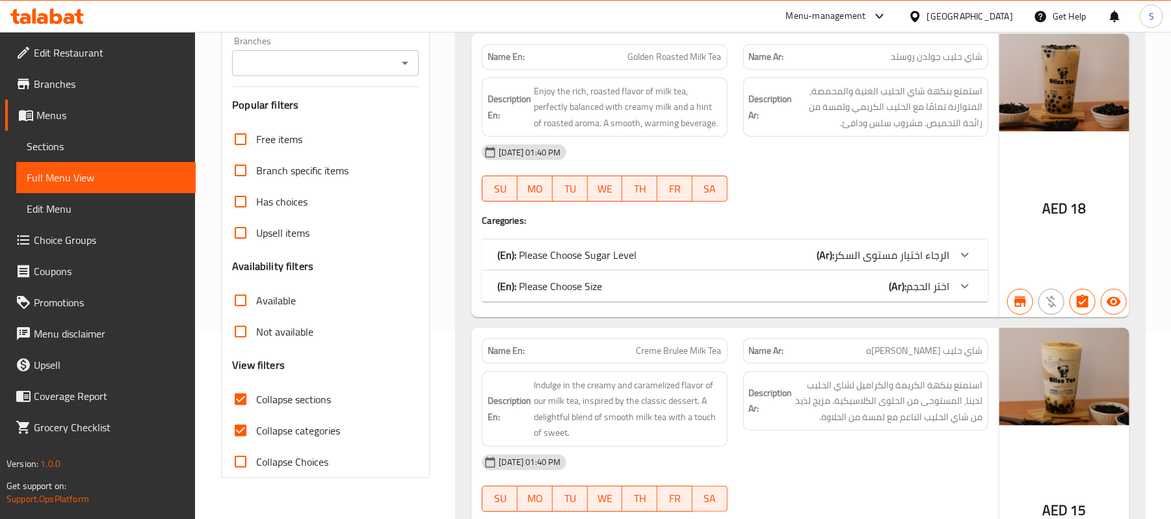
scroll to position [68, 0]
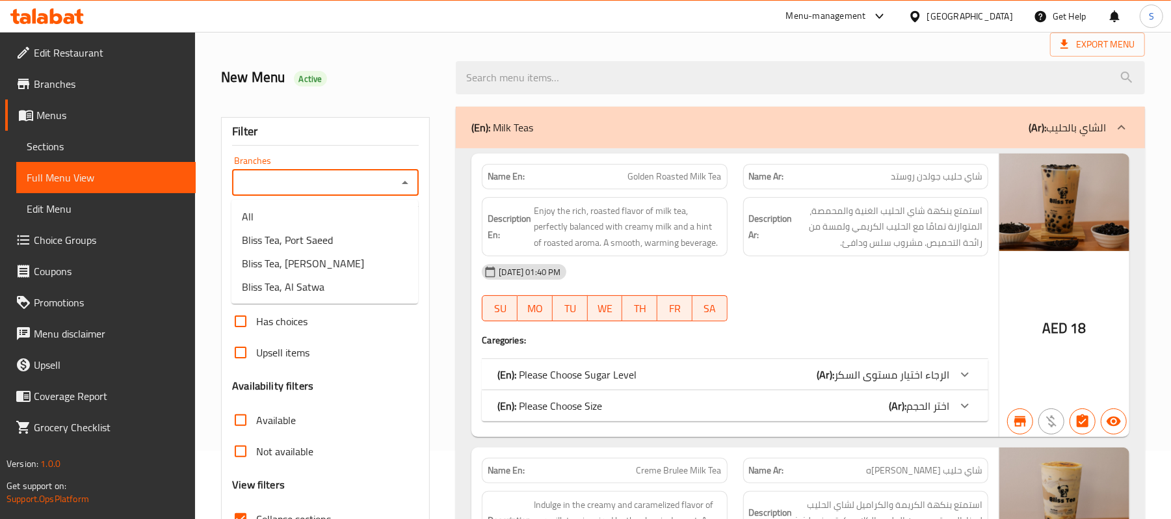
click at [349, 186] on input "Branches" at bounding box center [314, 183] width 157 height 18
click at [317, 242] on span "Bliss Tea, Port Saeed" at bounding box center [287, 240] width 91 height 16
type input "Bliss Tea, Port Saeed"
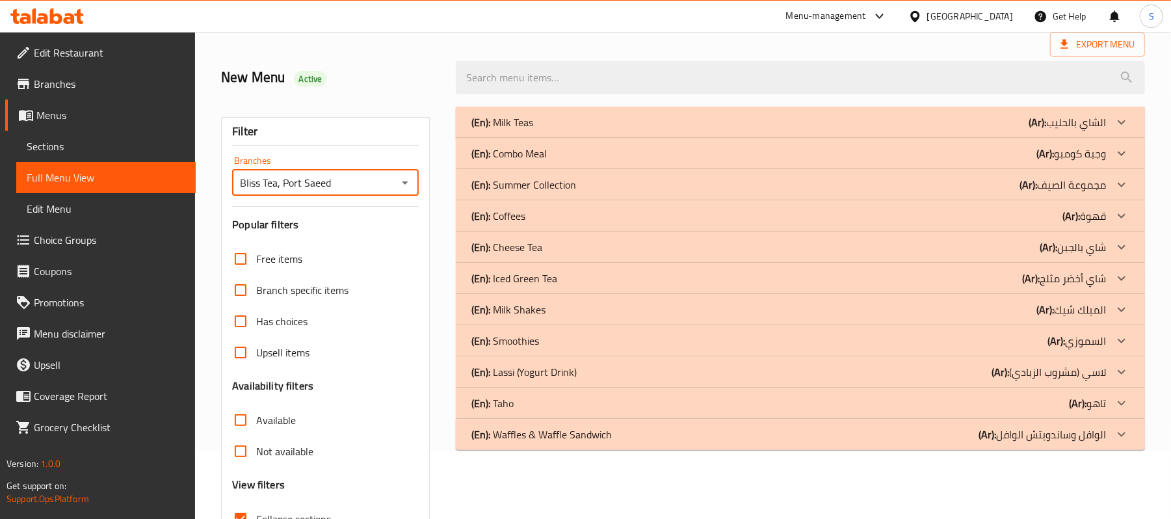
click at [615, 118] on div "(En): Milk Teas (Ar): الشاي بالحليب" at bounding box center [788, 122] width 634 height 16
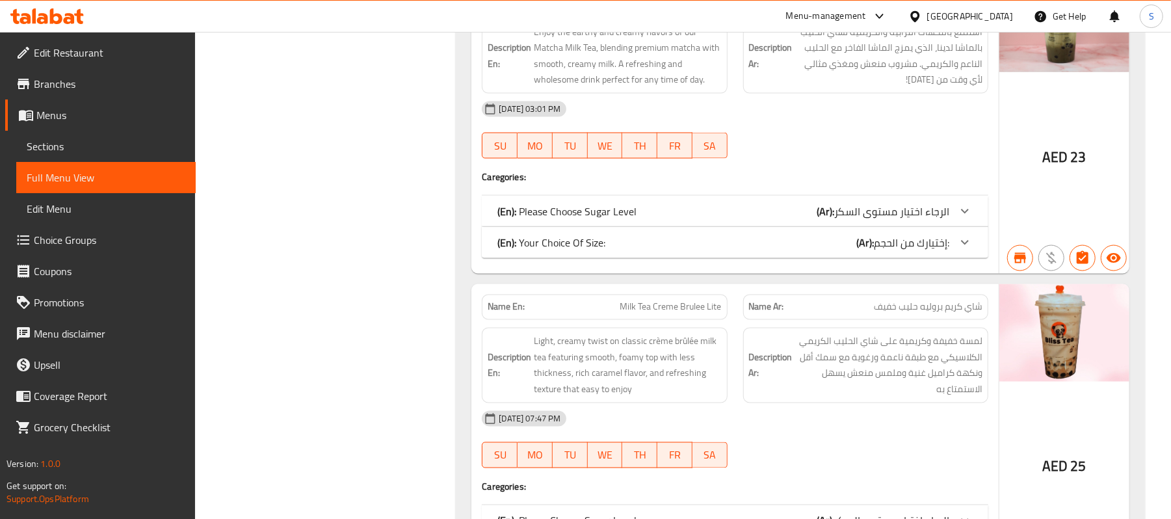
scroll to position [1455, 0]
click at [744, 215] on div "(En): Please Choose Sugar Level (Ar): الرجاء اختيار مستوى السكر" at bounding box center [723, 210] width 452 height 16
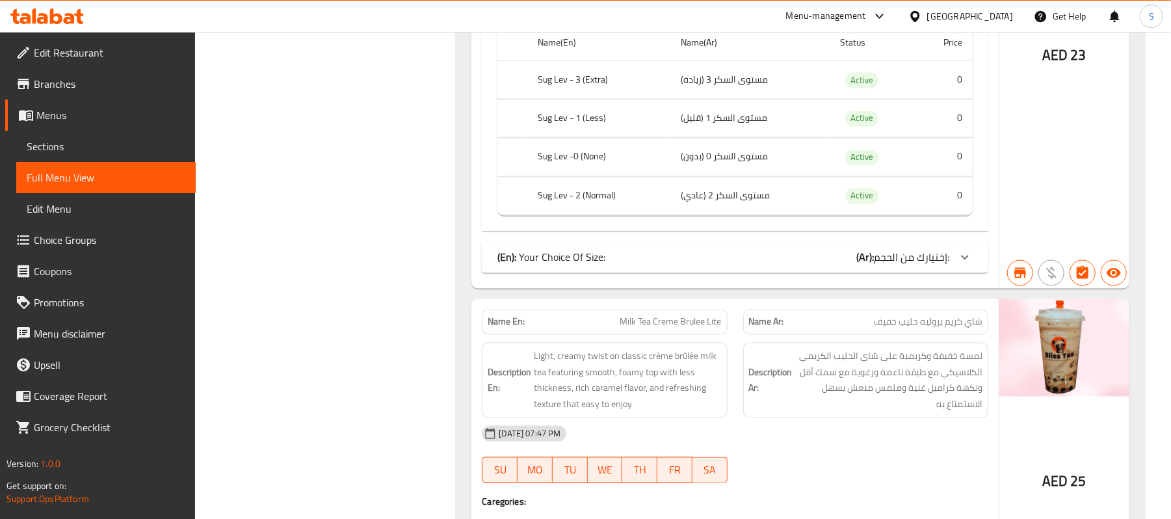
scroll to position [1715, 0]
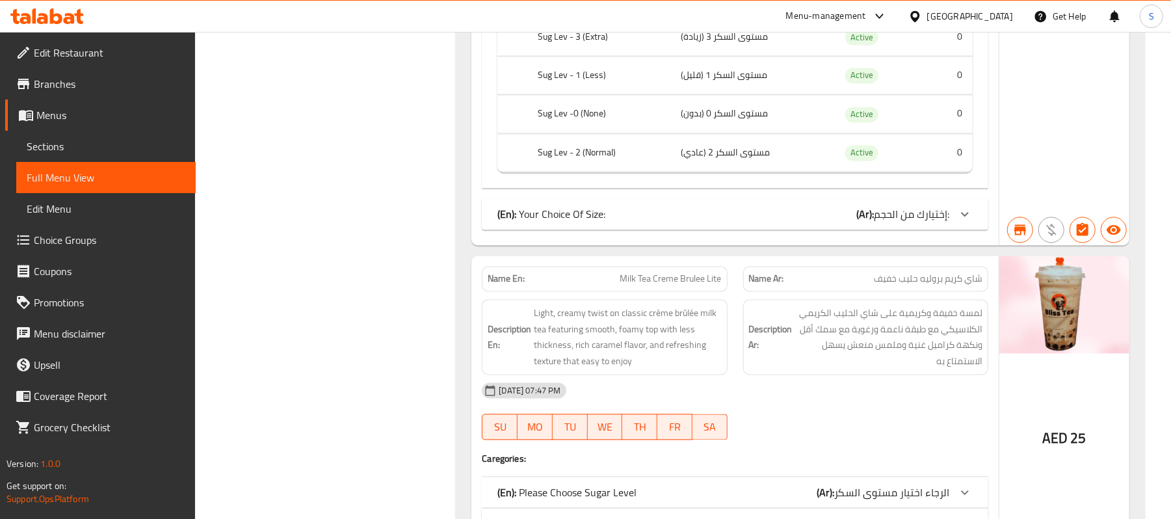
click at [780, 219] on div "(En): Your Choice Of Size: (Ar): إختيارك من الحجم:" at bounding box center [723, 215] width 452 height 16
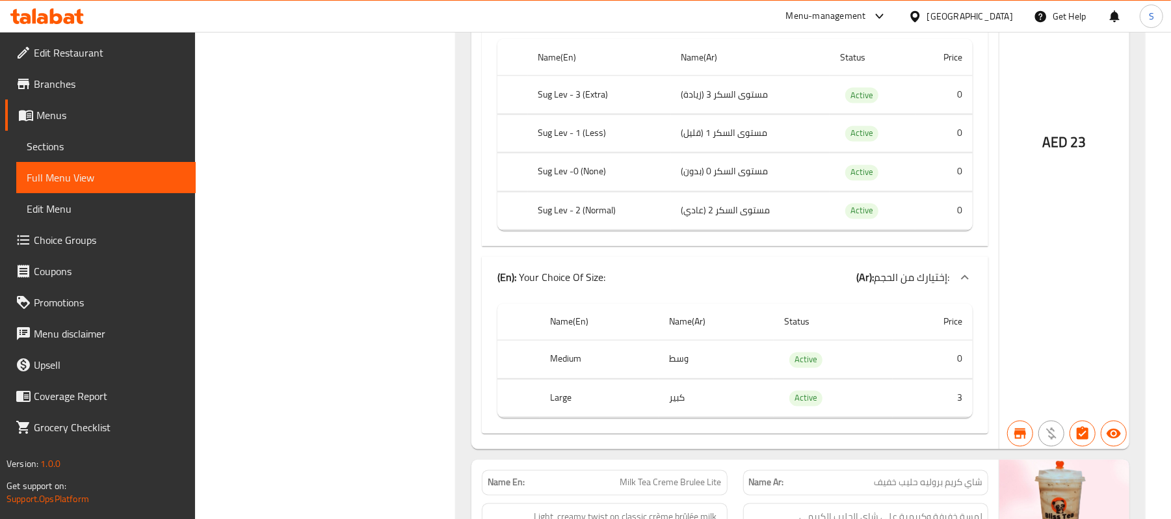
scroll to position [1761, 0]
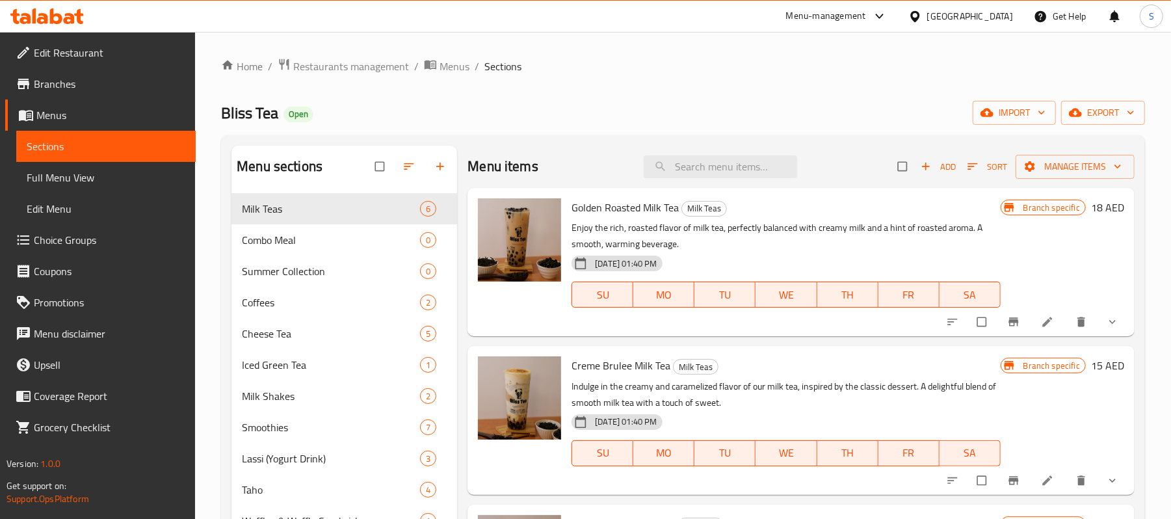
click at [78, 242] on span "Choice Groups" at bounding box center [109, 240] width 151 height 16
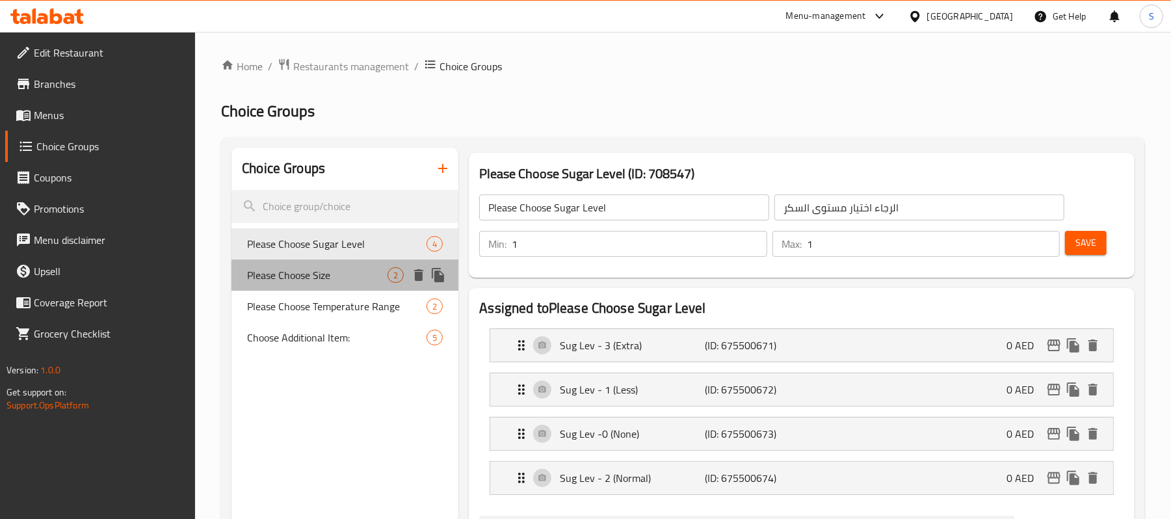
click at [325, 283] on span "Please Choose Size" at bounding box center [317, 275] width 140 height 16
type input "Please Choose Size"
type input "اختر الحجم"
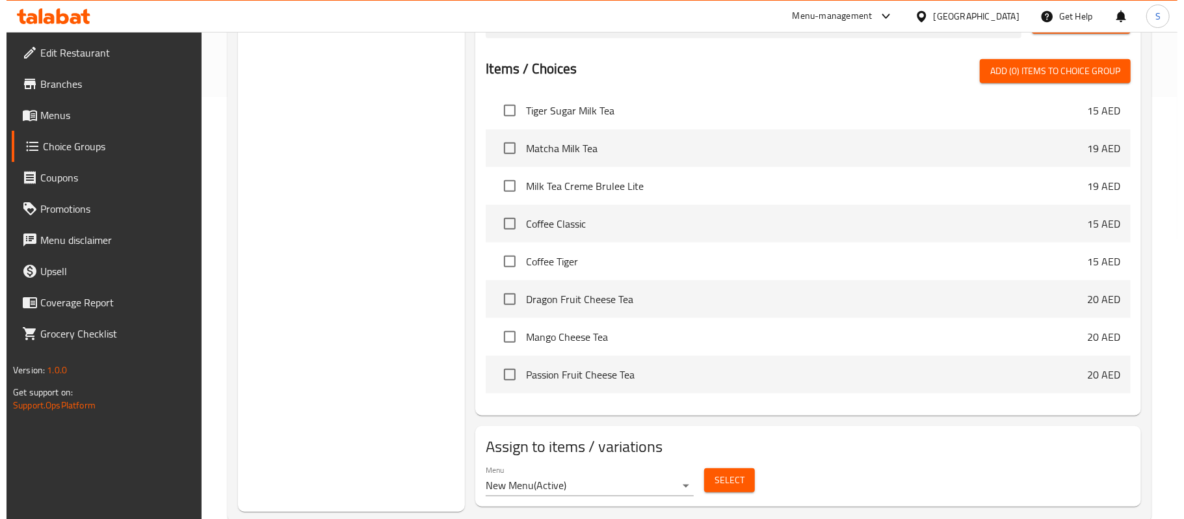
scroll to position [452, 0]
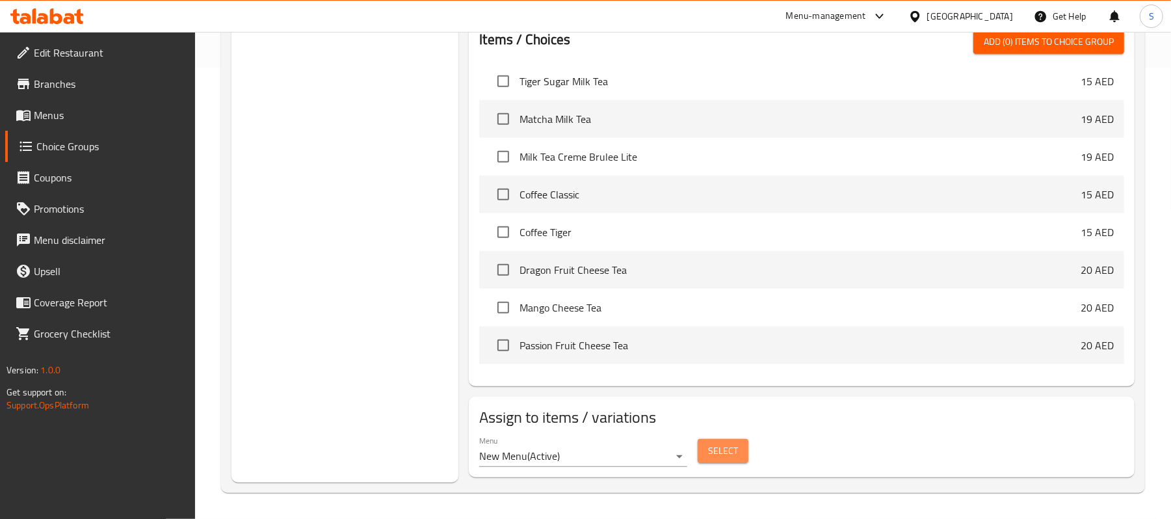
click at [731, 460] on button "Select" at bounding box center [722, 451] width 51 height 24
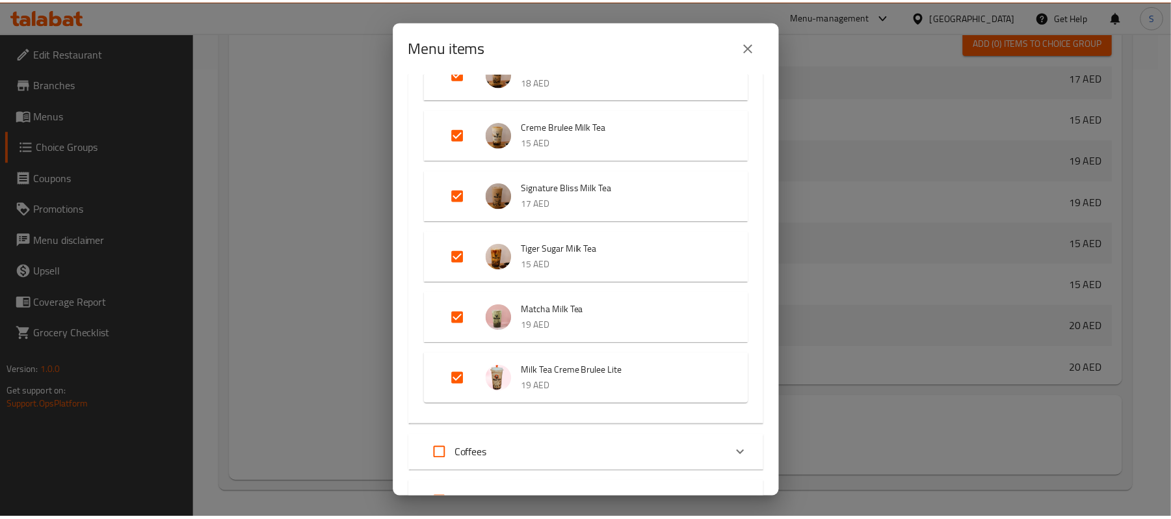
scroll to position [173, 0]
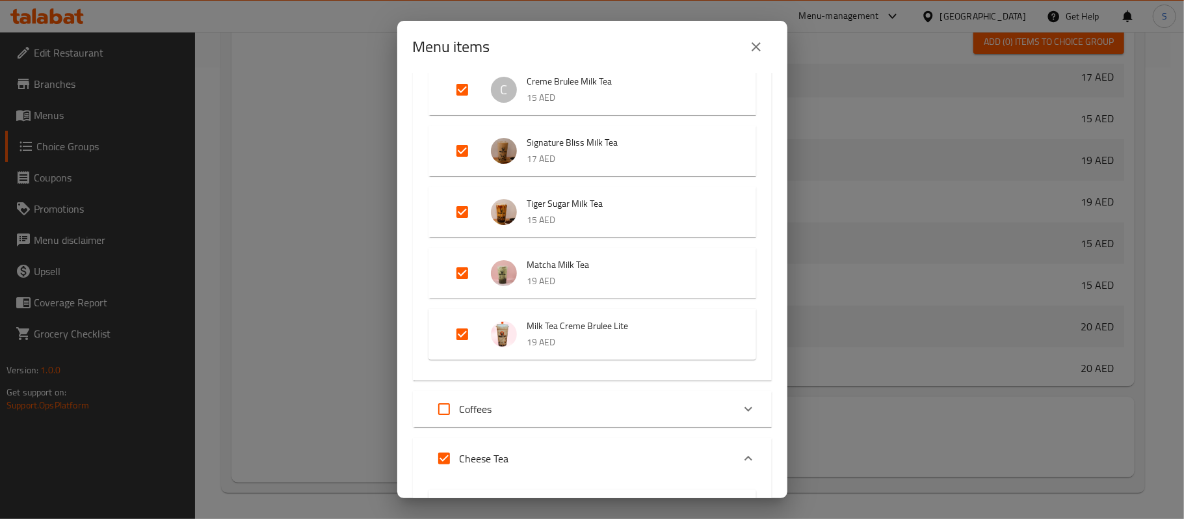
click at [755, 47] on icon "close" at bounding box center [755, 46] width 9 height 9
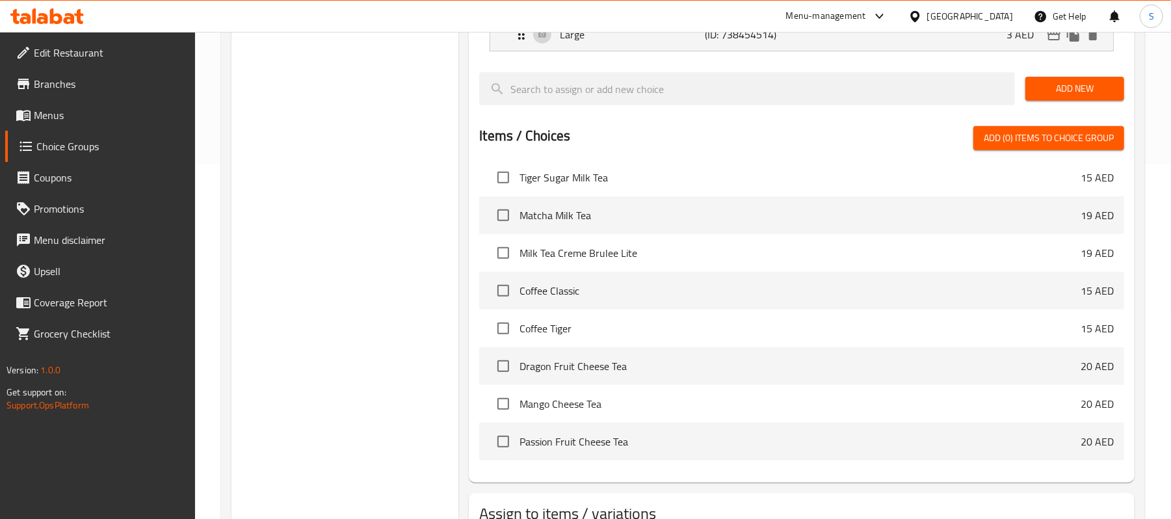
scroll to position [105, 0]
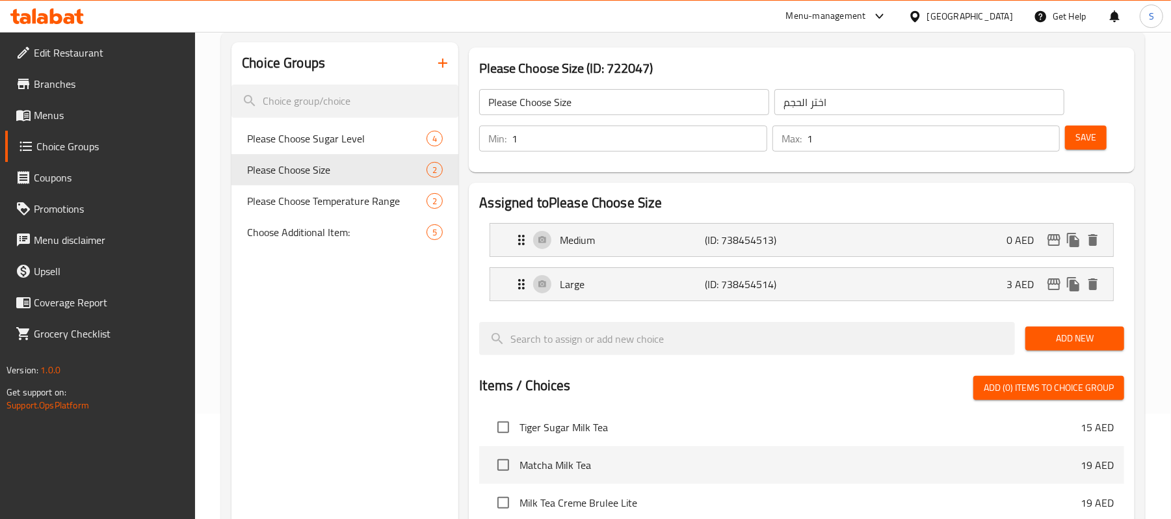
click at [447, 59] on icon "button" at bounding box center [443, 63] width 16 height 16
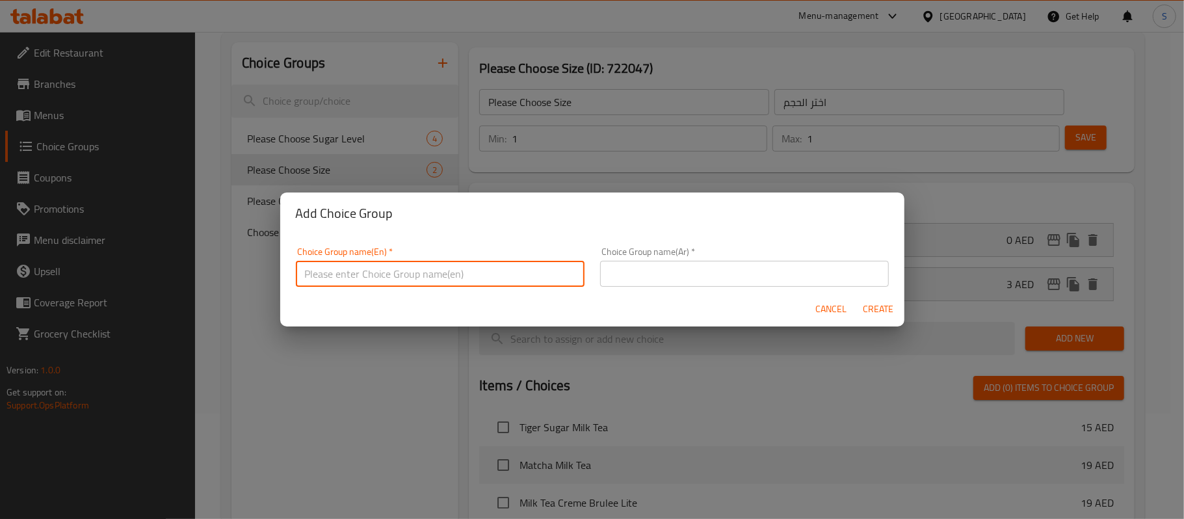
click at [425, 269] on input "text" at bounding box center [440, 274] width 289 height 26
type input "Your Choice Of Size:"
click at [671, 268] on input "text" at bounding box center [744, 274] width 289 height 26
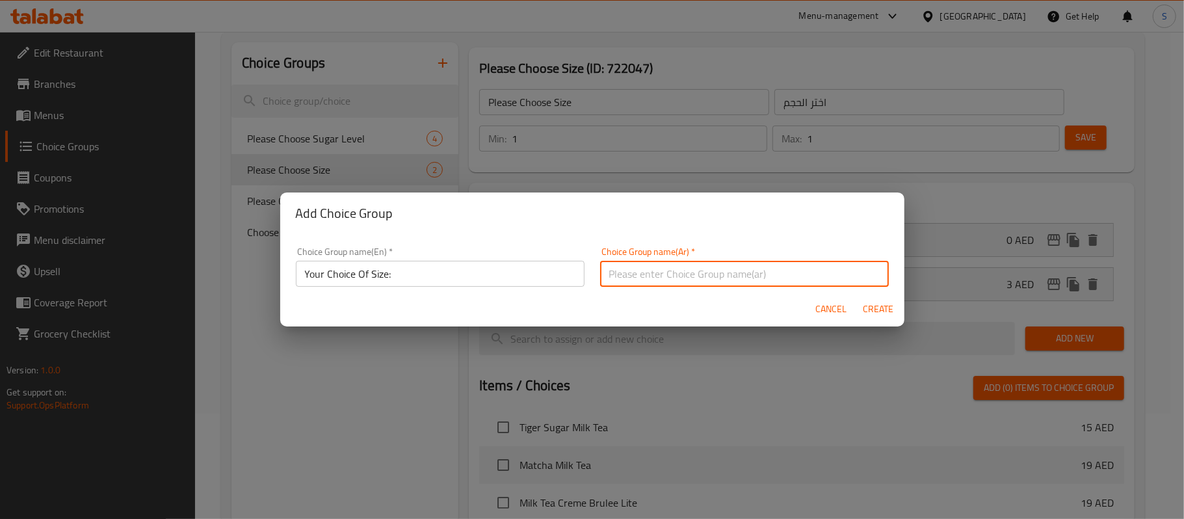
type input "إختيارك من الحجم:"
click at [880, 308] on span "Create" at bounding box center [878, 309] width 31 height 16
type input "Your Choice Of Size:"
type input "إختيارك من الحجم:"
type input "0"
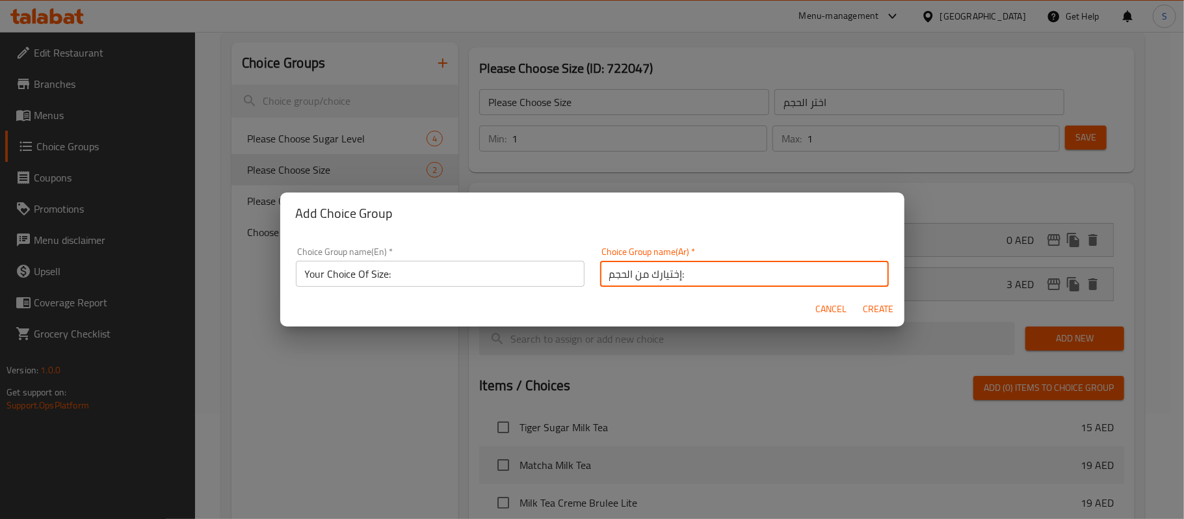
type input "0"
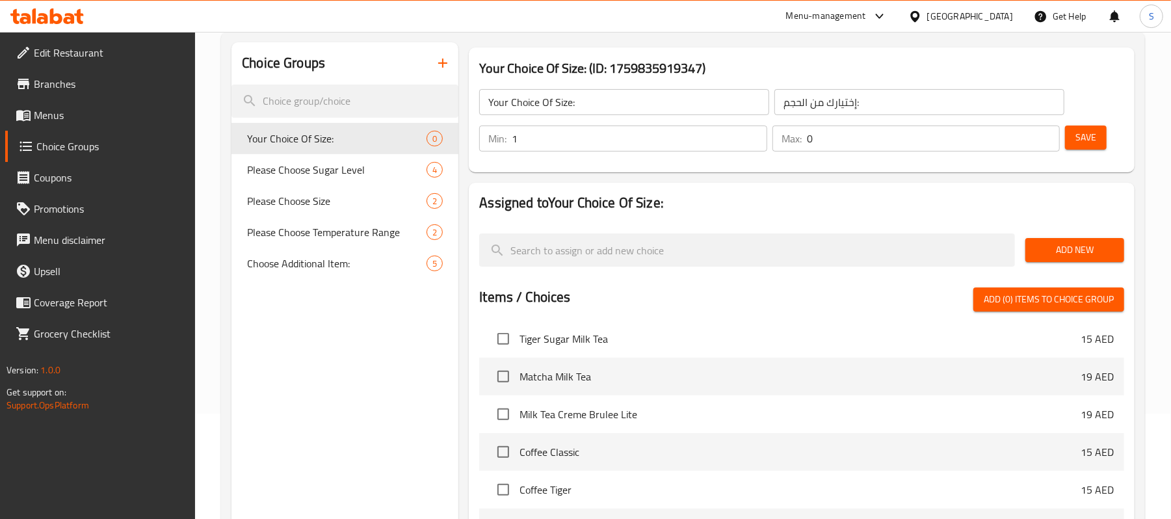
type input "1"
click at [753, 130] on input "1" at bounding box center [639, 138] width 255 height 26
type input "1"
click at [1047, 133] on input "1" at bounding box center [933, 138] width 253 height 26
click at [1087, 136] on span "Save" at bounding box center [1085, 137] width 21 height 16
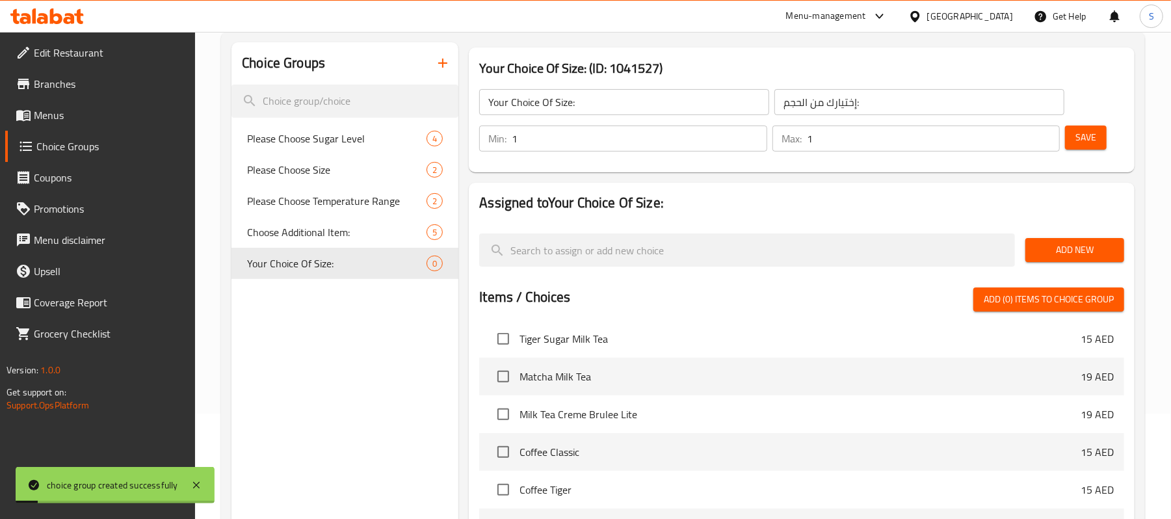
click at [1062, 248] on span "Add New" at bounding box center [1074, 250] width 78 height 16
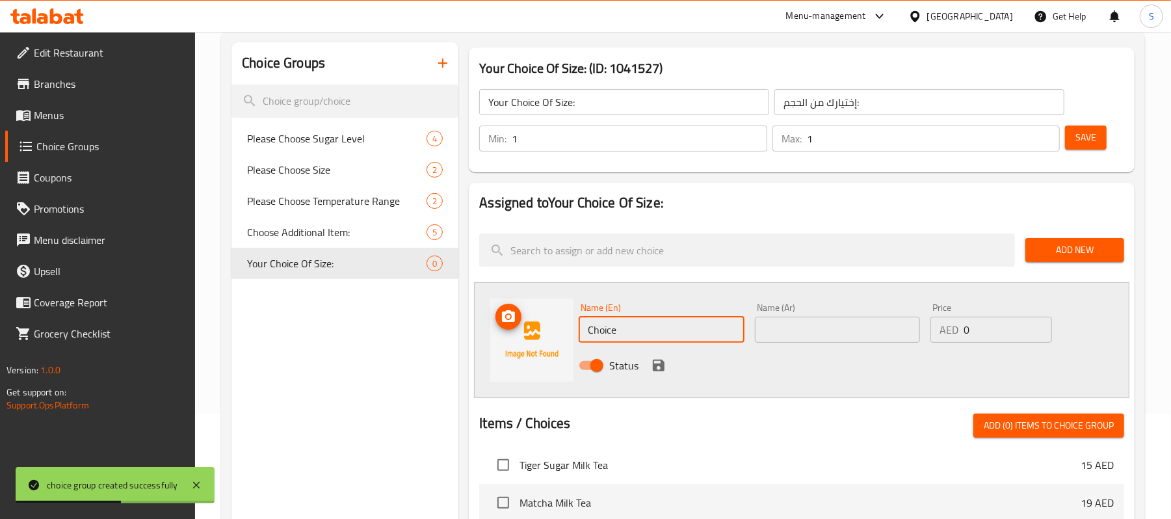
drag, startPoint x: 618, startPoint y: 332, endPoint x: 556, endPoint y: 333, distance: 61.1
click at [556, 333] on div "Name (En) Choice Name (En) Name (Ar) Name (Ar) Price AED 0 Price Status" at bounding box center [801, 340] width 655 height 116
paste input "Medium"
type input "Medium"
click at [883, 330] on input "text" at bounding box center [837, 330] width 165 height 26
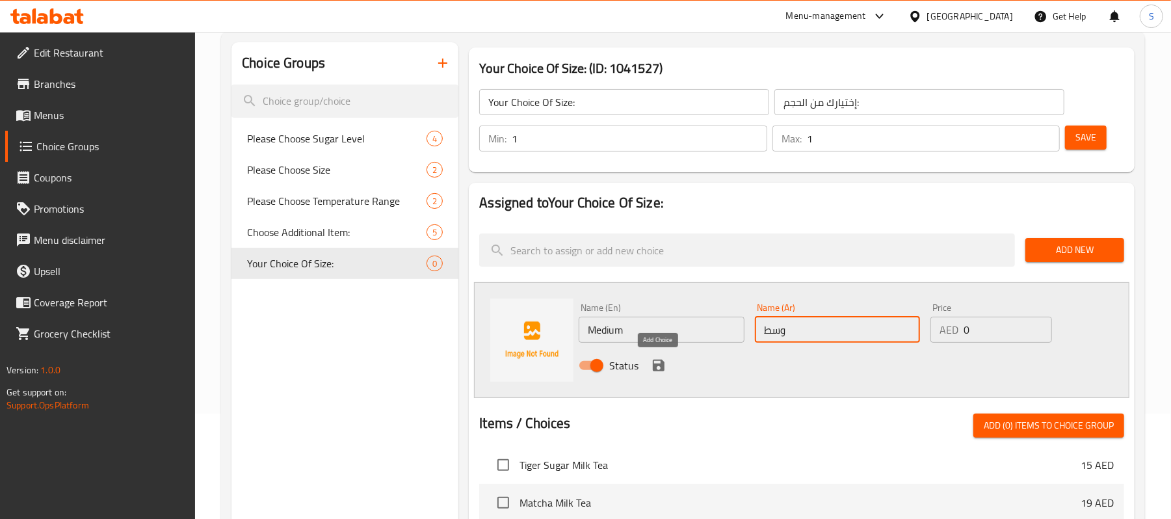
type input "وسط"
click at [663, 367] on icon "save" at bounding box center [659, 365] width 12 height 12
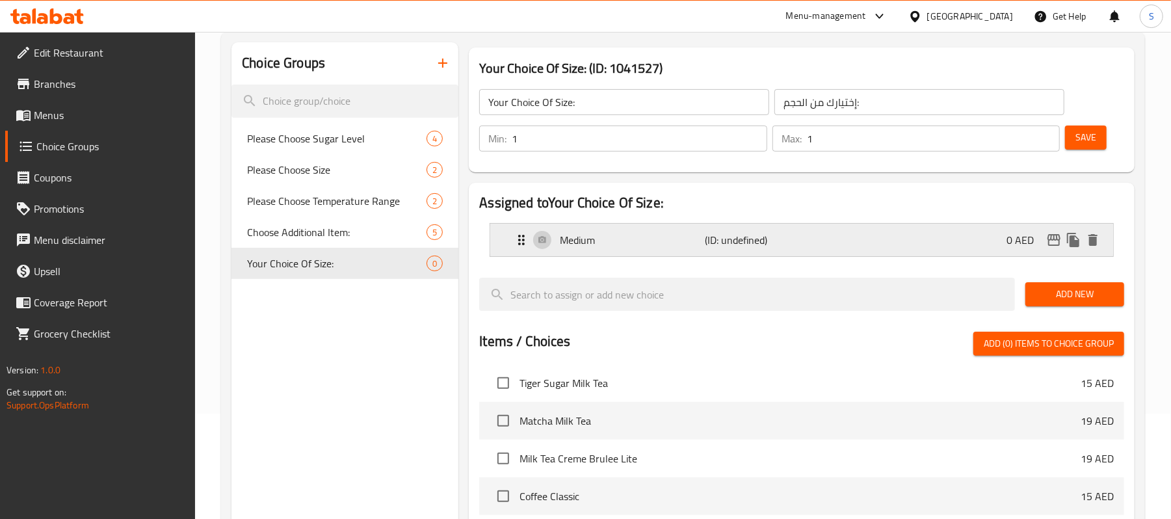
click at [663, 237] on p "Medium" at bounding box center [632, 240] width 145 height 16
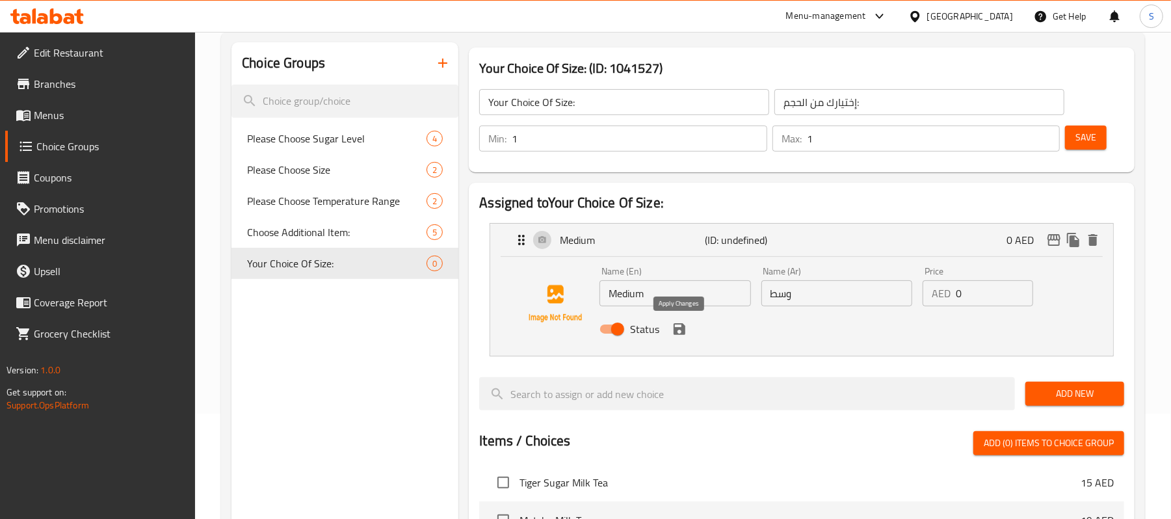
click at [682, 333] on icon "save" at bounding box center [679, 329] width 12 height 12
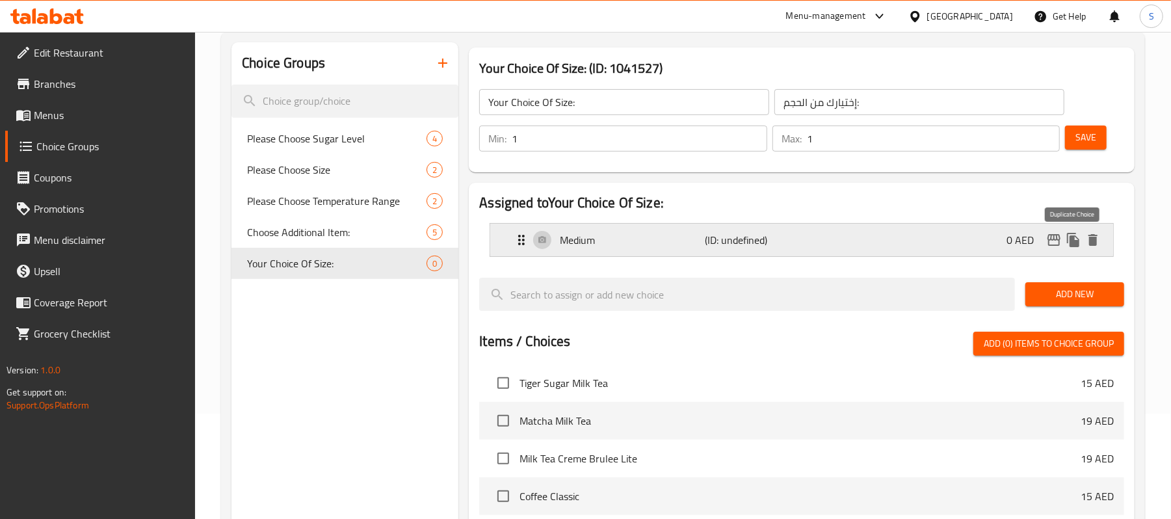
click at [1076, 239] on icon "duplicate" at bounding box center [1073, 240] width 16 height 16
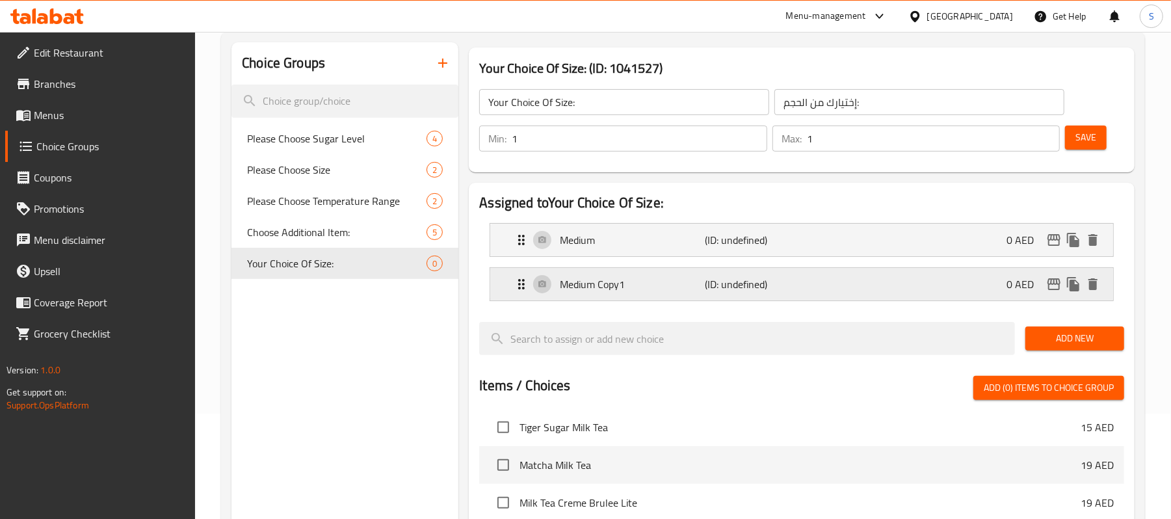
click at [586, 280] on p "Medium Copy1" at bounding box center [632, 284] width 145 height 16
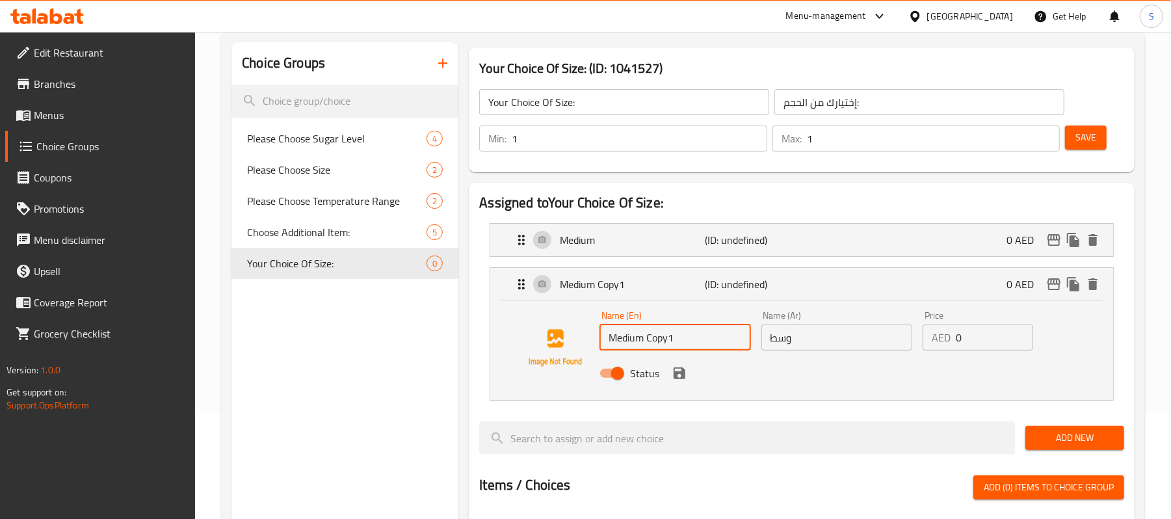
click at [647, 344] on input "Medium Copy1" at bounding box center [674, 337] width 151 height 26
paste input "Large"
type input "Large"
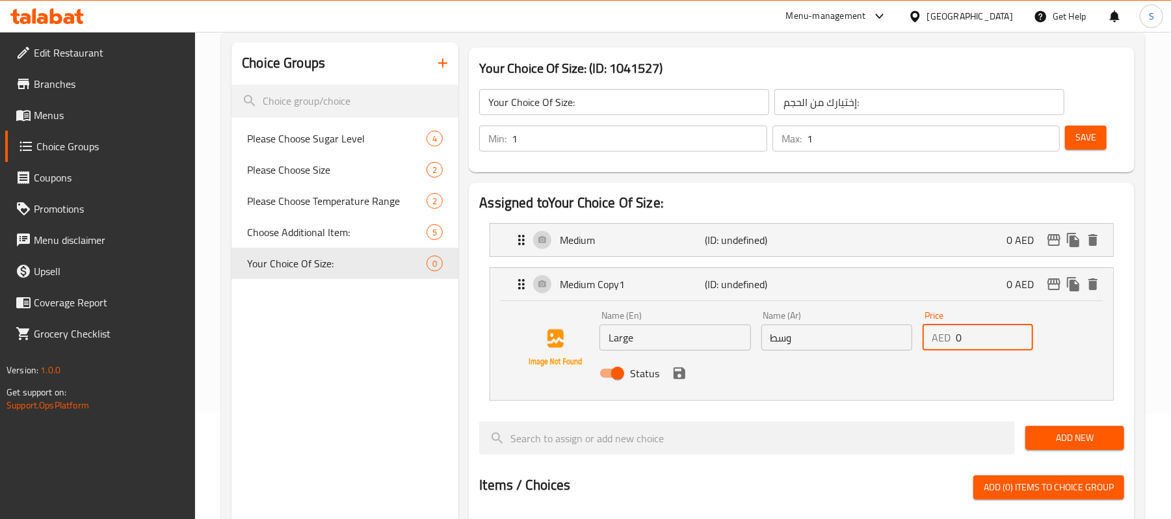
drag, startPoint x: 984, startPoint y: 337, endPoint x: 922, endPoint y: 335, distance: 62.4
click at [922, 335] on div "AED 0 Price" at bounding box center [977, 337] width 111 height 26
type input "3"
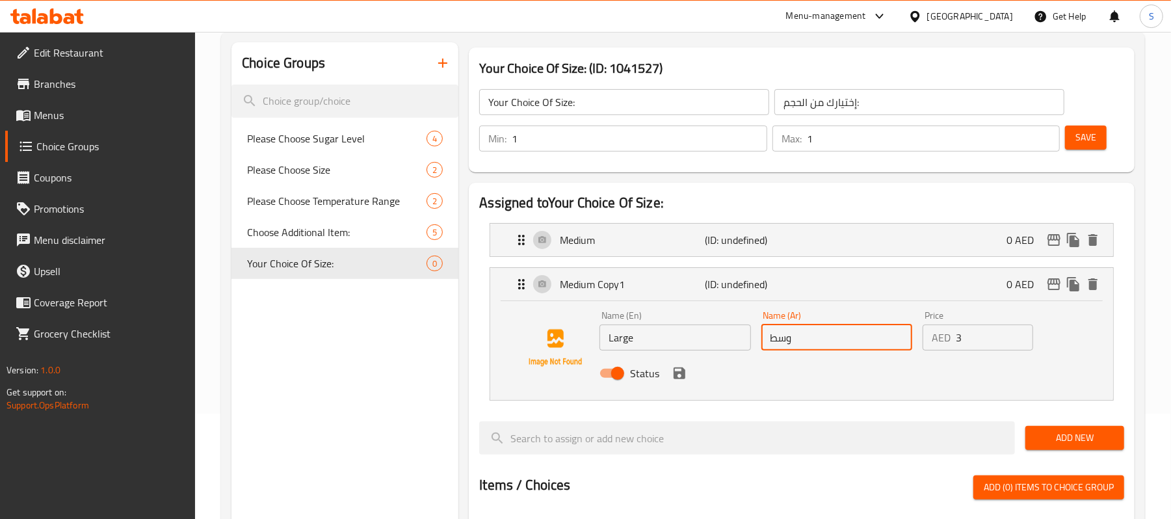
drag, startPoint x: 866, startPoint y: 339, endPoint x: 746, endPoint y: 328, distance: 120.1
click at [746, 328] on div "Name (En) Large Name (En) Name (Ar) وسط Name (Ar) Price AED 3 Price Status" at bounding box center [836, 348] width 484 height 85
click at [681, 376] on icon "save" at bounding box center [679, 373] width 12 height 12
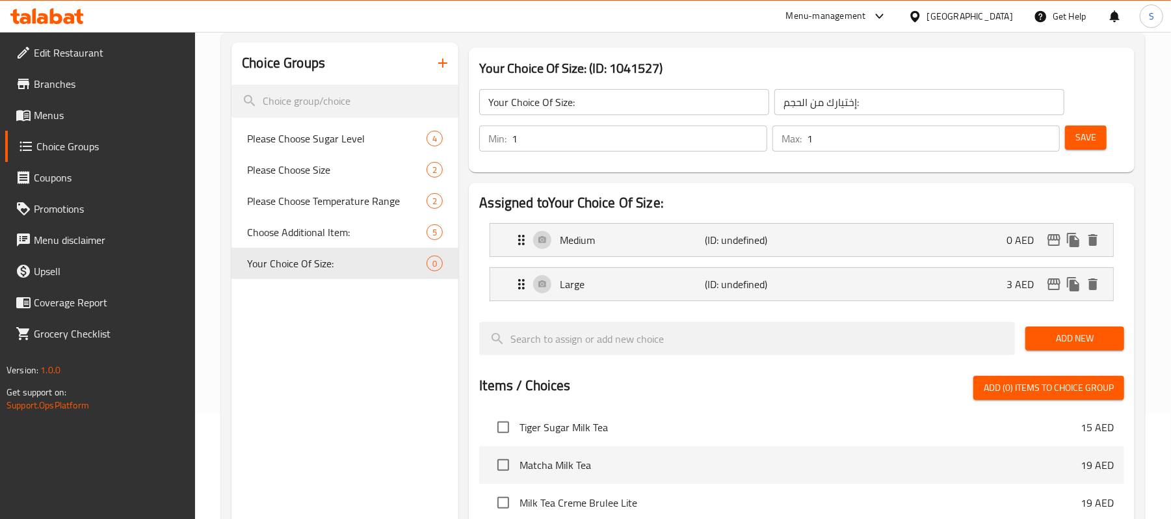
type input "كبير"
click at [703, 289] on p "Large" at bounding box center [632, 284] width 145 height 16
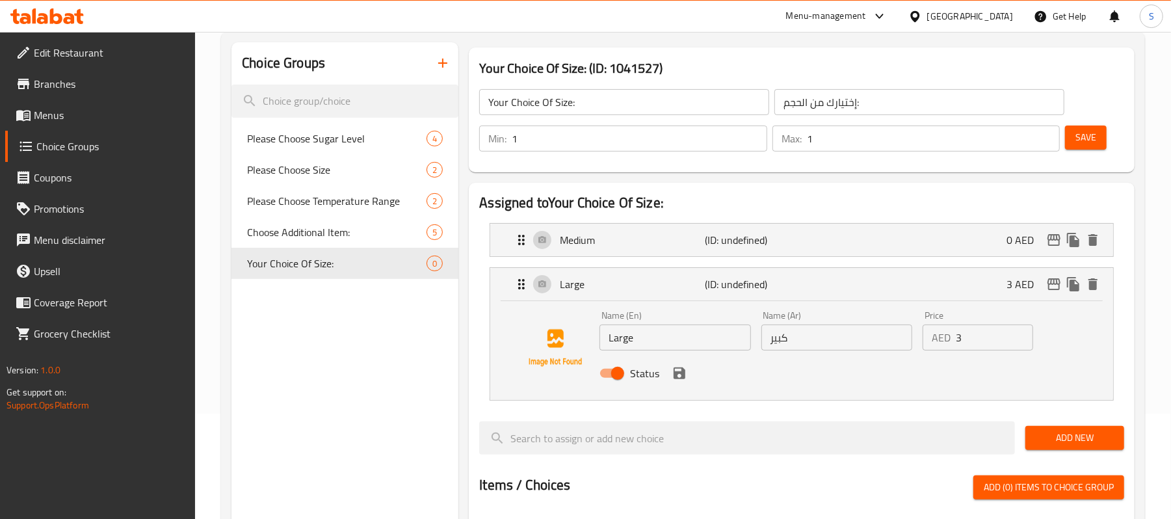
click at [1082, 135] on span "Save" at bounding box center [1085, 137] width 21 height 16
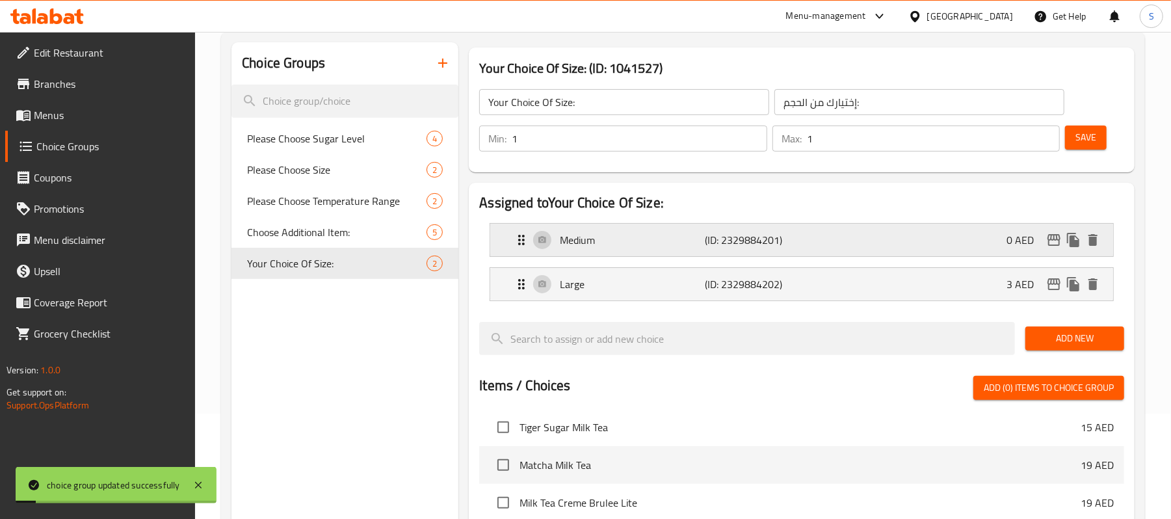
click at [784, 233] on p "(ID: 2329884201)" at bounding box center [753, 240] width 97 height 16
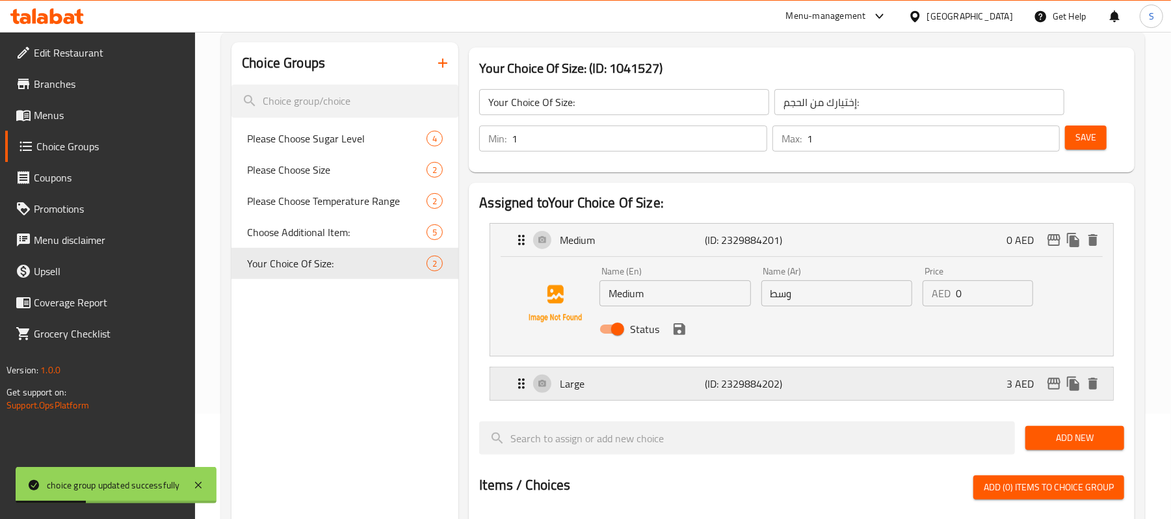
click at [739, 390] on p "(ID: 2329884202)" at bounding box center [753, 384] width 97 height 16
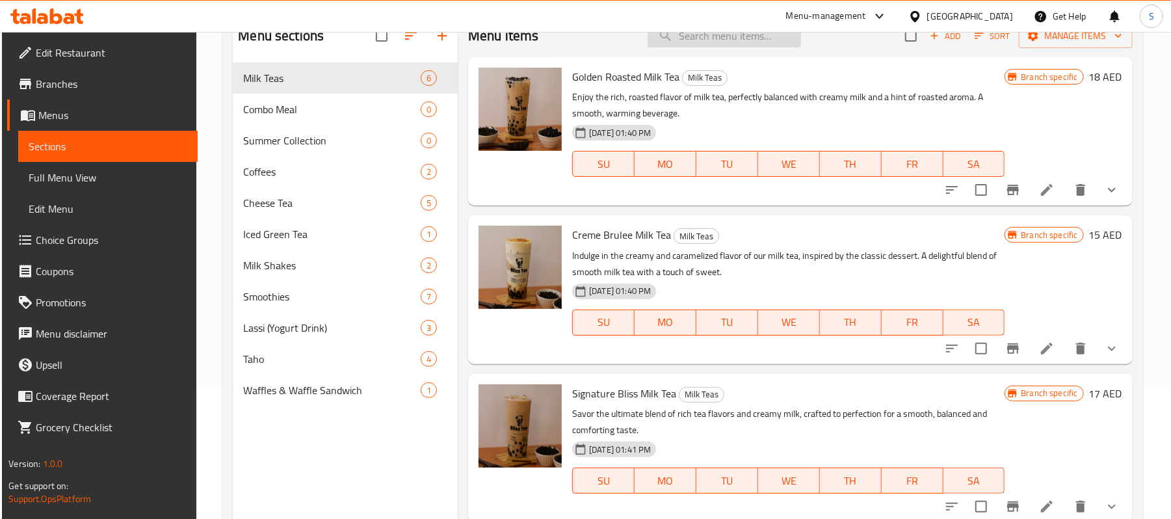
click at [742, 35] on input "search" at bounding box center [723, 36] width 153 height 23
paste input "Matcha Milk Tea"
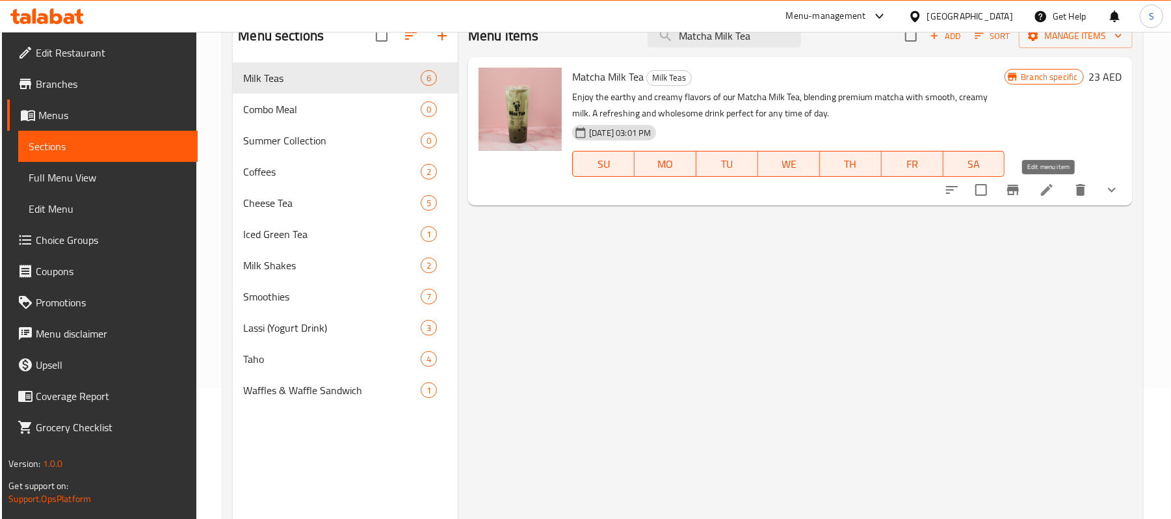
type input "Matcha Milk Tea"
click at [1043, 190] on icon at bounding box center [1047, 190] width 16 height 16
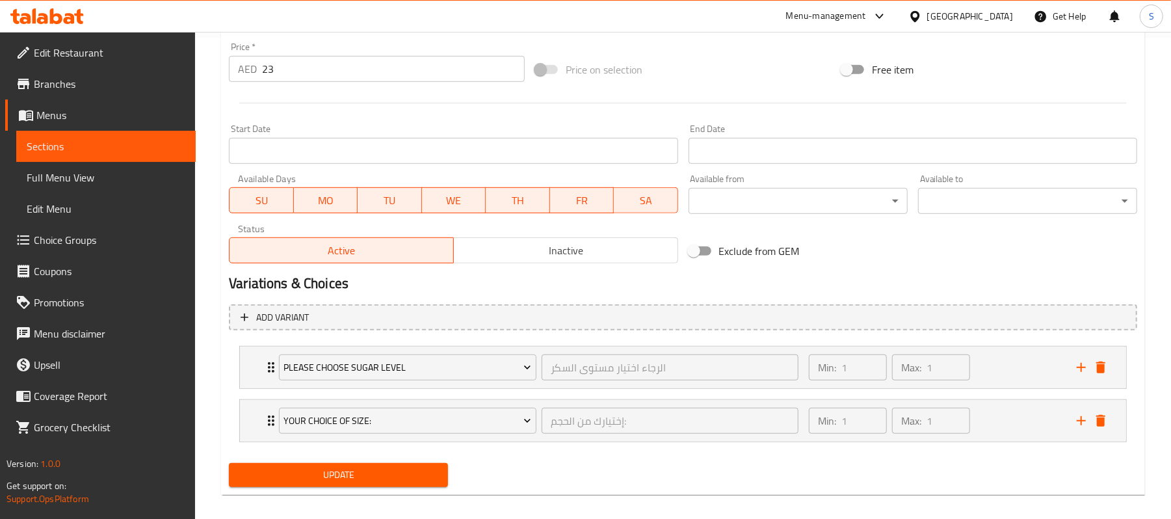
scroll to position [495, 0]
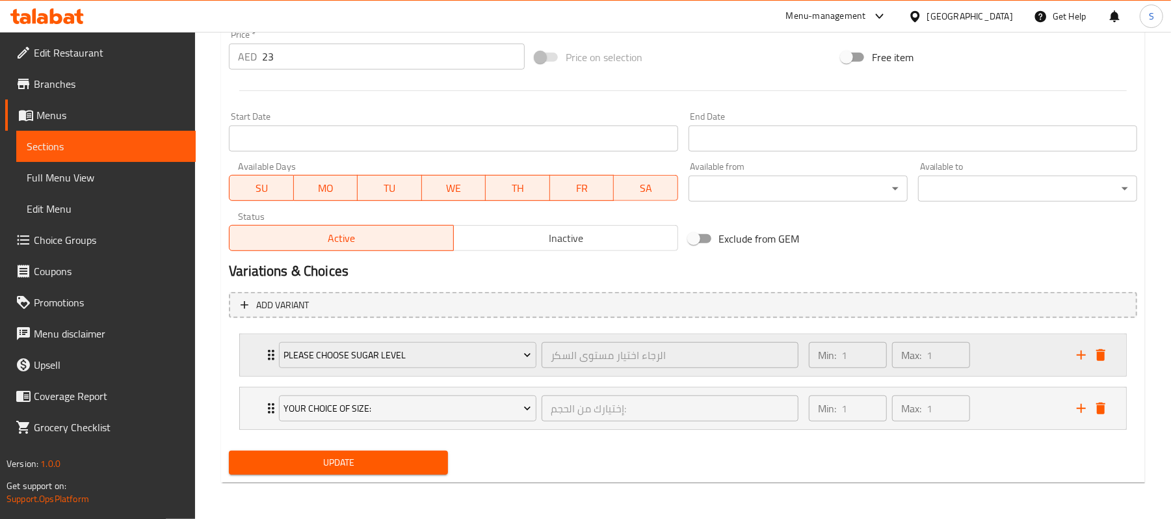
click at [1000, 349] on div "Min: 1 ​ Max: 1 ​" at bounding box center [935, 355] width 268 height 42
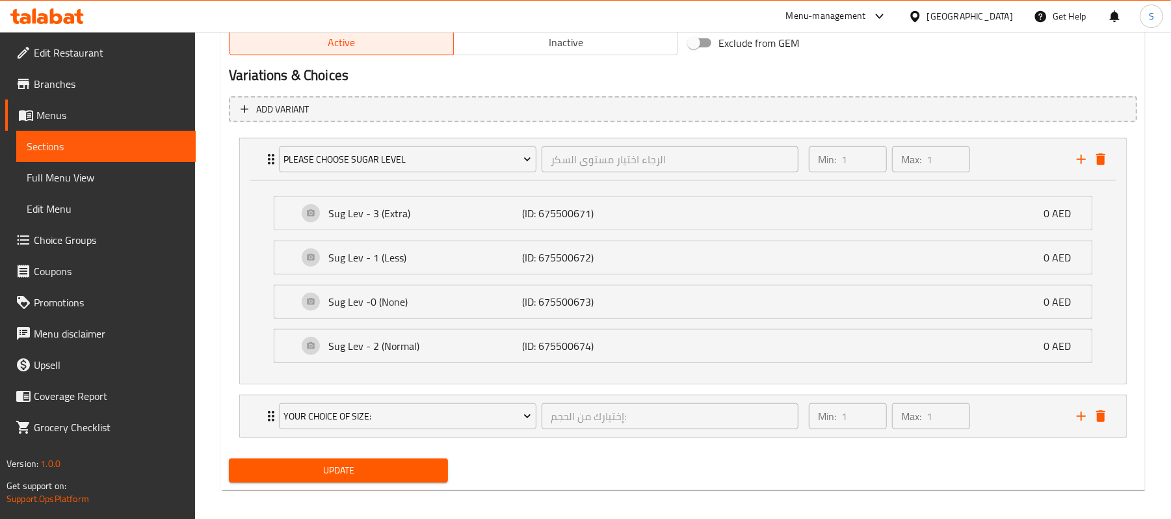
scroll to position [699, 0]
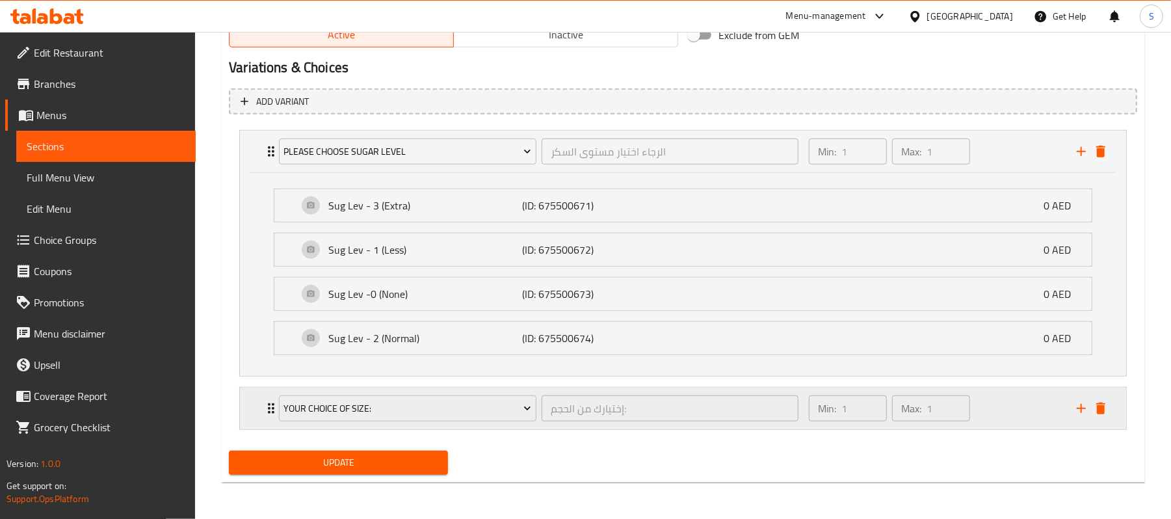
click at [1008, 406] on div "Min: 1 ​ Max: 1 ​" at bounding box center [935, 408] width 268 height 42
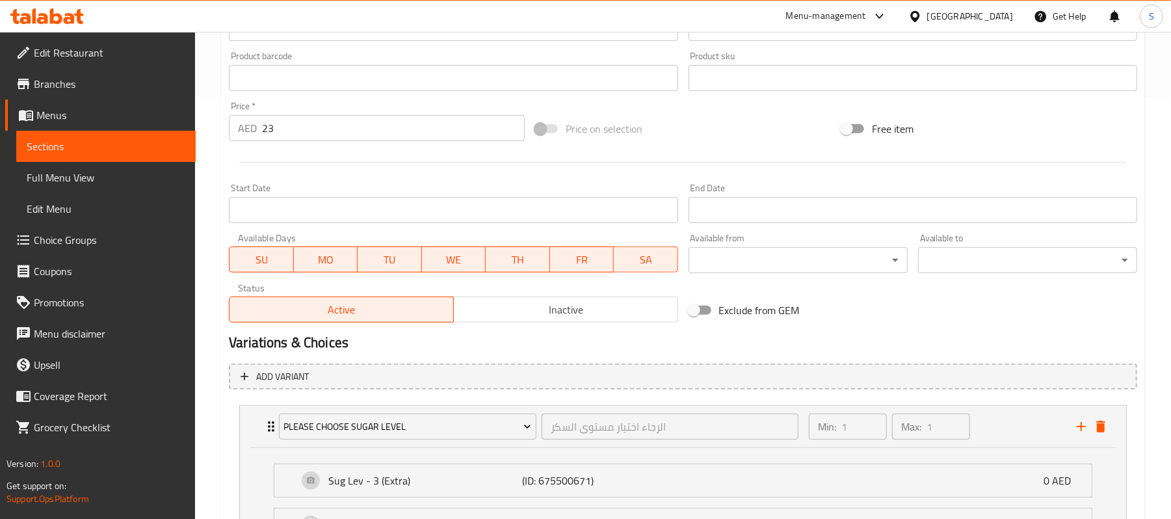
scroll to position [0, 0]
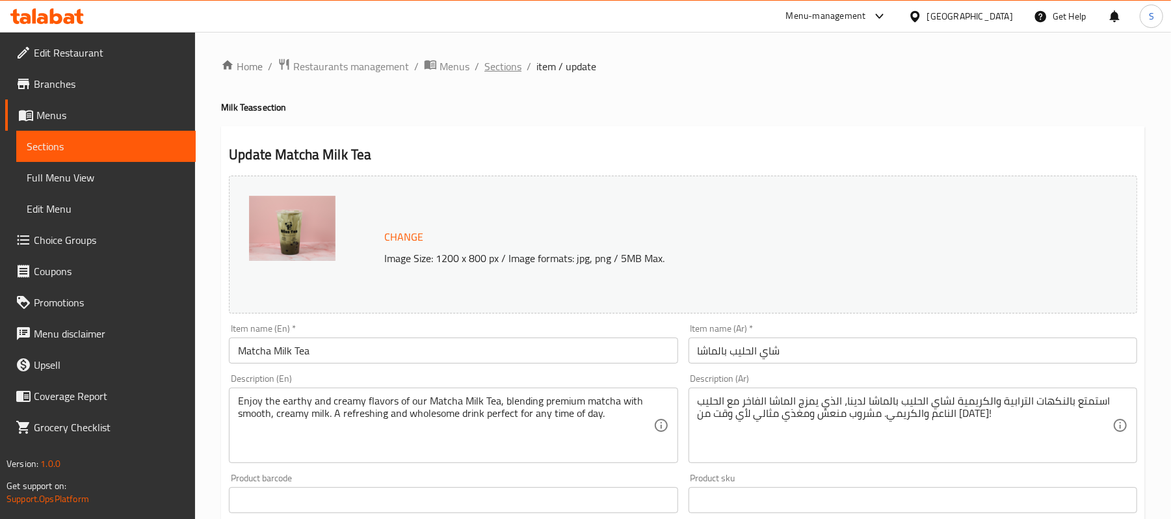
click at [503, 65] on span "Sections" at bounding box center [502, 67] width 37 height 16
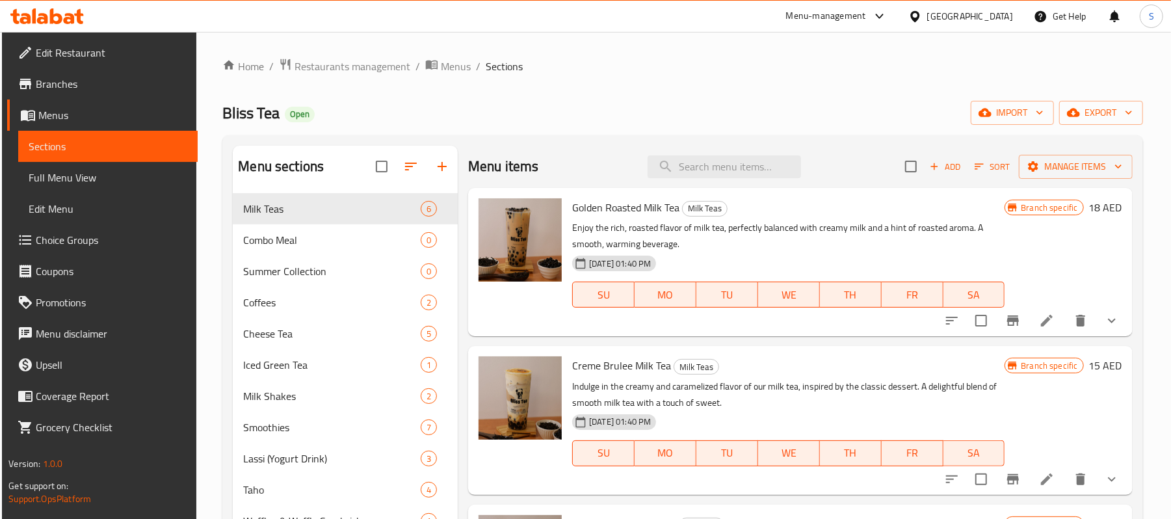
click at [940, 9] on div "United Arab Emirates" at bounding box center [970, 16] width 86 height 14
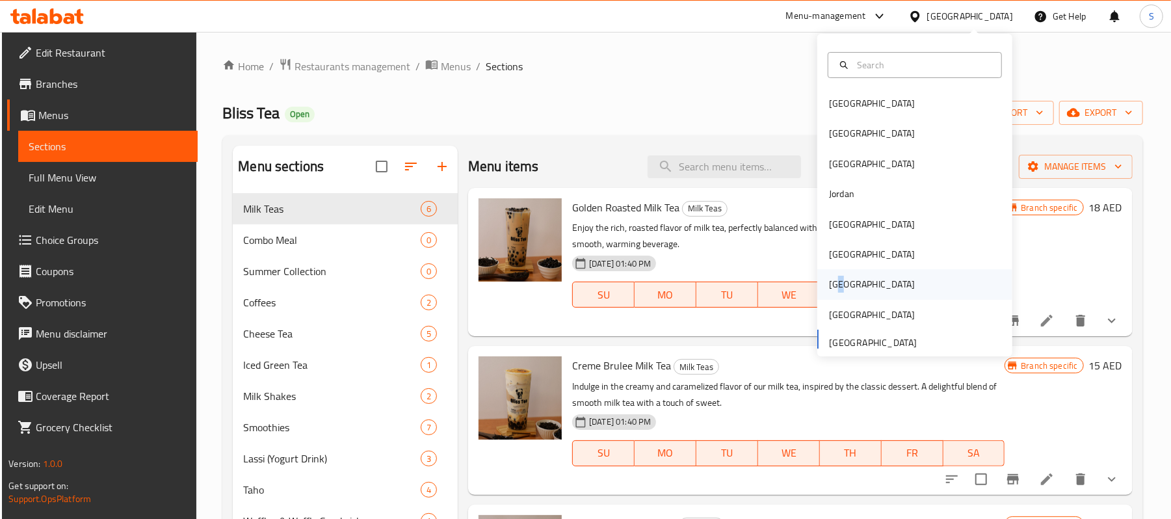
click at [828, 274] on div "[GEOGRAPHIC_DATA]" at bounding box center [871, 284] width 107 height 30
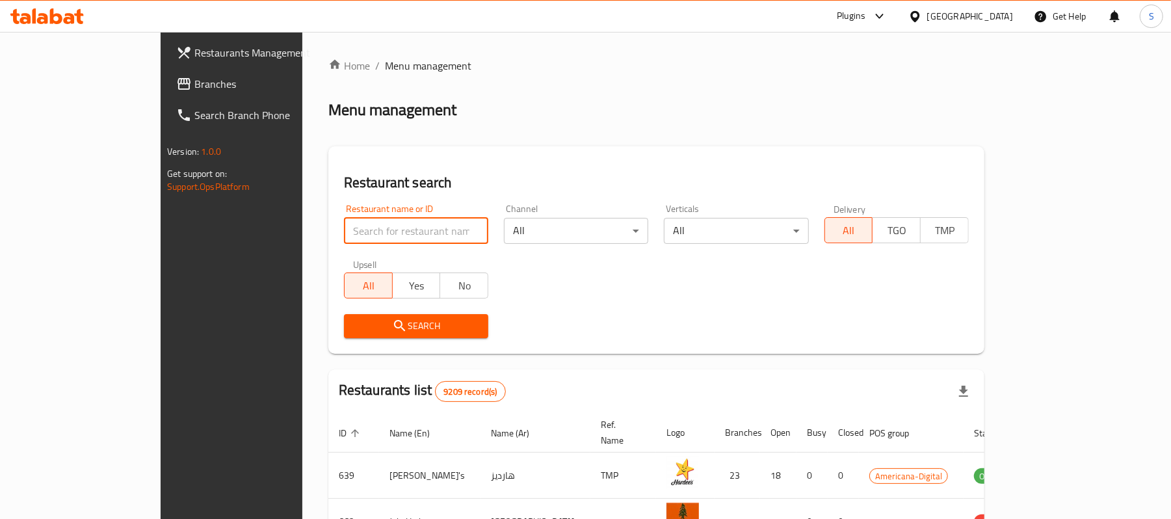
click at [367, 229] on input "search" at bounding box center [416, 231] width 144 height 26
paste input "675153"
type input "675153"
click button "Search" at bounding box center [416, 326] width 144 height 24
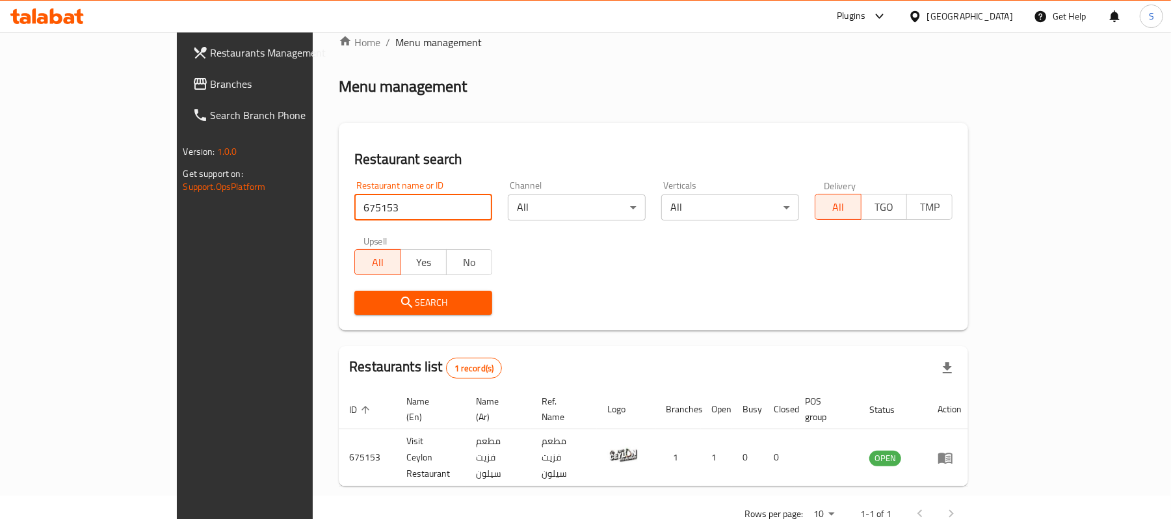
scroll to position [36, 0]
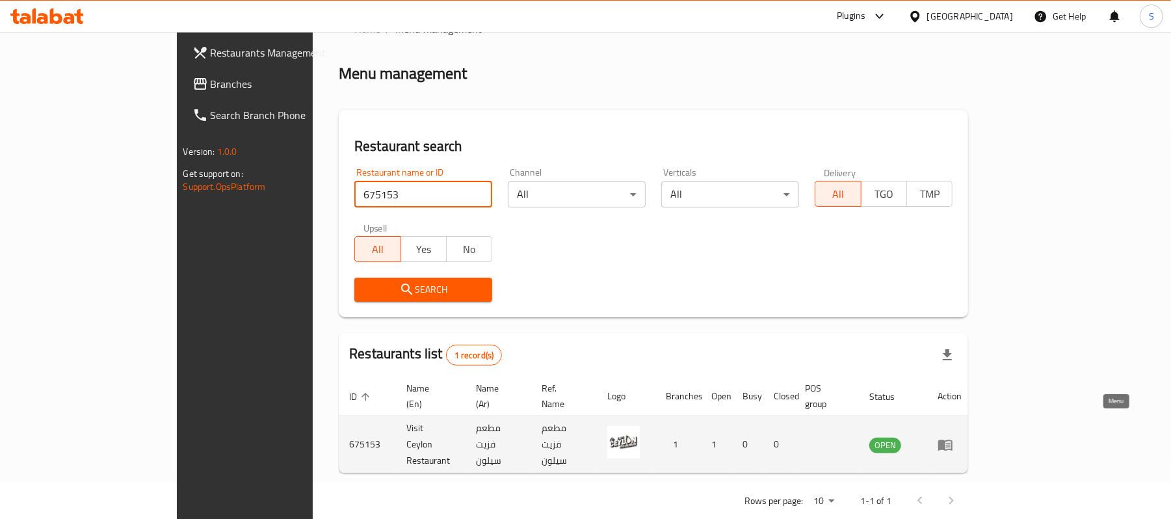
click at [950, 443] on icon "enhanced table" at bounding box center [948, 445] width 5 height 5
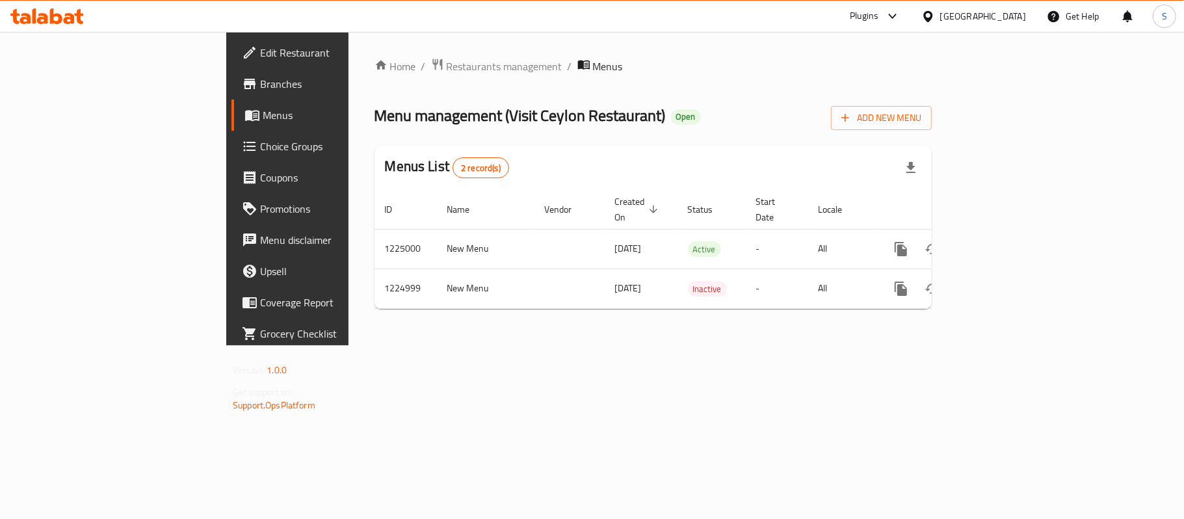
click at [260, 83] on span "Branches" at bounding box center [336, 84] width 153 height 16
click at [260, 81] on span "Branches" at bounding box center [336, 84] width 153 height 16
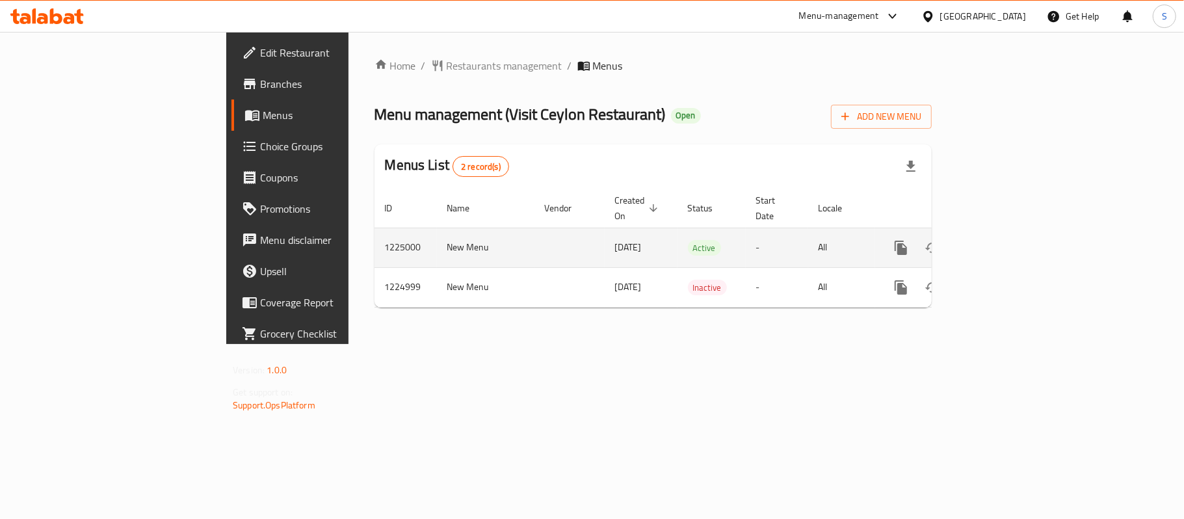
click at [1002, 240] on icon "enhanced table" at bounding box center [995, 248] width 16 height 16
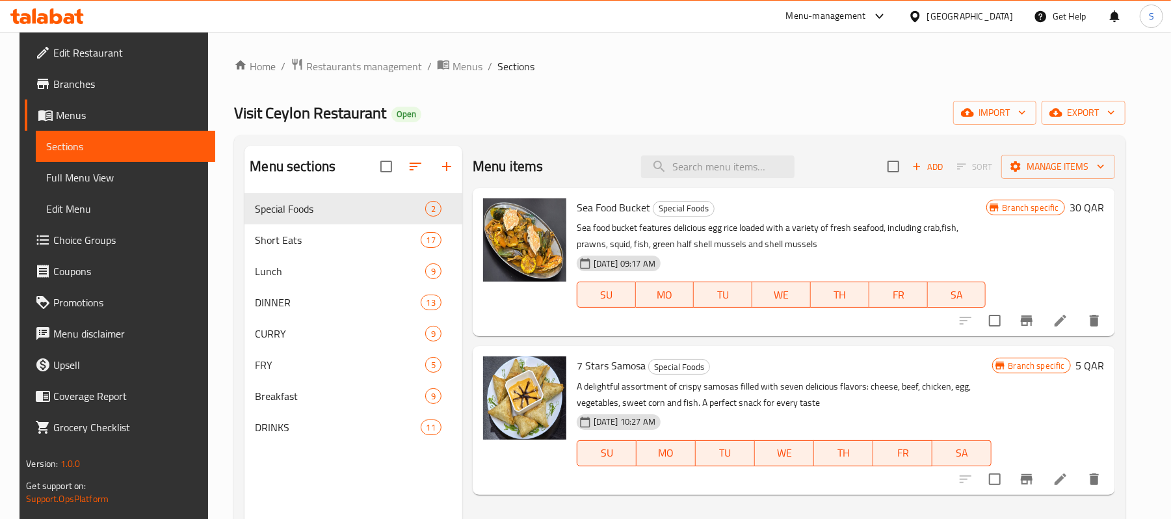
click at [90, 49] on span "Edit Restaurant" at bounding box center [128, 53] width 151 height 16
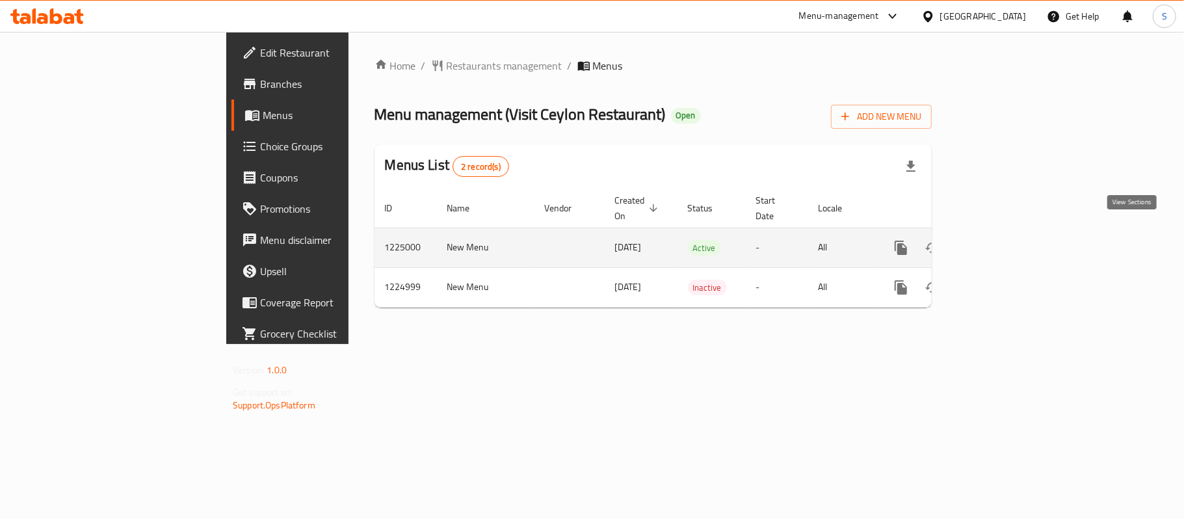
click at [1000, 242] on icon "enhanced table" at bounding box center [995, 248] width 12 height 12
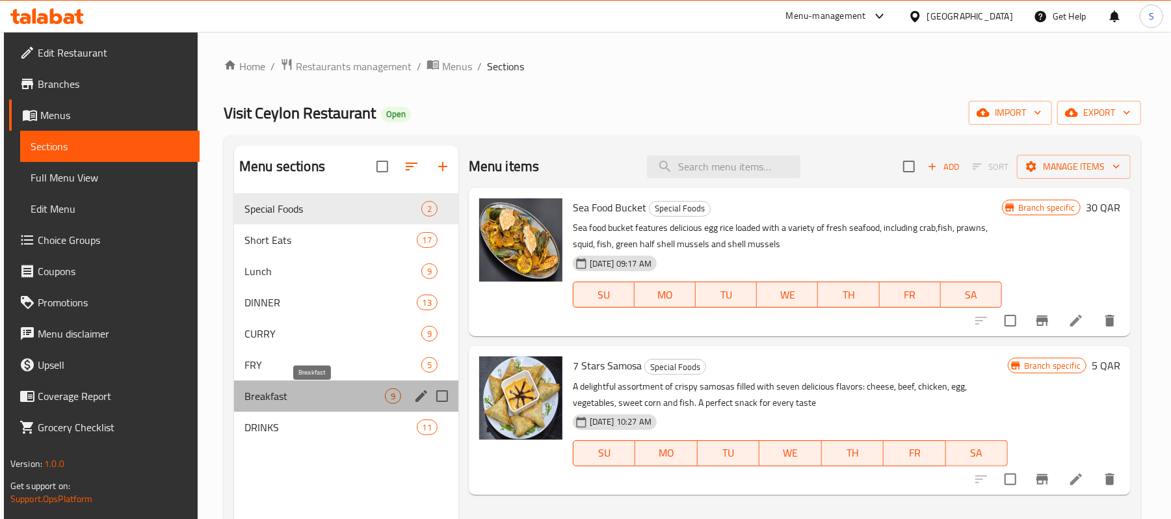
click at [302, 390] on span "Breakfast" at bounding box center [314, 396] width 140 height 16
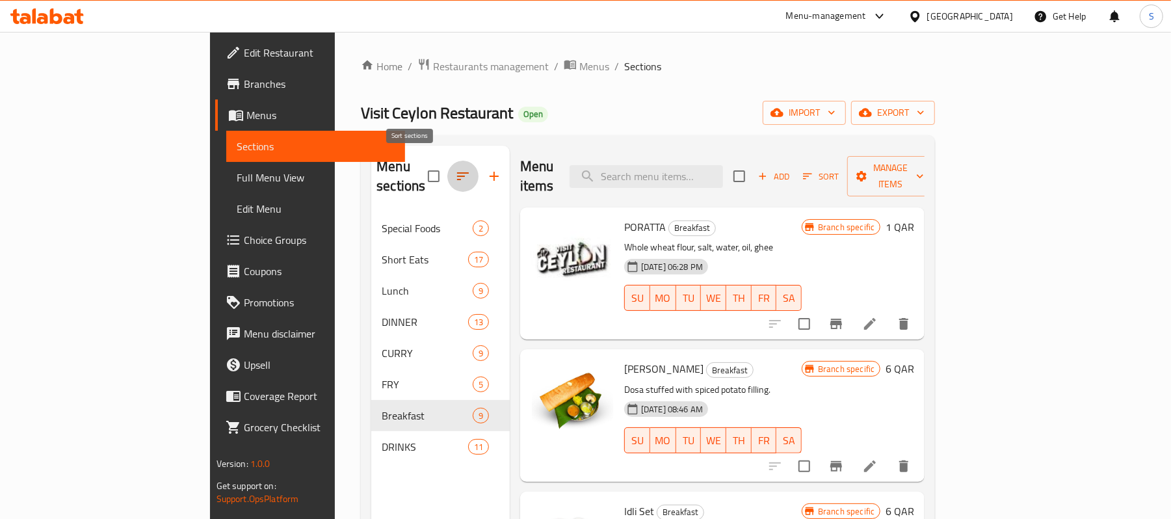
click at [457, 172] on icon "button" at bounding box center [463, 176] width 12 height 8
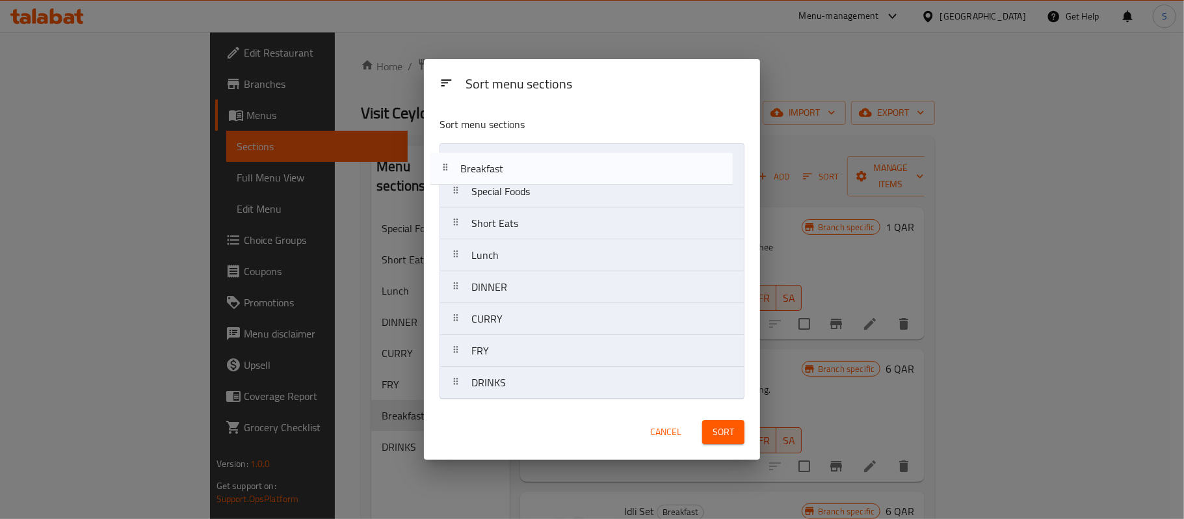
drag, startPoint x: 482, startPoint y: 362, endPoint x: 475, endPoint y: 155, distance: 207.5
click at [473, 157] on nav "Special Foods Short Eats Lunch DINNER CURRY FRY Breakfast DRINKS" at bounding box center [591, 271] width 305 height 256
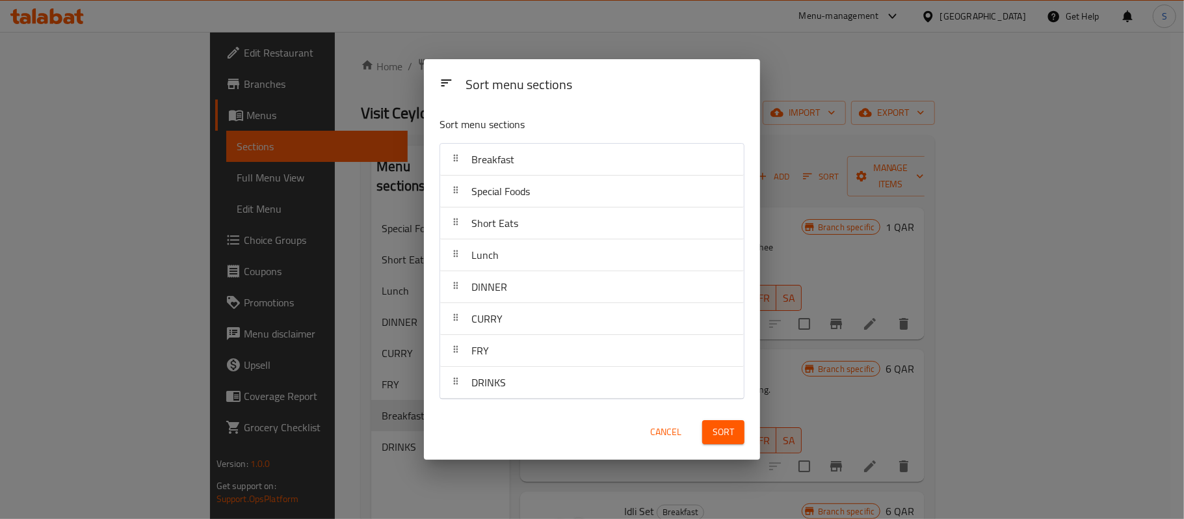
click at [723, 432] on span "Sort" at bounding box center [722, 432] width 21 height 16
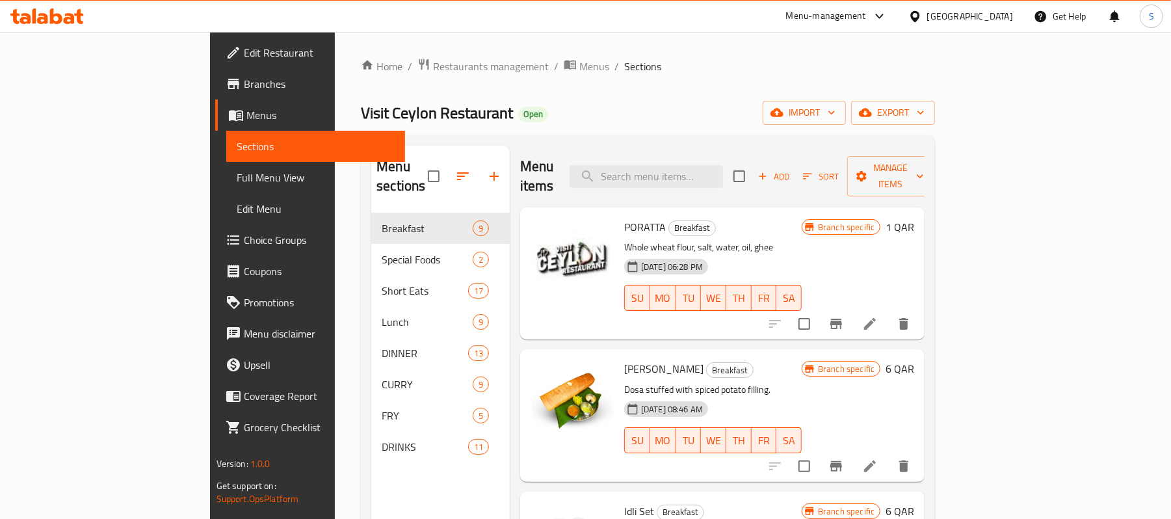
click at [728, 66] on ol "Home / Restaurants management / Menus / Sections" at bounding box center [648, 66] width 574 height 17
click at [791, 169] on span "Add" at bounding box center [773, 176] width 35 height 15
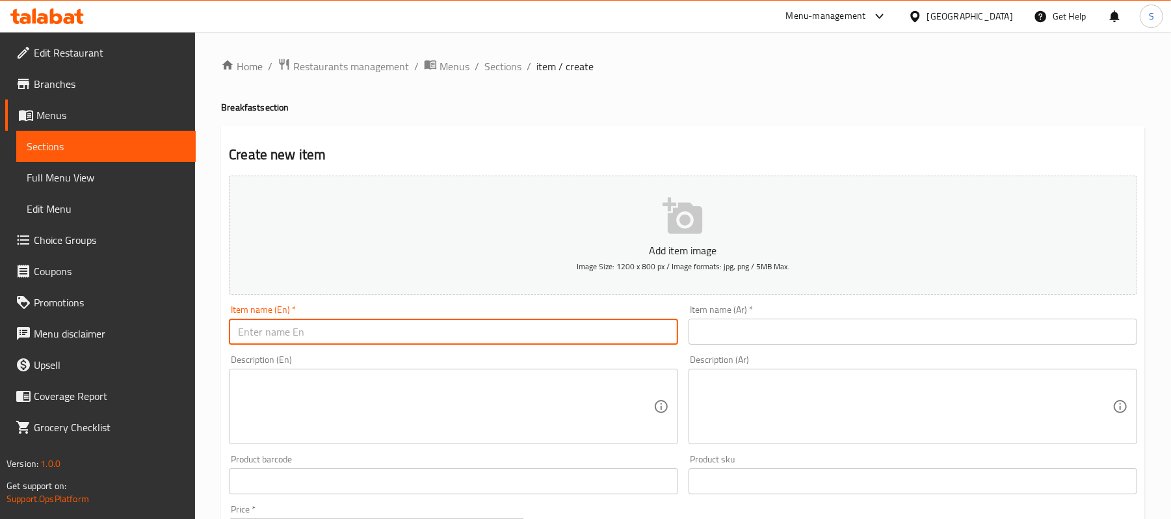
click at [396, 323] on input "text" at bounding box center [453, 332] width 449 height 26
paste input "String Hoppers"
type input "String Hoppers"
click at [775, 329] on input "text" at bounding box center [912, 332] width 449 height 26
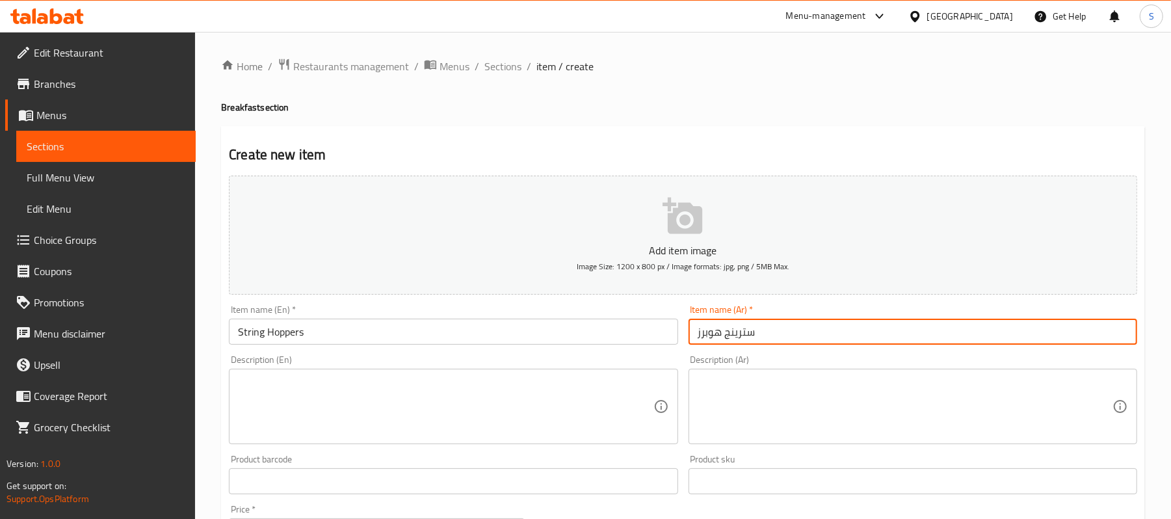
type input "سترينج هوبرز"
click at [454, 402] on textarea at bounding box center [445, 407] width 415 height 62
paste textarea "Steamed rice noodles served with curry."
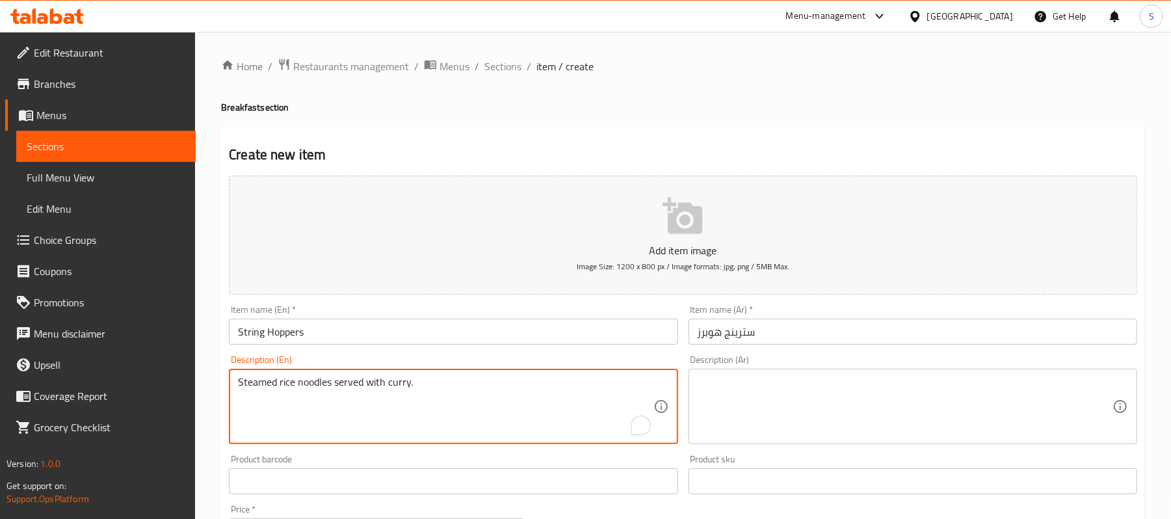
type textarea "Steamed rice noodles served with curry."
click at [833, 395] on textarea at bounding box center [904, 407] width 415 height 62
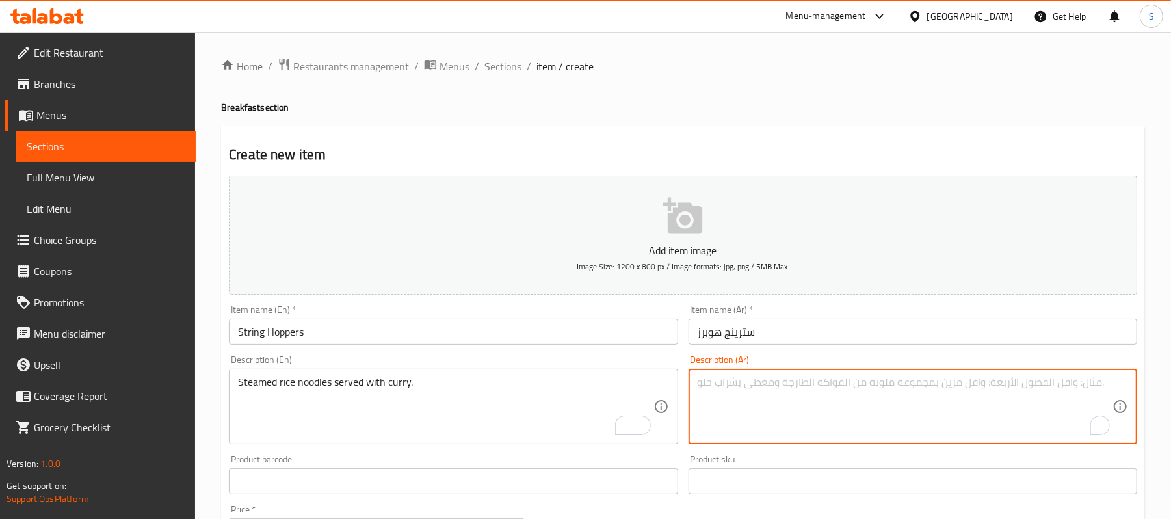
paste textarea "نودلز الأرز المطهوة على البخار تقدم مع الكاري."
drag, startPoint x: 742, startPoint y: 385, endPoint x: 761, endPoint y: 387, distance: 18.3
click at [761, 387] on textarea "نودلز الأرز المطهوة على البخار تقدم مع الكاري." at bounding box center [904, 407] width 415 height 62
type textarea "نودلز الأرز المطهوة على البخار مع الكاري."
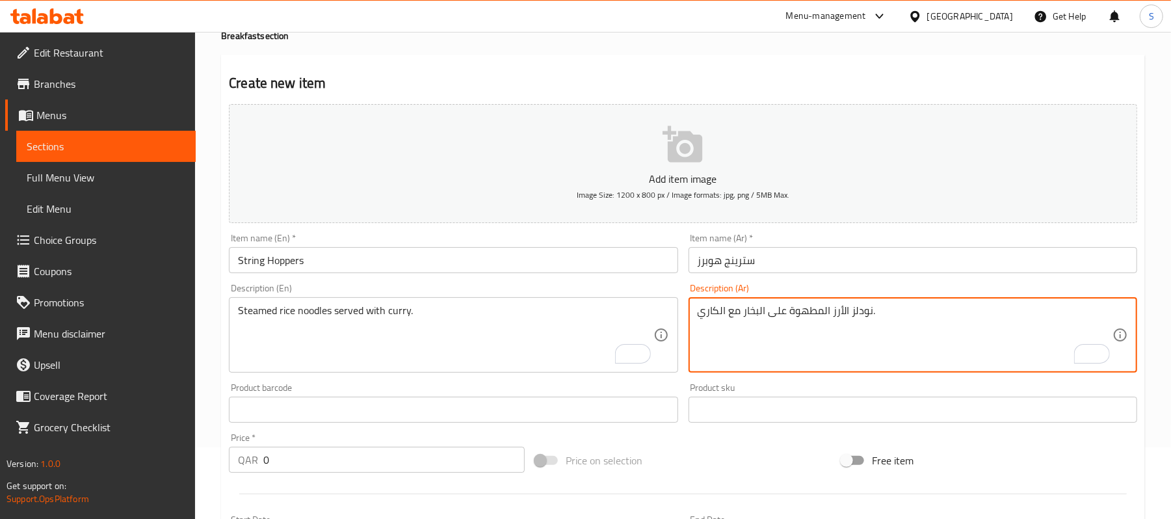
scroll to position [173, 0]
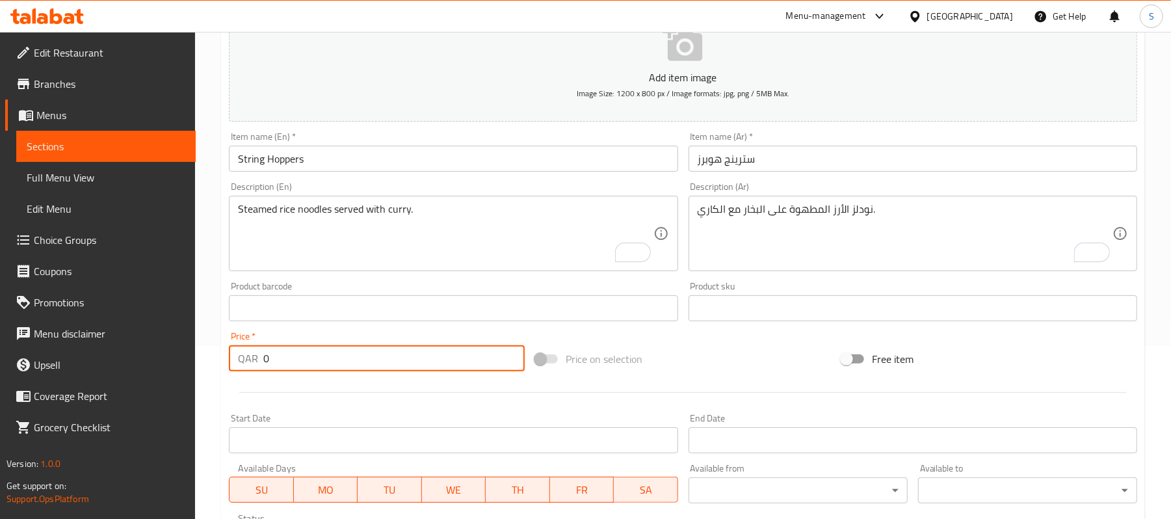
drag, startPoint x: 287, startPoint y: 362, endPoint x: 261, endPoint y: 362, distance: 26.7
click at [261, 362] on div "QAR 0 Price *" at bounding box center [377, 358] width 296 height 26
type input "1"
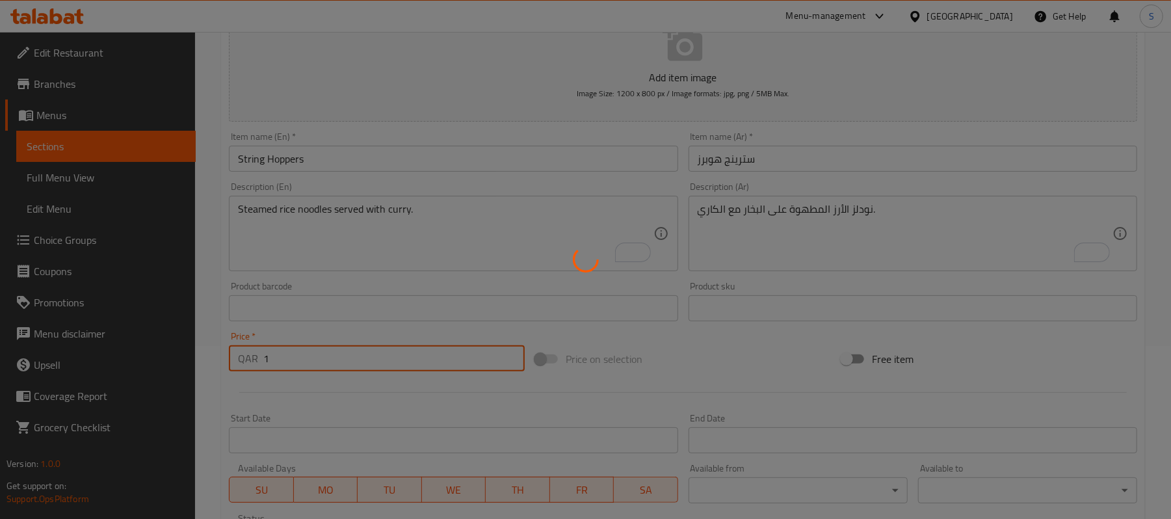
type input "0"
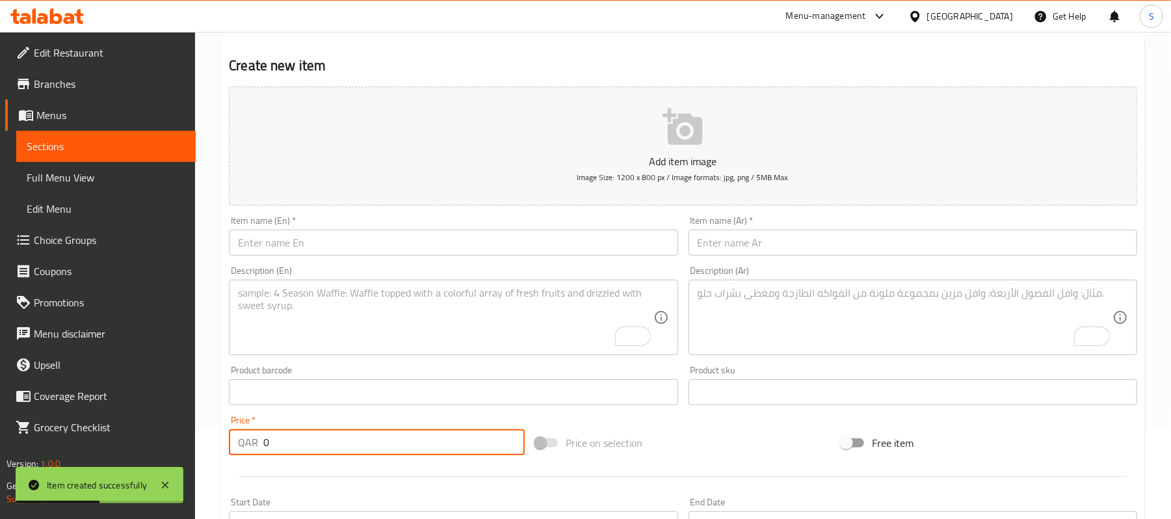
scroll to position [0, 0]
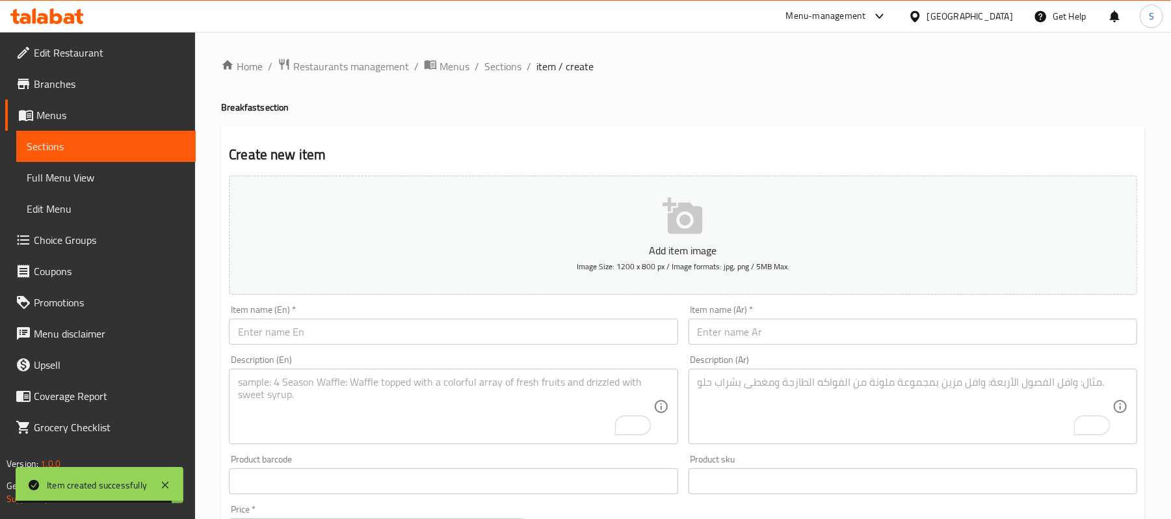
drag, startPoint x: 794, startPoint y: 3, endPoint x: 806, endPoint y: 42, distance: 41.5
click at [806, 42] on div "Home / Restaurants management / Menus / Sections / item / create Breakfast sect…" at bounding box center [683, 475] width 976 height 887
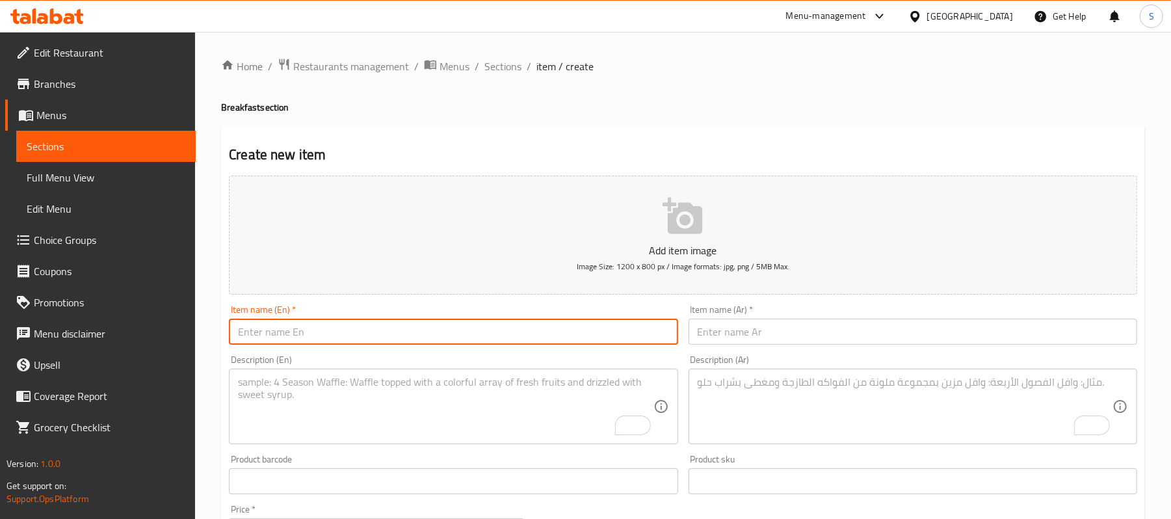
click at [389, 338] on input "text" at bounding box center [453, 332] width 449 height 26
paste input "Pittu"
type input "Pittu"
click at [781, 339] on input "text" at bounding box center [912, 332] width 449 height 26
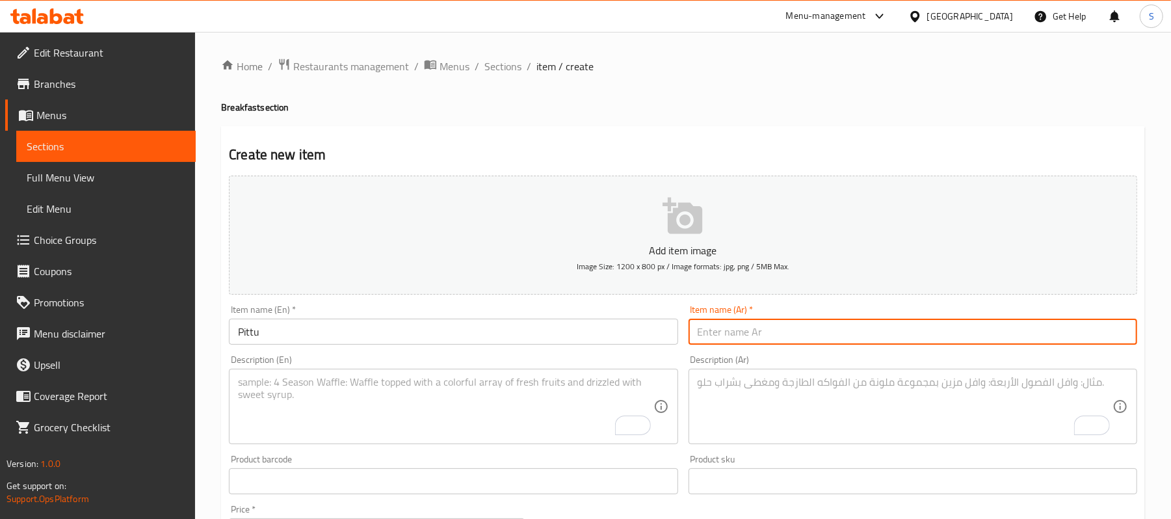
paste input "بيتو"
type input "بيتو"
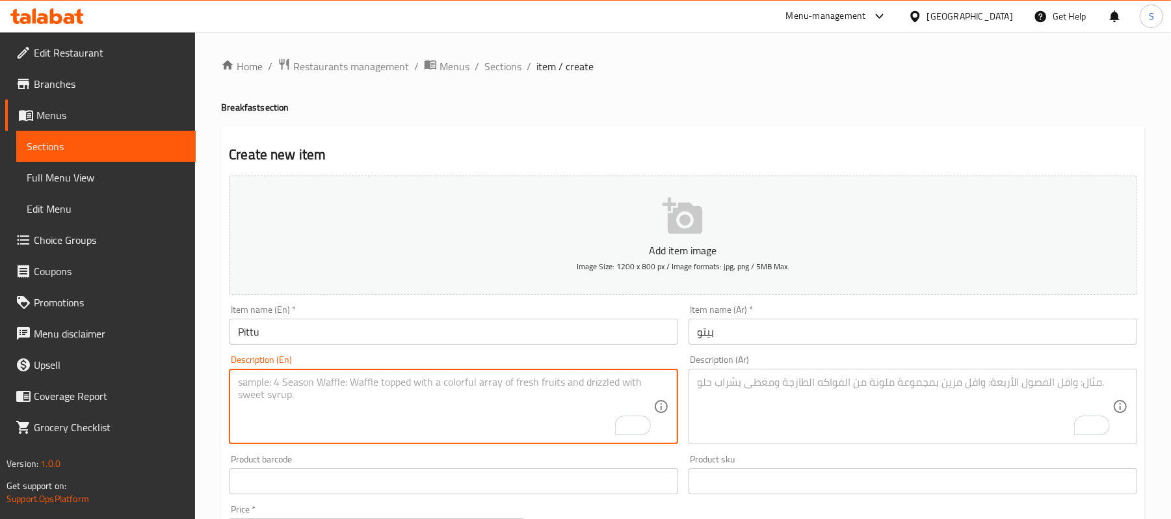
click at [438, 383] on textarea "To enrich screen reader interactions, please activate Accessibility in Grammarl…" at bounding box center [445, 407] width 415 height 62
paste textarea "Steamed rice flour and coconut mix."
type textarea "Steamed rice flour and coconut mix."
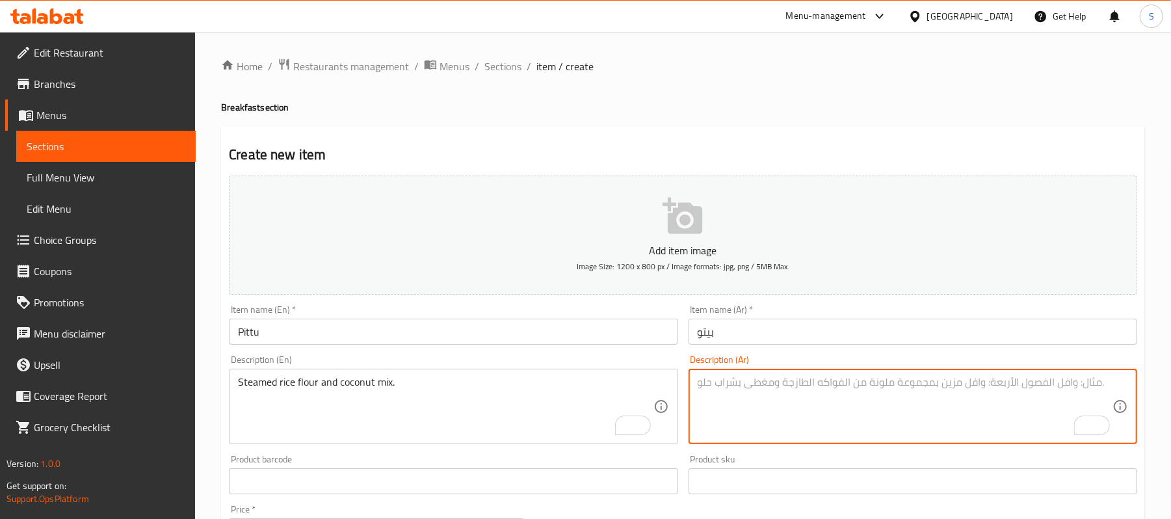
click at [777, 386] on textarea "To enrich screen reader interactions, please activate Accessibility in Grammarl…" at bounding box center [904, 407] width 415 height 62
paste textarea "مزيج من دقيق الأرز المطهو ​​على البخار وجوز الهند."
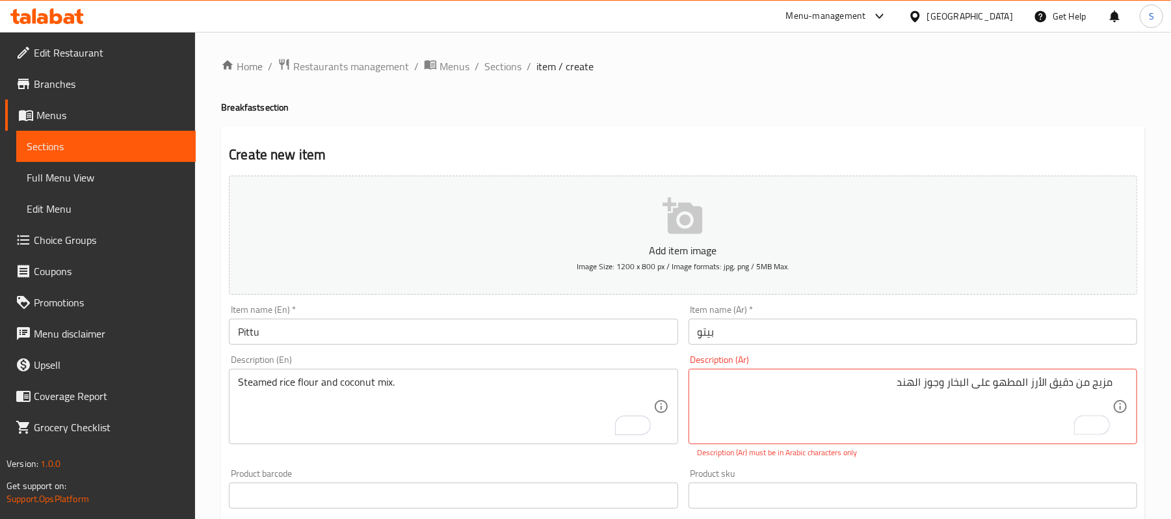
click at [1115, 383] on div "مزيج من دقيق الأرز المطهو ​​على البخار وجوز الهند Description (Ar)" at bounding box center [912, 406] width 449 height 75
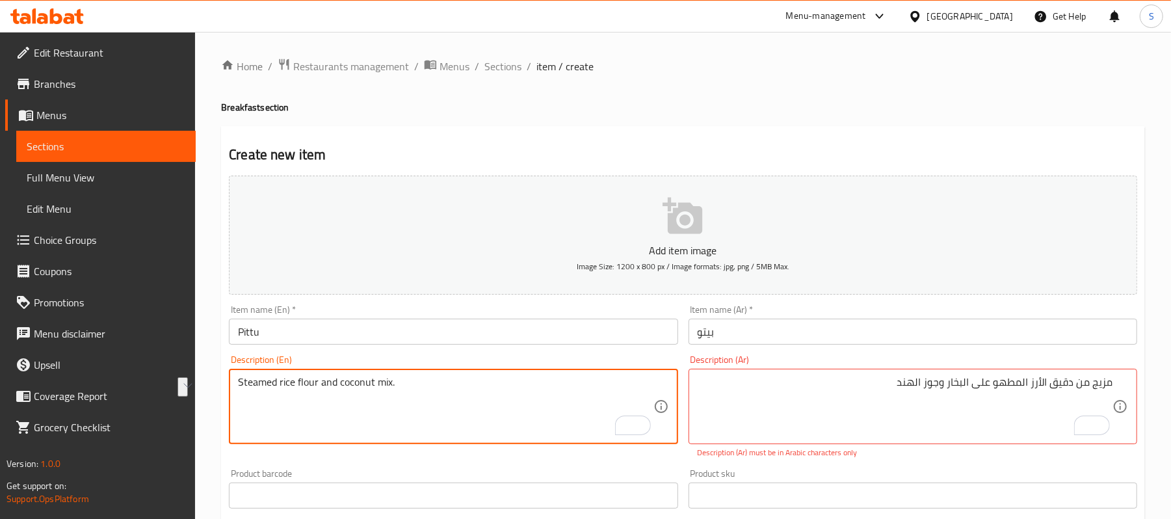
drag, startPoint x: 401, startPoint y: 385, endPoint x: 232, endPoint y: 382, distance: 169.0
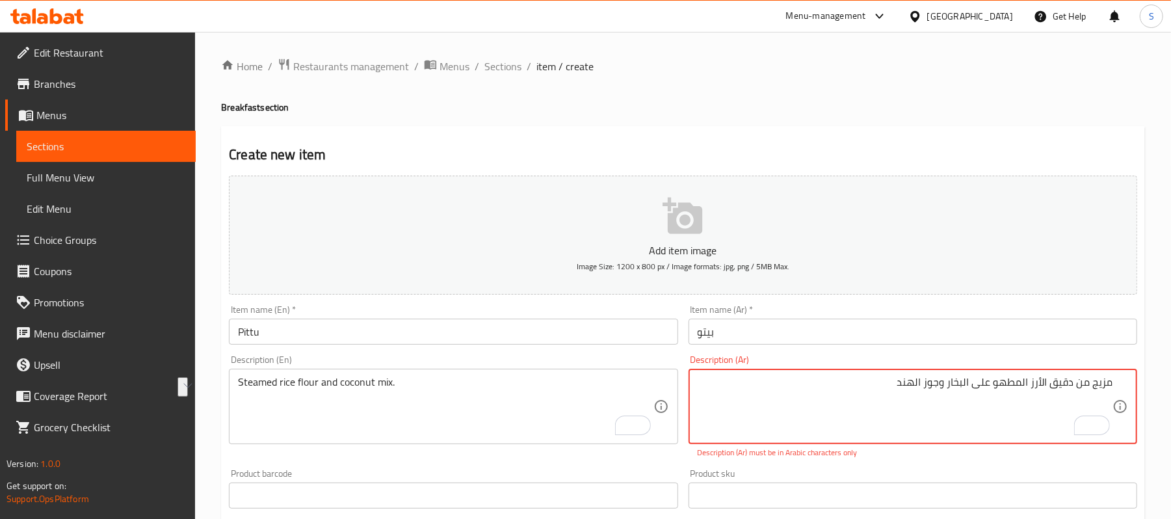
click at [988, 384] on textarea "مزيج من دقيق الأرز المطهو ​​على البخار وجوز الهند" at bounding box center [904, 407] width 415 height 62
paste textarea "."
type textarea "مزيج من دقيق الأرز المطهو ​​على البخار وجوز الهند."
click at [892, 83] on div "Home / Restaurants management / Menus / Sections / item / create Breakfast sect…" at bounding box center [683, 482] width 924 height 849
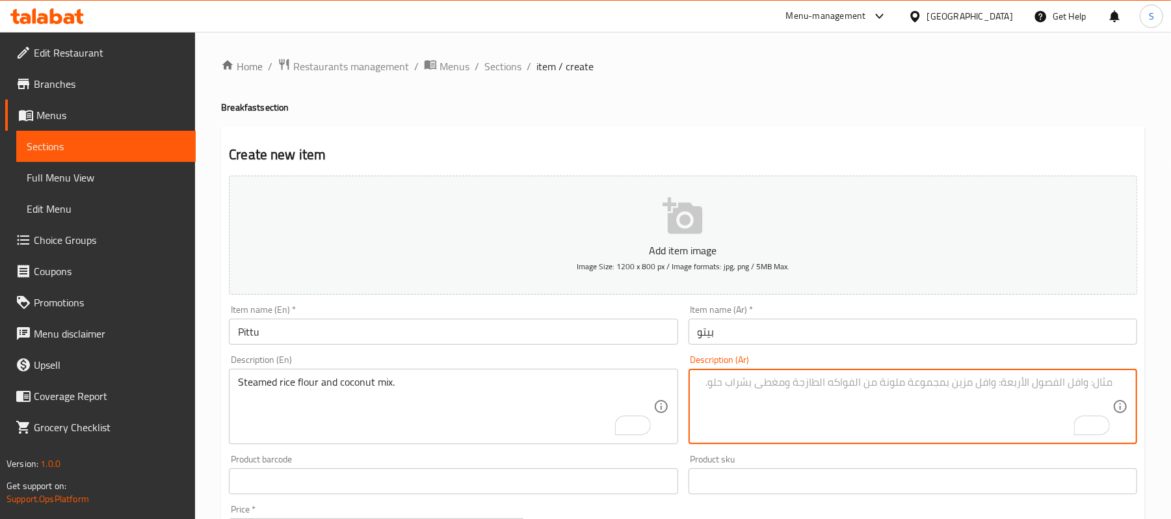
paste textarea "مزيج من دقيق الأرز المطهو ​​على البخار وجوز الهند."
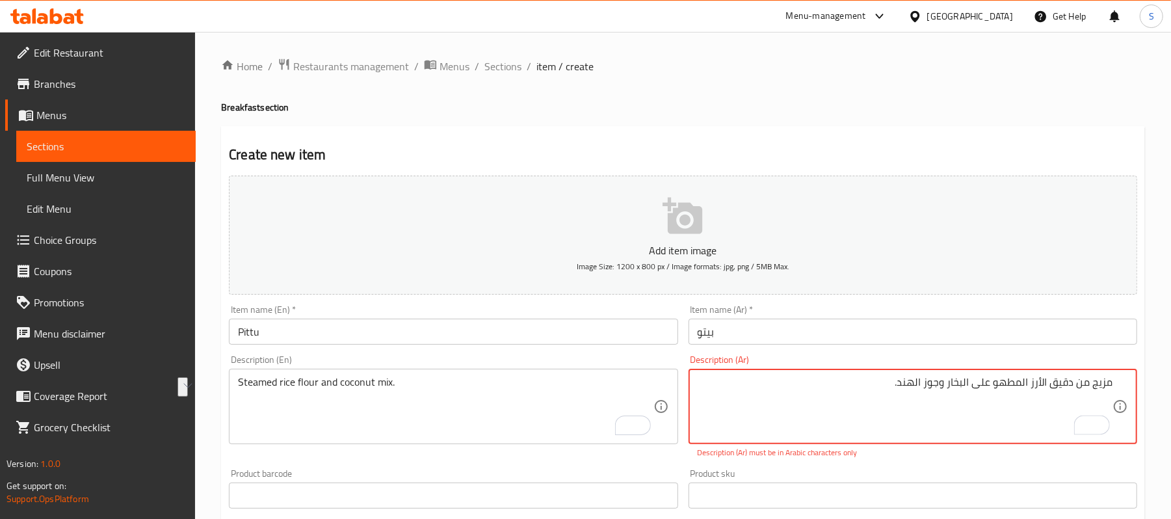
drag, startPoint x: 879, startPoint y: 378, endPoint x: 1025, endPoint y: 383, distance: 146.3
click at [1025, 383] on textarea "مزيج من دقيق الأرز المطهو ​​على البخار وجوز الهند." at bounding box center [904, 407] width 415 height 62
drag, startPoint x: 1030, startPoint y: 389, endPoint x: 952, endPoint y: 376, distance: 79.1
click at [952, 376] on textarea "مزيج من دقيق الأرز ا" at bounding box center [904, 407] width 415 height 62
paste textarea "لمطهو ​​على البخار وجوز"
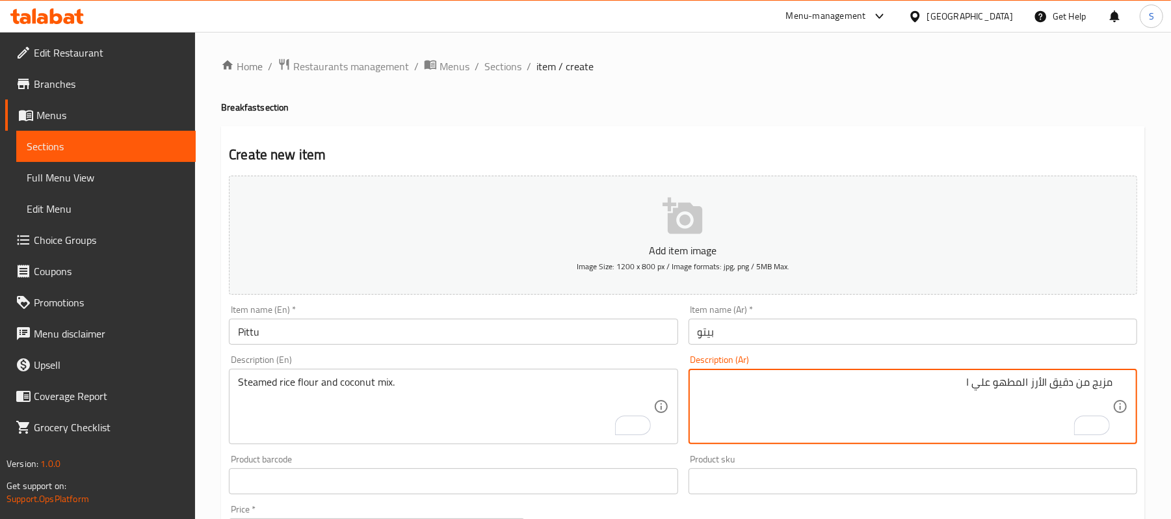
paste textarea "البخار وجوز الهند."
type textarea "مزيج من دقيق الأرز المطهو علي االبخار وجوز الهند."
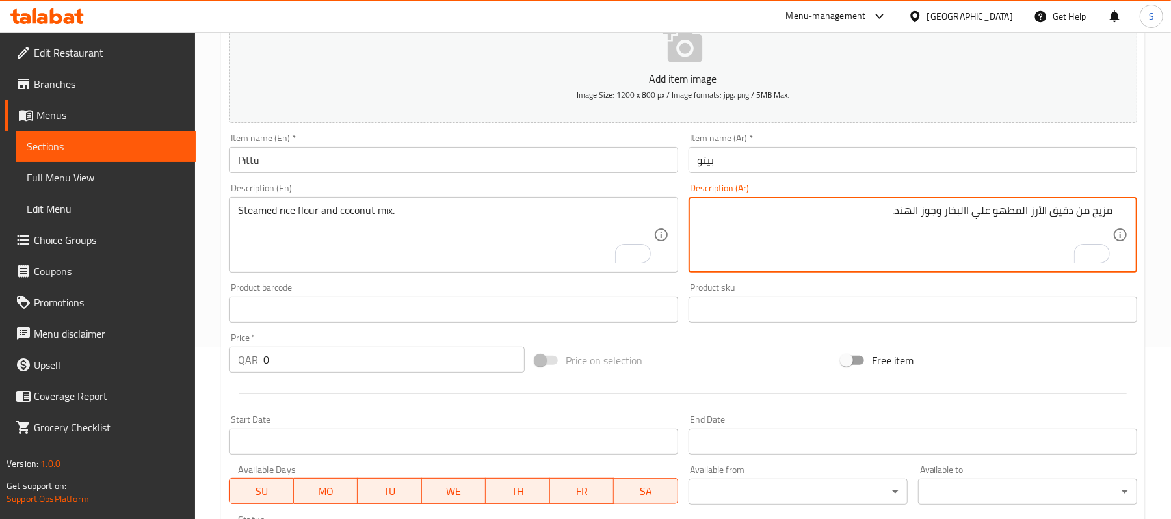
scroll to position [173, 0]
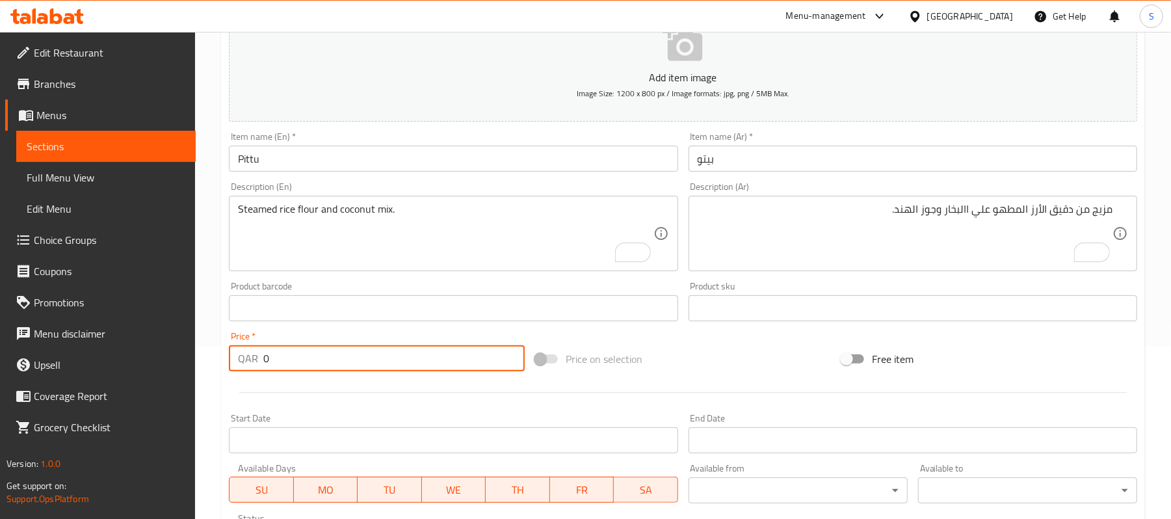
drag, startPoint x: 362, startPoint y: 361, endPoint x: 189, endPoint y: 347, distance: 174.1
click at [198, 350] on div "Home / Restaurants management / Menus / Sections / item / create Breakfast sect…" at bounding box center [683, 302] width 976 height 887
paste input "4"
type input "4"
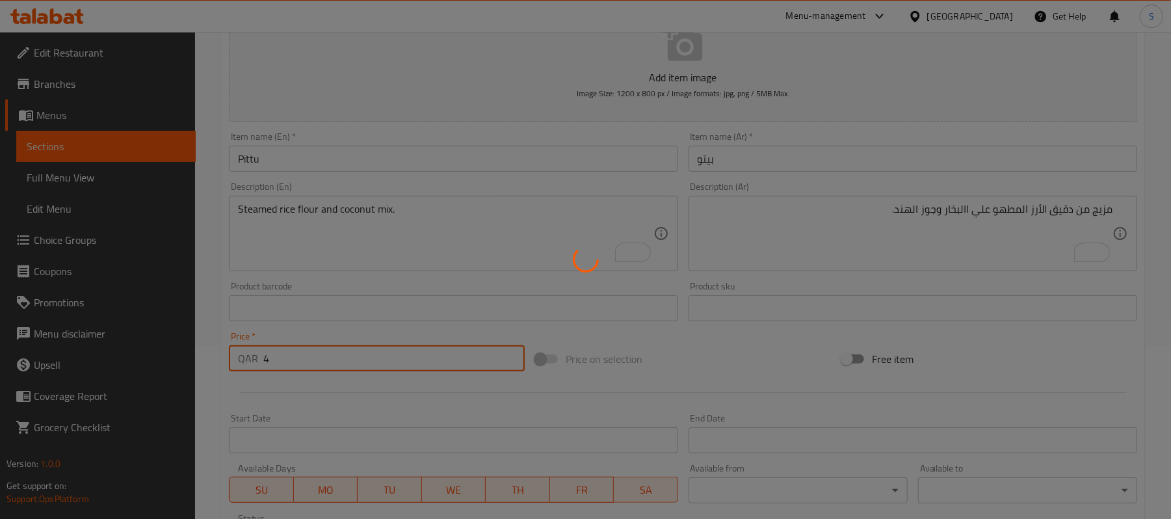
type input "0"
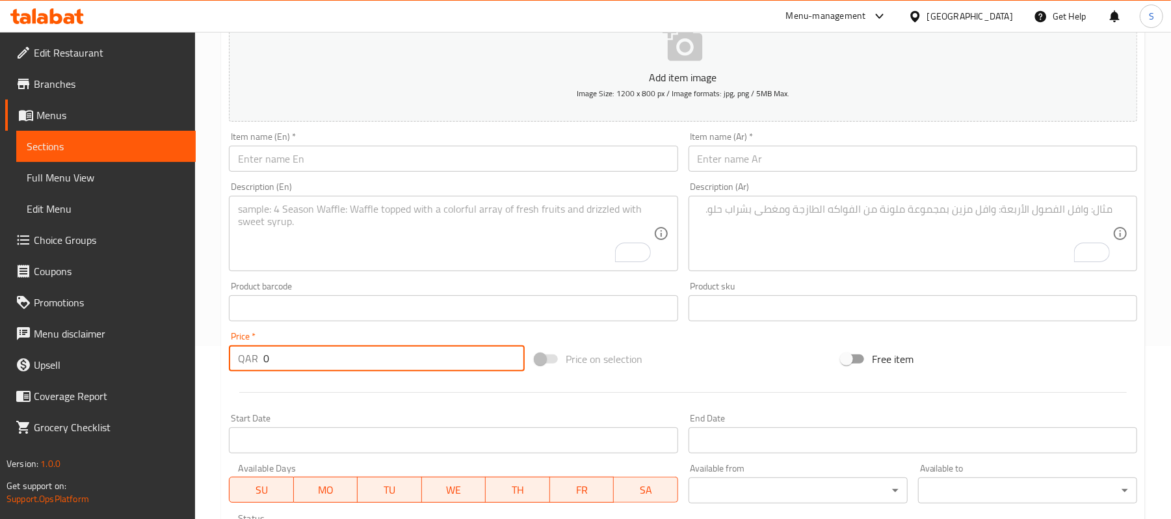
click at [370, 157] on input "text" at bounding box center [453, 159] width 449 height 26
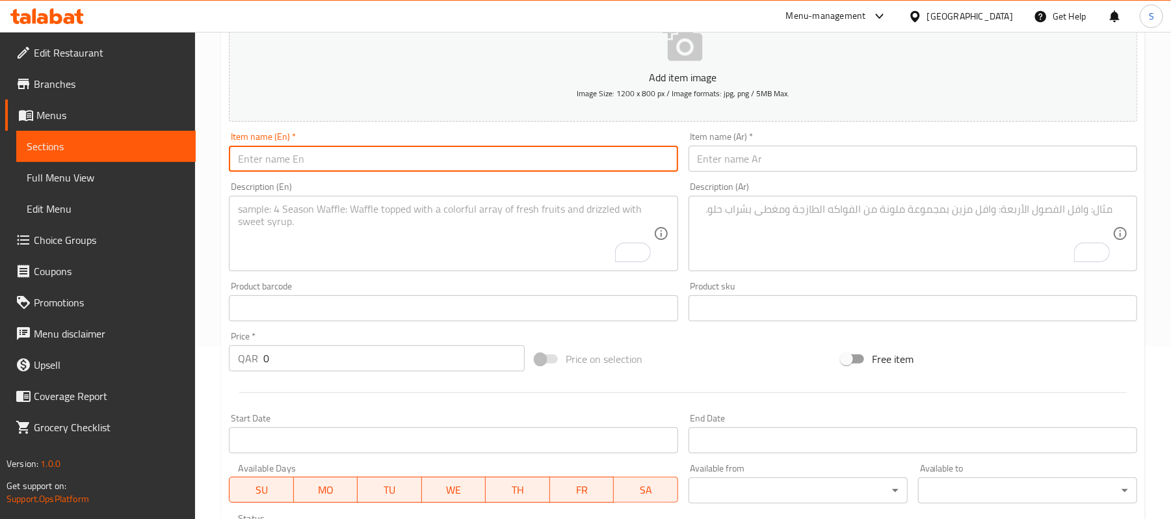
paste input "Parotta (Small)"
type input "Parotta (Small)"
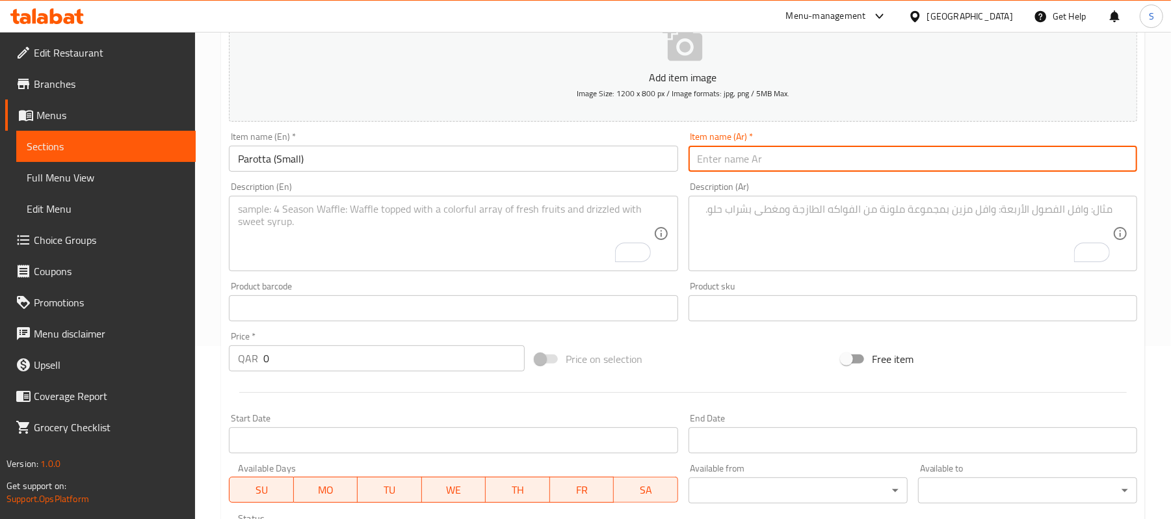
click at [936, 150] on input "text" at bounding box center [912, 159] width 449 height 26
paste input "باروتا (صغير)"
type input "باروتا (صغير)"
click at [569, 235] on textarea "To enrich screen reader interactions, please activate Accessibility in Grammarl…" at bounding box center [445, 234] width 415 height 62
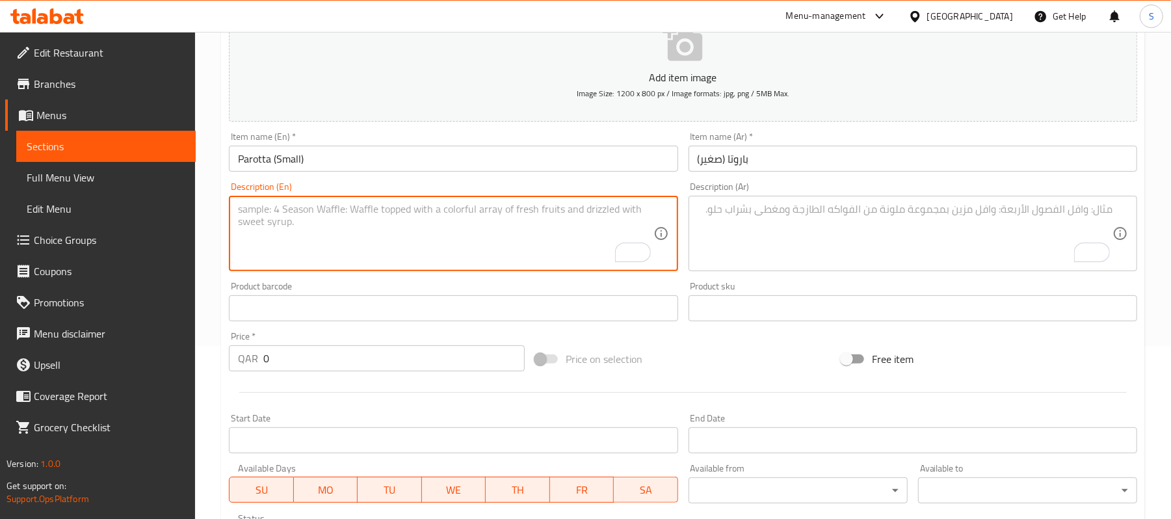
paste textarea "Flaky layered flatbread, small size."
type textarea "Flaky layered flatbread, small size."
click at [866, 218] on textarea "To enrich screen reader interactions, please activate Accessibility in Grammarl…" at bounding box center [904, 234] width 415 height 62
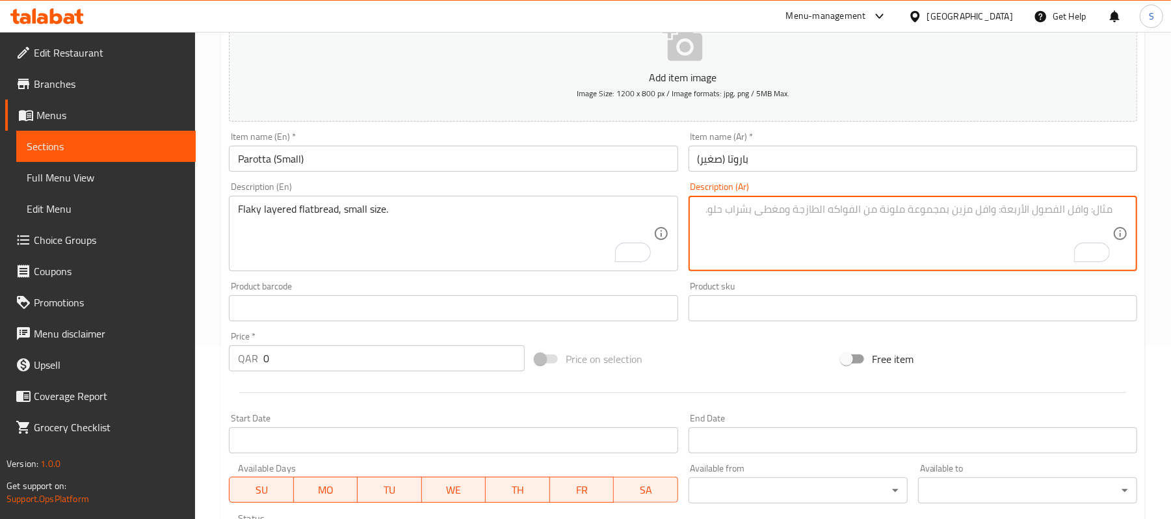
paste textarea "خبز مسطح متقشر، ذو حجم صغير."
type textarea "خبز مسطح متقشر، ذو حجم صغير."
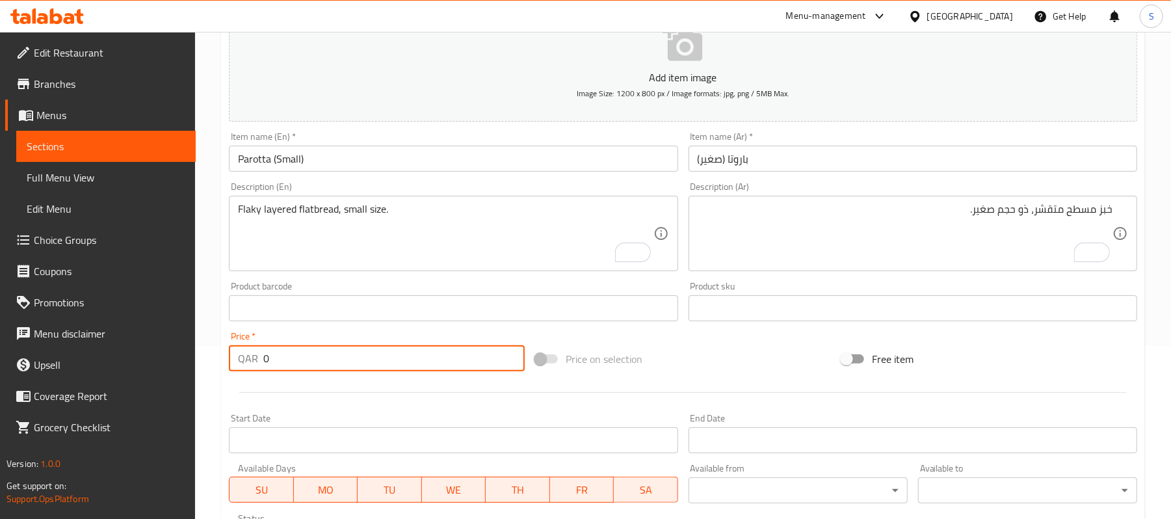
drag, startPoint x: 300, startPoint y: 352, endPoint x: 190, endPoint y: 359, distance: 110.1
click at [193, 359] on div "Edit Restaurant Branches Menus Sections Full Menu View Edit Menu Choice Groups …" at bounding box center [585, 302] width 1171 height 887
type input "1"
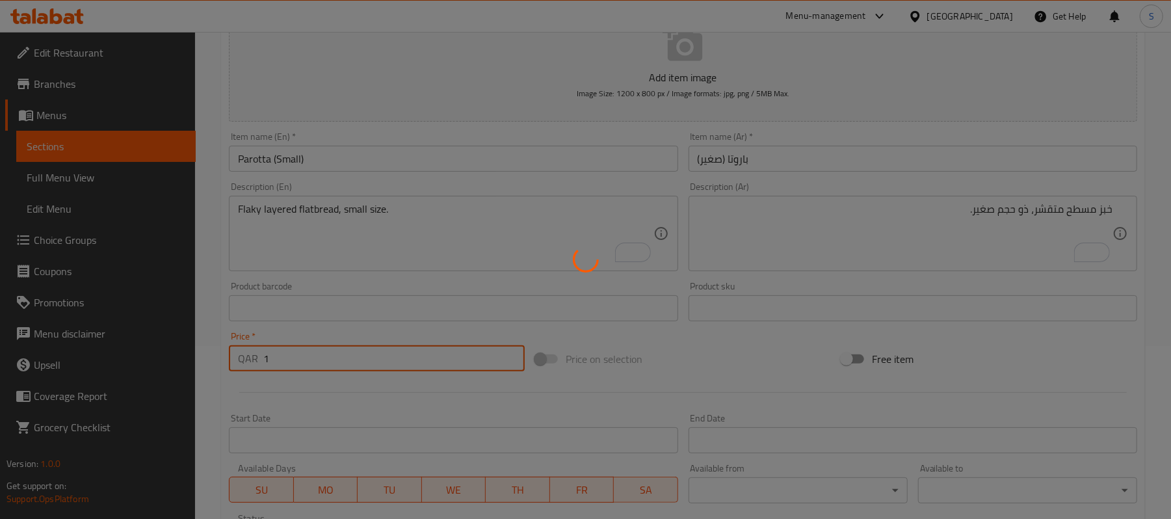
type input "0"
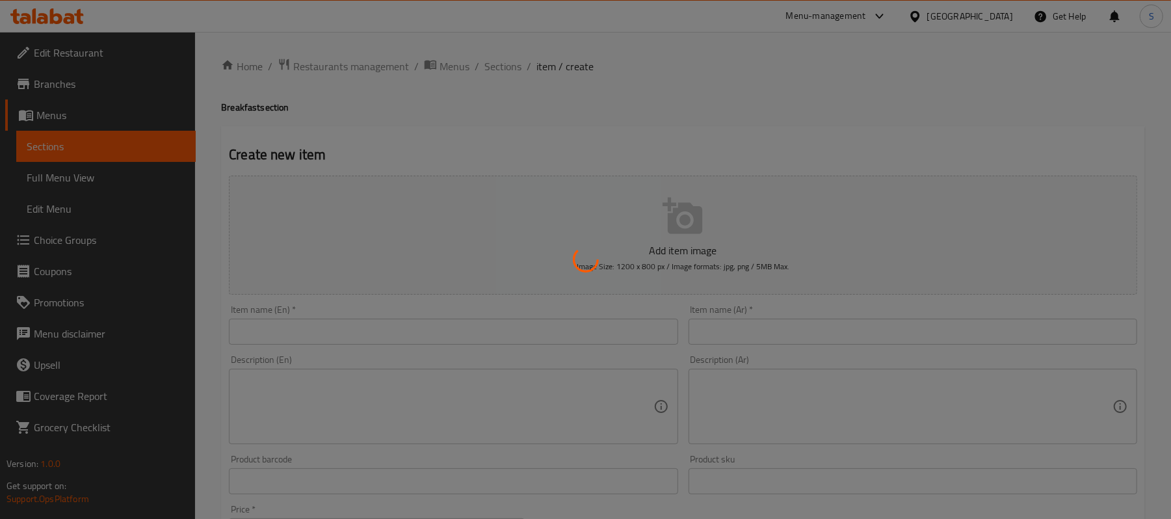
click at [500, 66] on div at bounding box center [585, 259] width 1171 height 519
click at [495, 65] on div at bounding box center [585, 259] width 1171 height 519
click at [504, 66] on div at bounding box center [585, 259] width 1171 height 519
click at [500, 66] on div at bounding box center [585, 259] width 1171 height 519
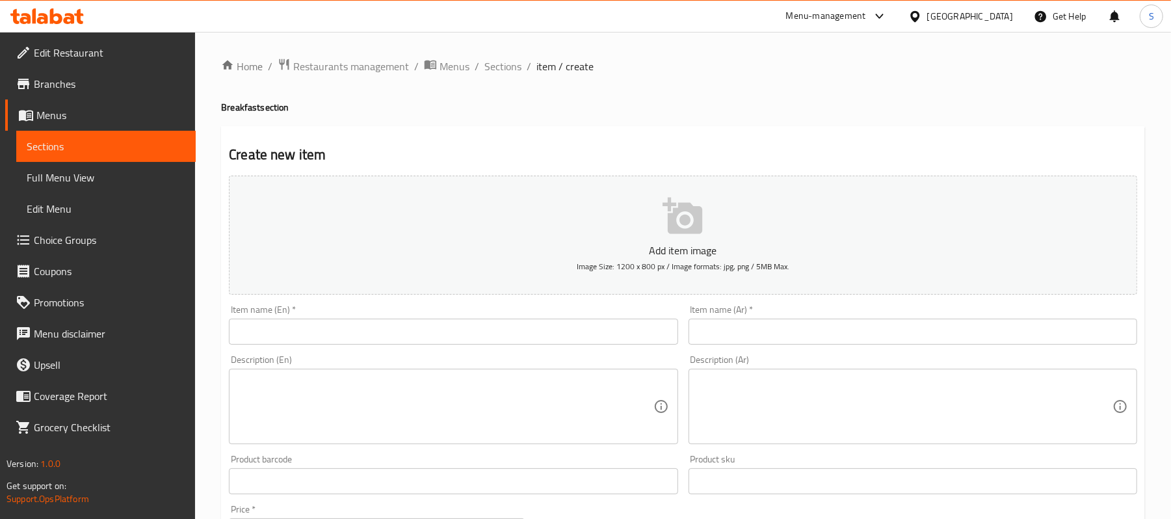
click at [500, 68] on span "Sections" at bounding box center [502, 67] width 37 height 16
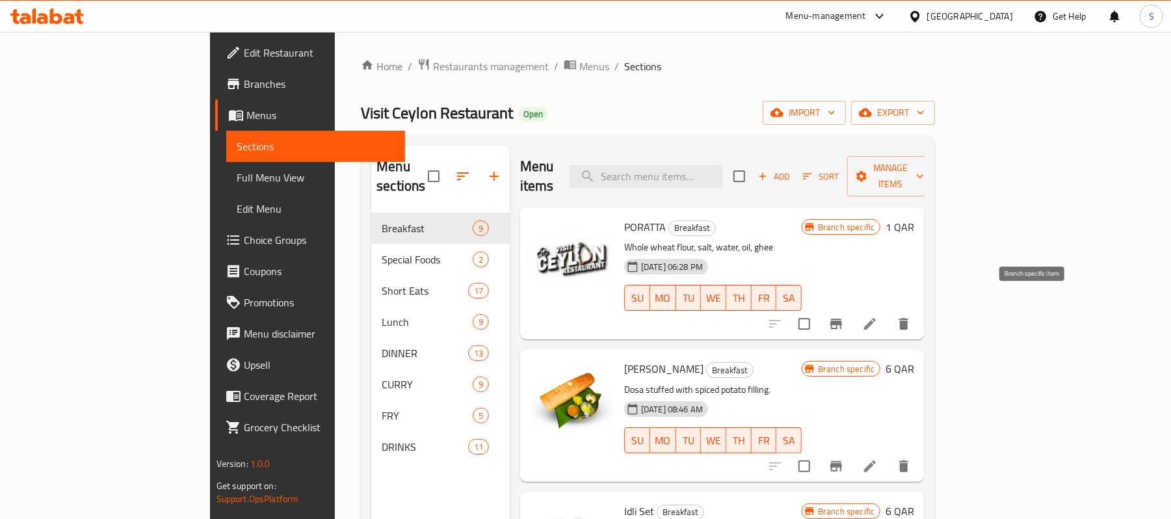
click at [852, 316] on button "Branch-specific-item" at bounding box center [835, 323] width 31 height 31
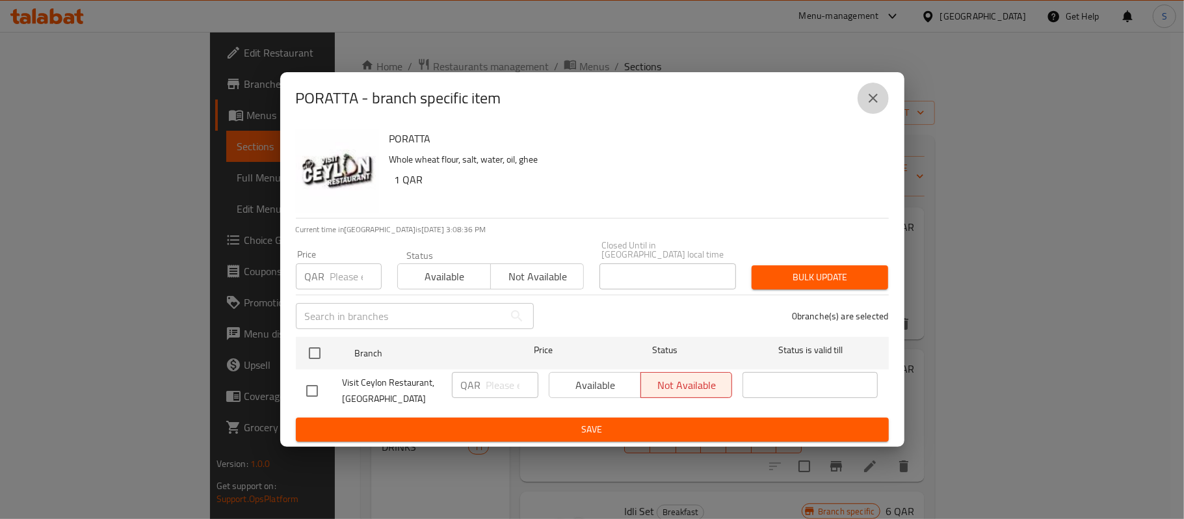
click at [875, 103] on icon "close" at bounding box center [873, 98] width 16 height 16
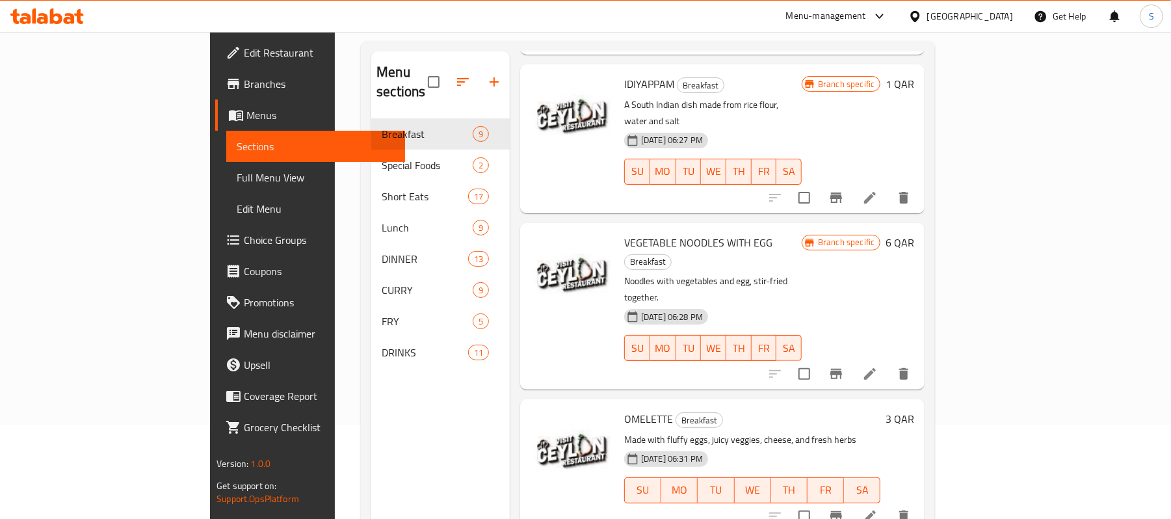
scroll to position [183, 0]
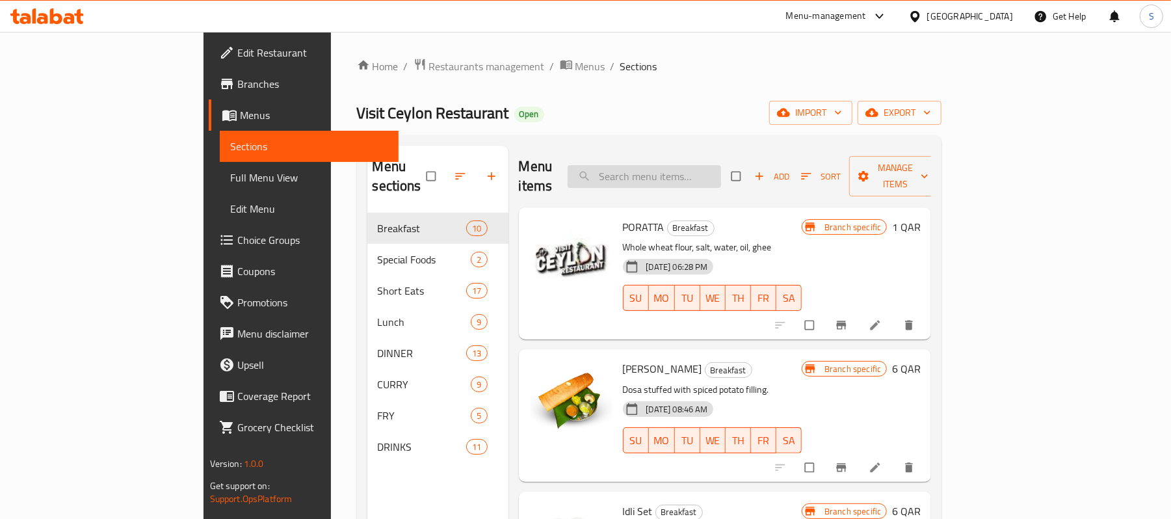
click at [706, 173] on input "search" at bounding box center [643, 176] width 153 height 23
paste input "Pittu"
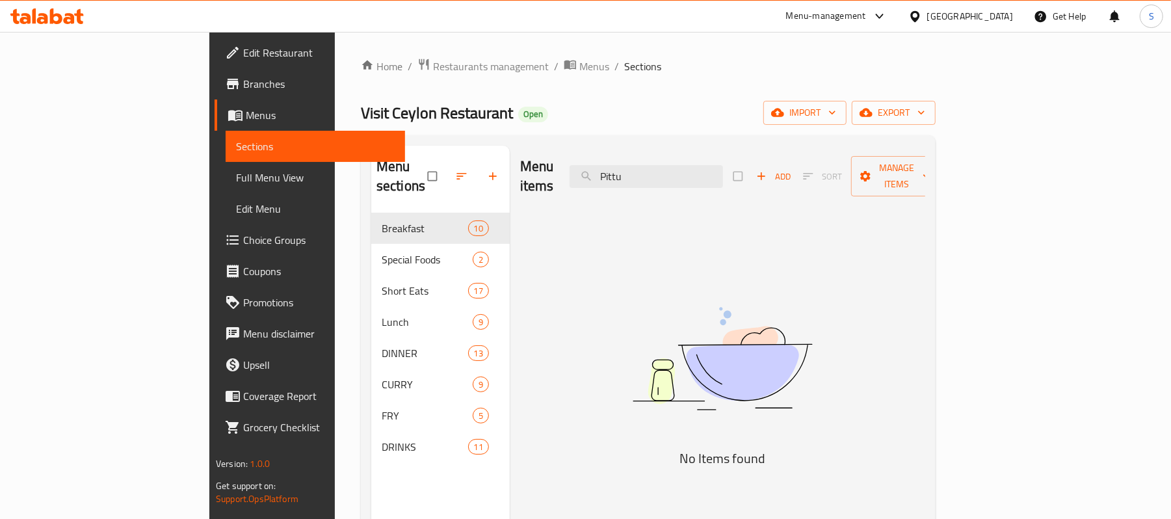
drag, startPoint x: 697, startPoint y: 166, endPoint x: 638, endPoint y: 160, distance: 59.5
click at [638, 160] on div "Menu items Pittu Add Sort Manage items" at bounding box center [722, 177] width 405 height 62
paste input "arotta (Small)"
drag, startPoint x: 710, startPoint y: 168, endPoint x: 881, endPoint y: 183, distance: 172.3
click at [881, 183] on div "Menu items Parotta (Small) Add Sort Manage items" at bounding box center [722, 177] width 405 height 62
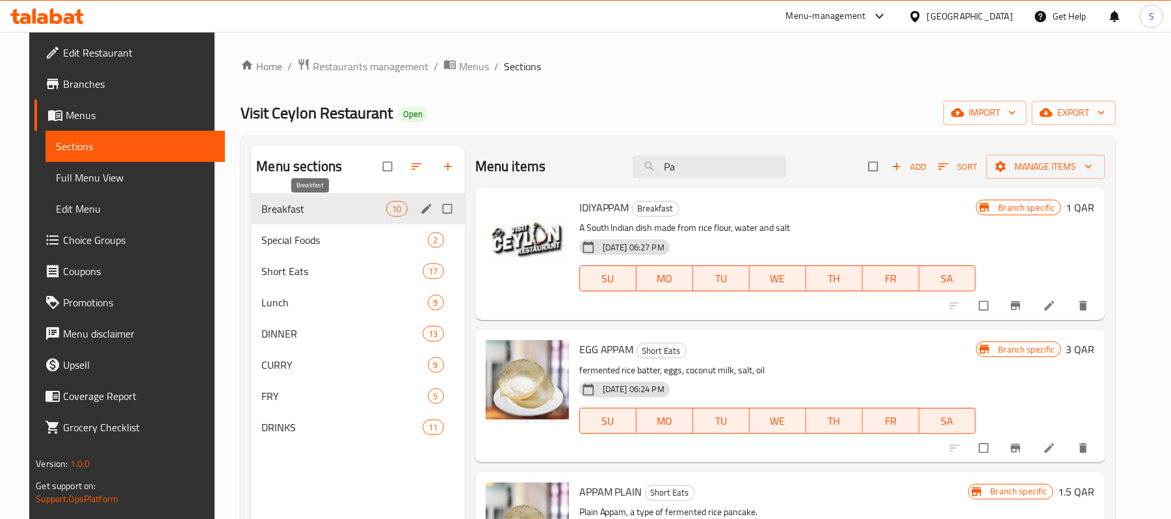
type input "Pa"
click at [319, 211] on span "Breakfast" at bounding box center [323, 209] width 125 height 16
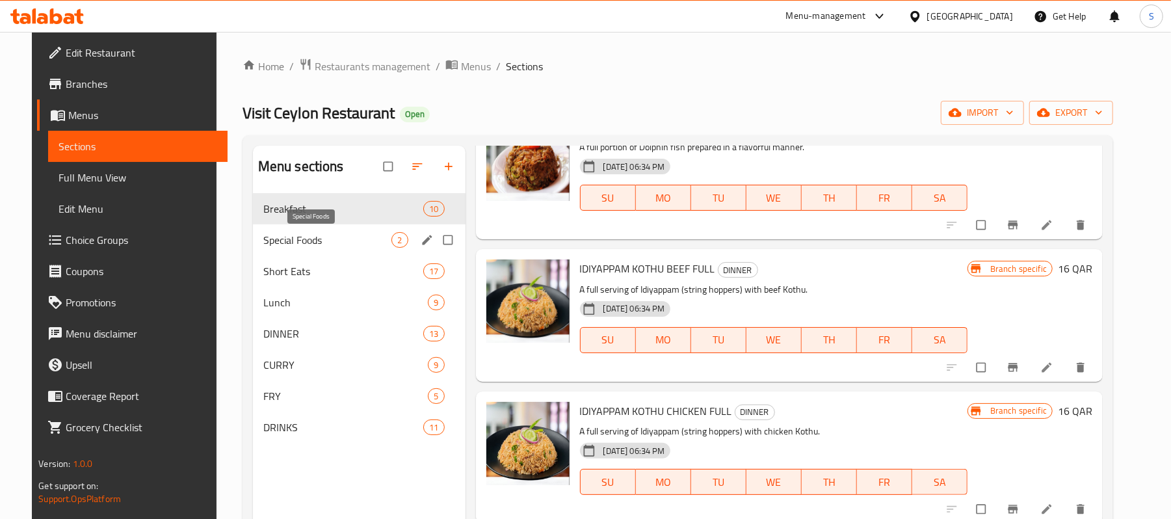
click at [289, 235] on span "Special Foods" at bounding box center [327, 240] width 129 height 16
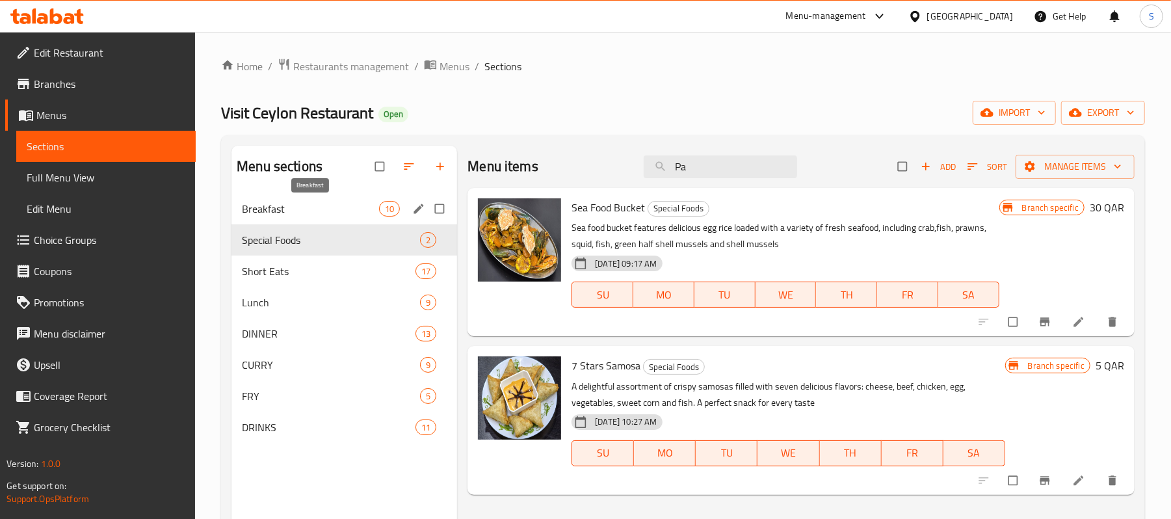
click at [305, 208] on span "Breakfast" at bounding box center [310, 209] width 137 height 16
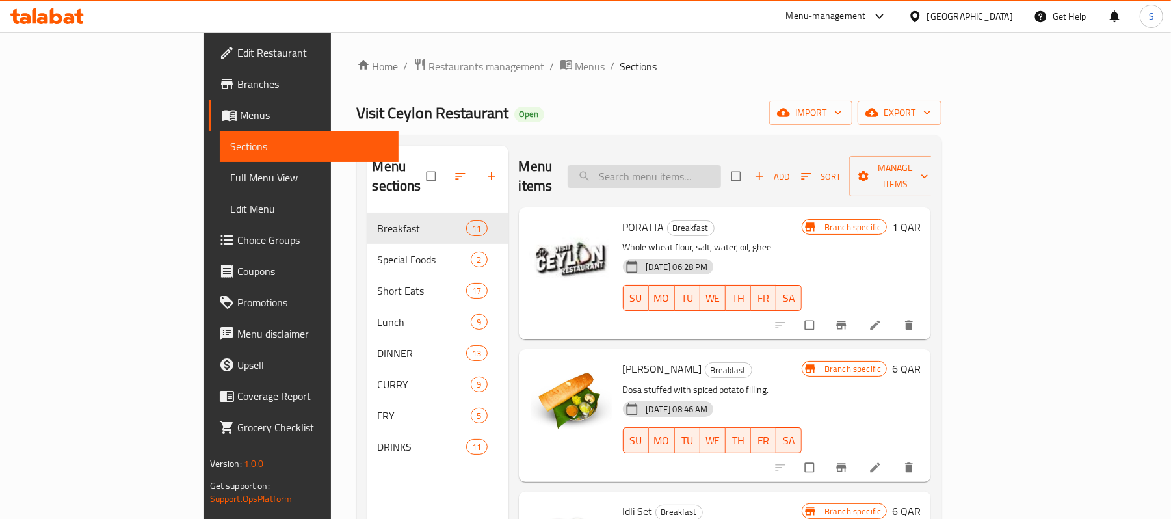
click at [690, 169] on input "search" at bounding box center [643, 176] width 153 height 23
paste input "Egg Rotti"
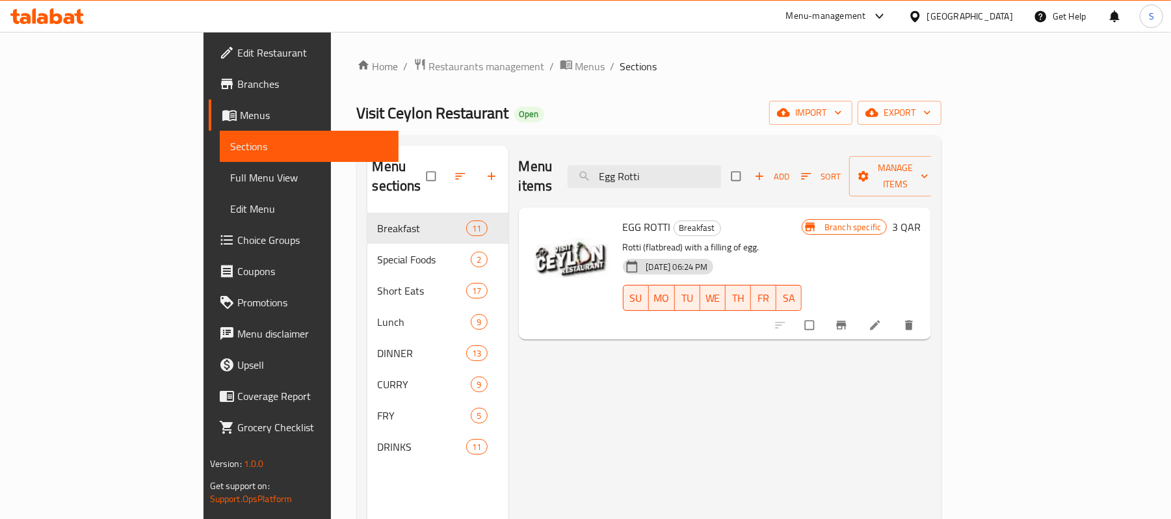
type input "Egg Rotti"
click at [881, 319] on icon at bounding box center [874, 325] width 13 height 13
